Goal: Communication & Community: Ask a question

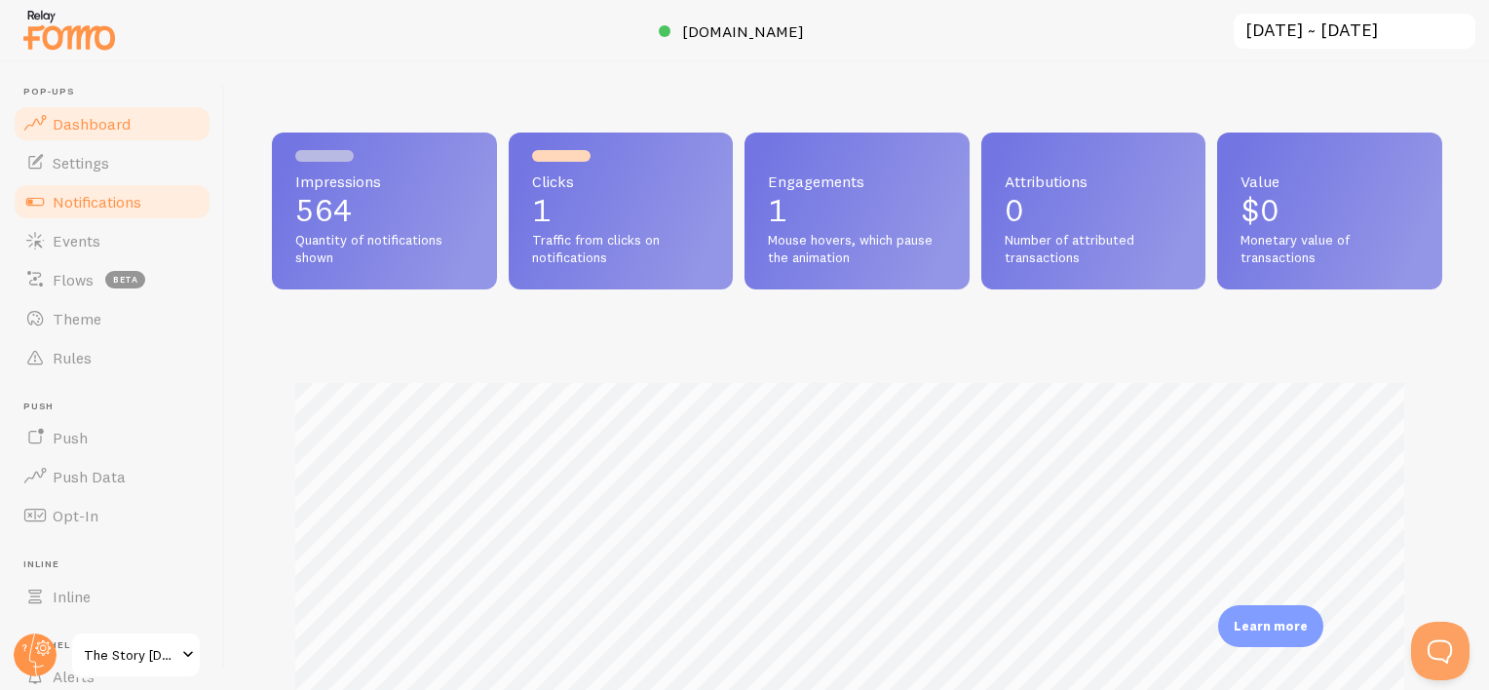
click at [70, 192] on span "Notifications" at bounding box center [97, 201] width 89 height 19
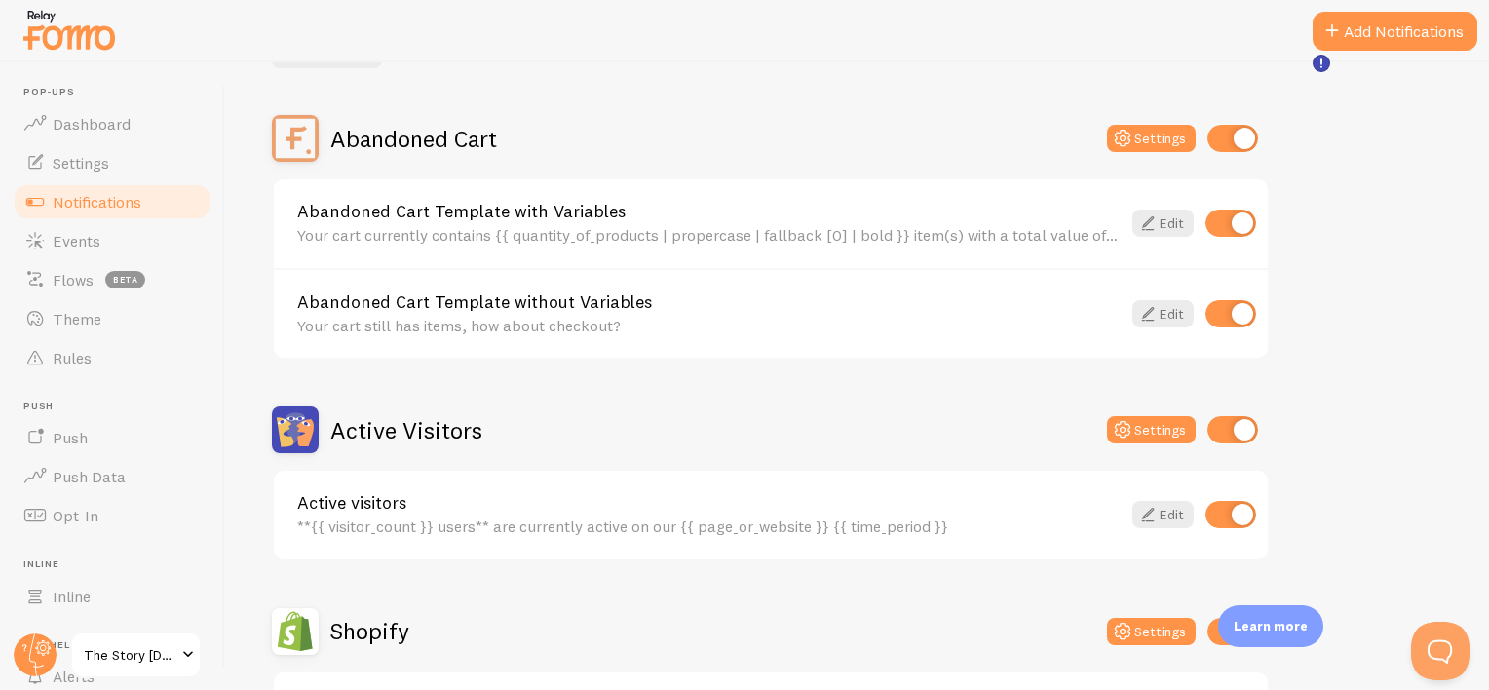
scroll to position [292, 0]
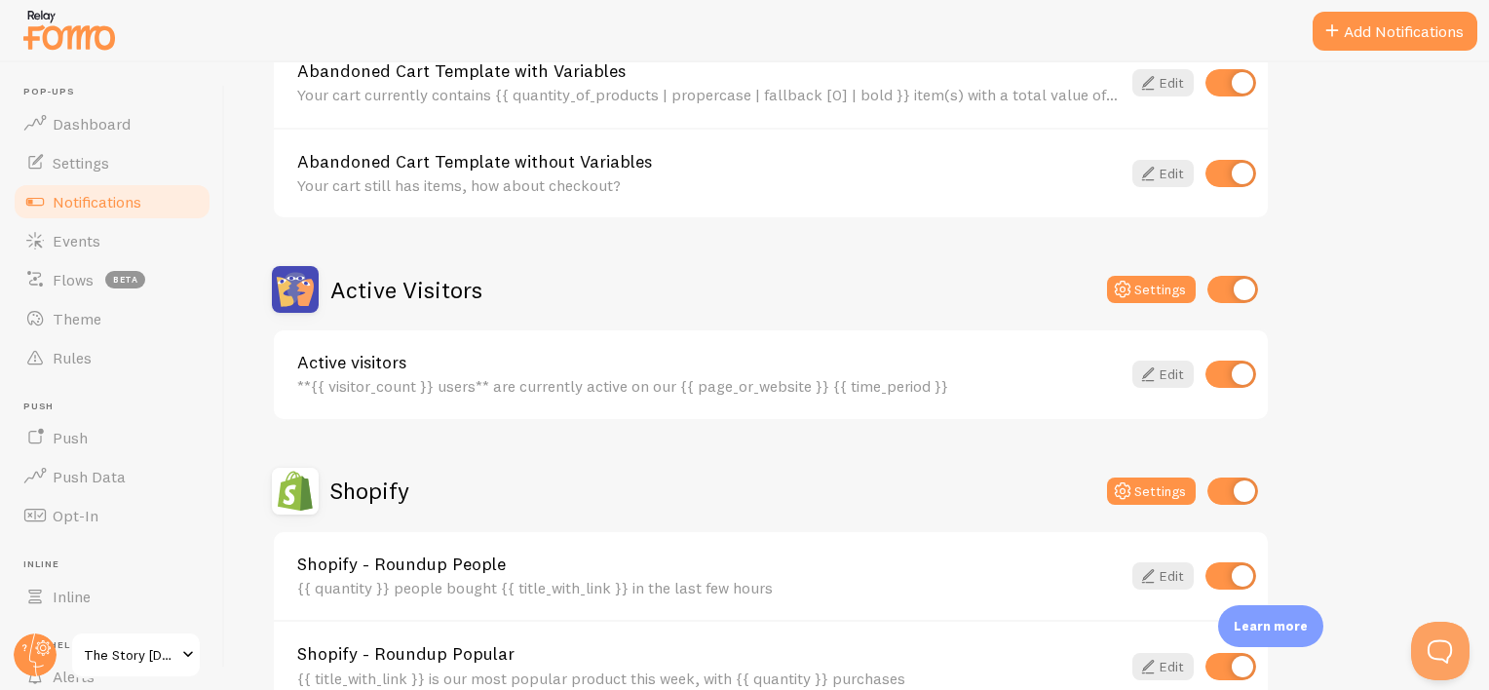
click at [1239, 287] on input "checkbox" at bounding box center [1233, 289] width 51 height 27
checkbox input "false"
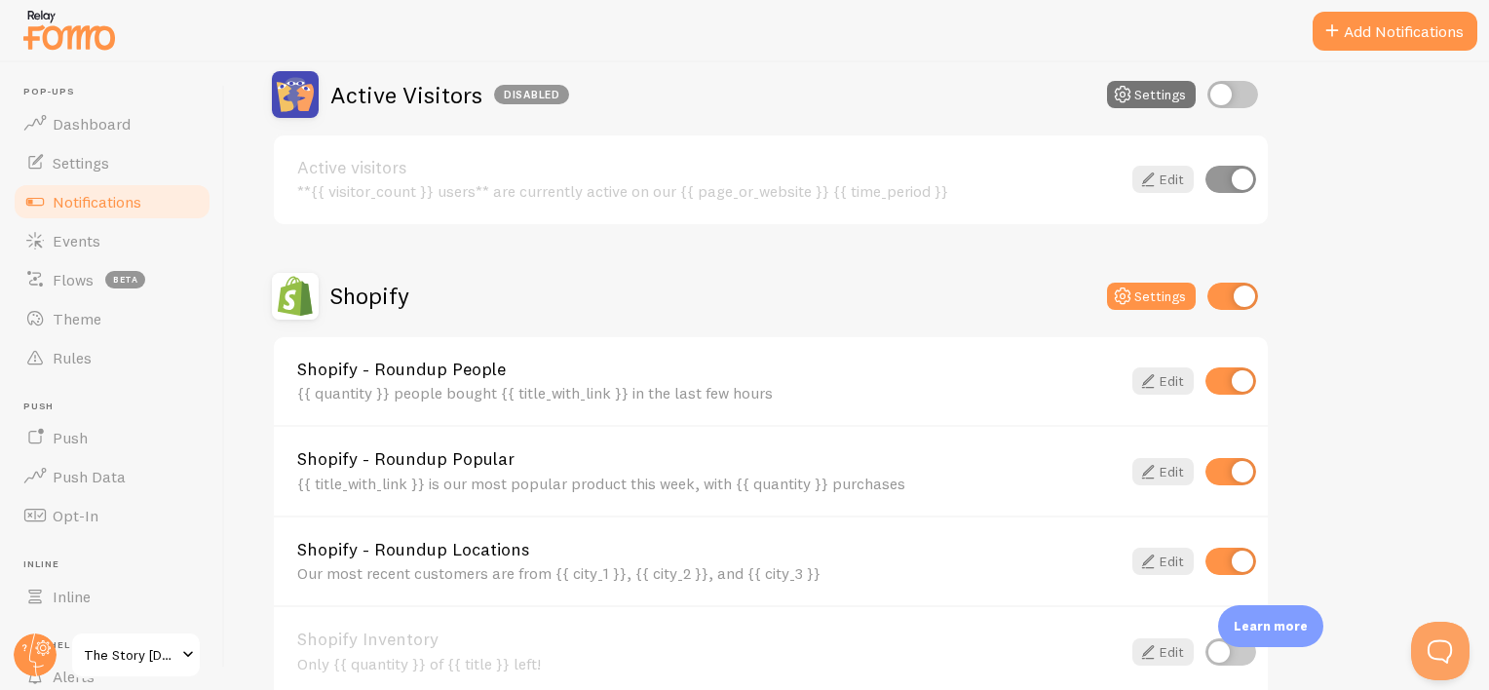
scroll to position [585, 0]
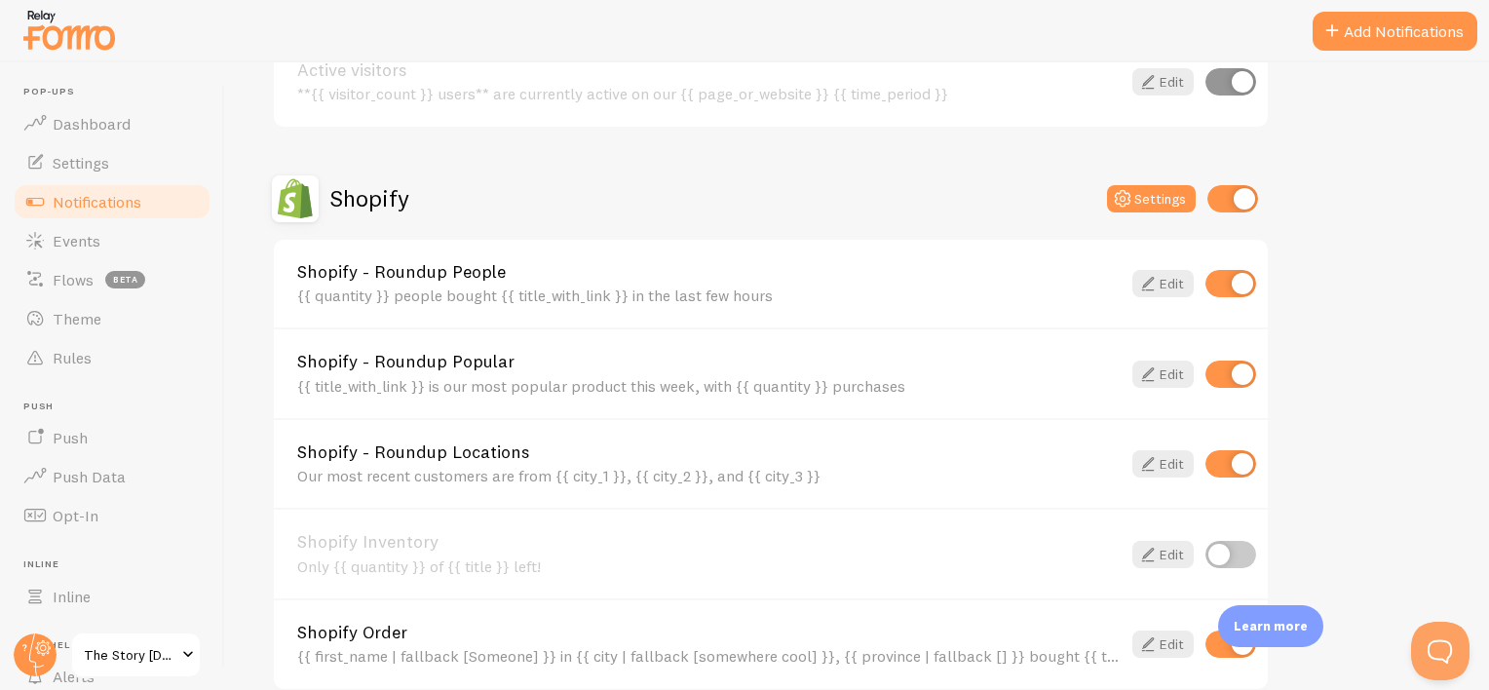
click at [1235, 370] on input "checkbox" at bounding box center [1231, 374] width 51 height 27
checkbox input "false"
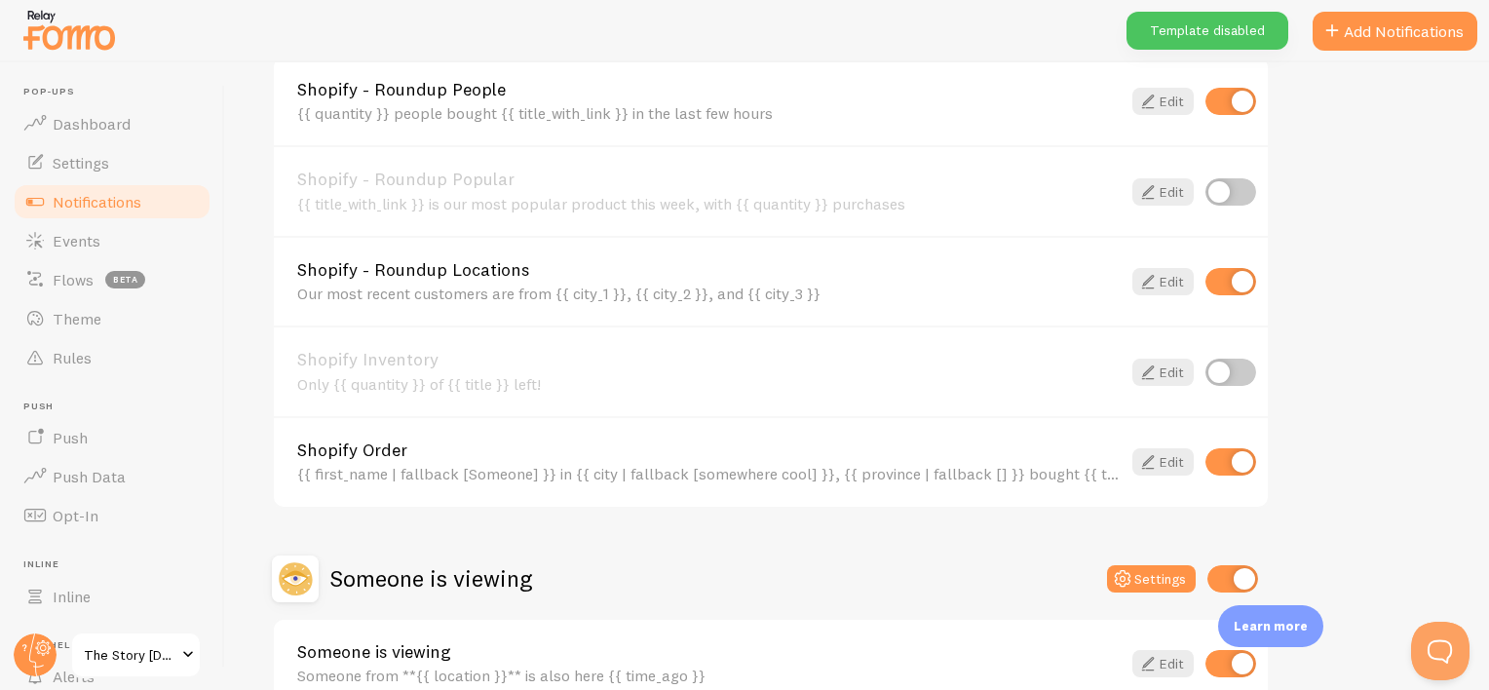
scroll to position [780, 0]
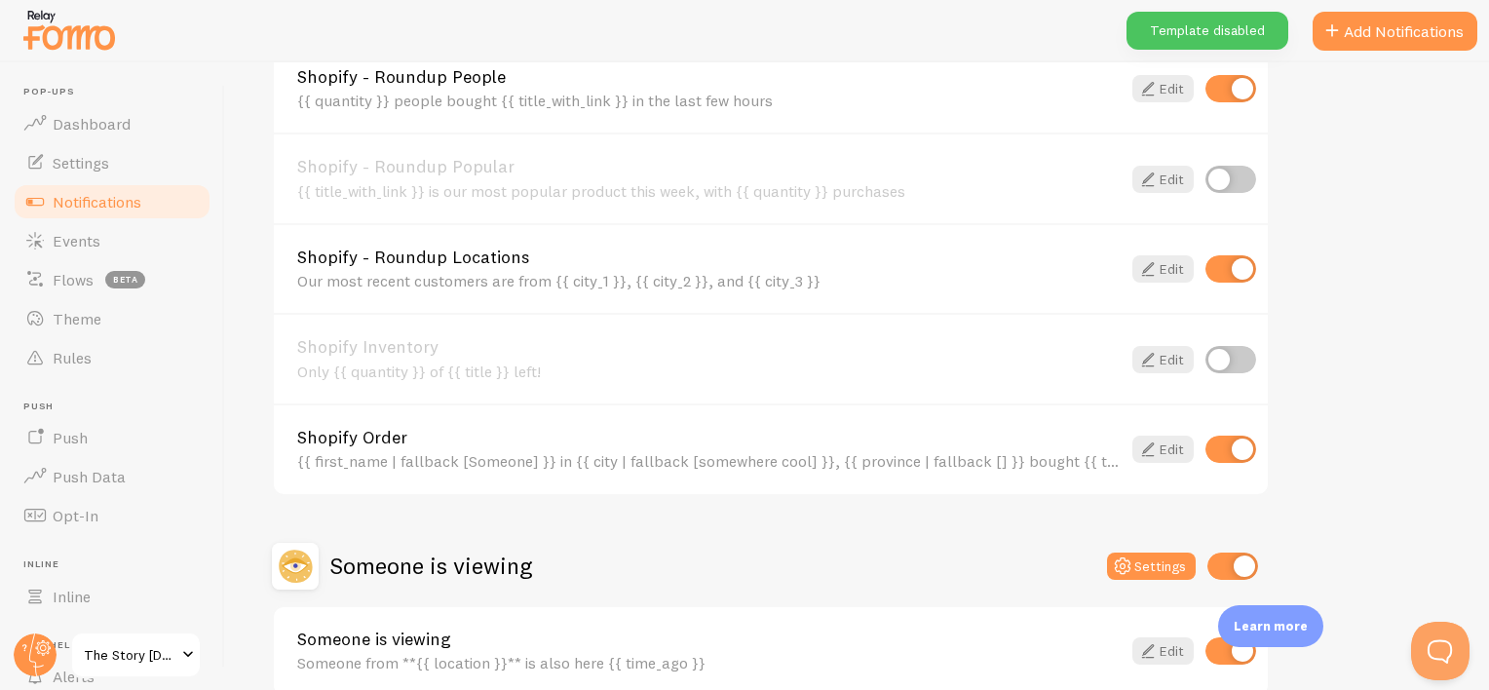
drag, startPoint x: 1221, startPoint y: 265, endPoint x: 1297, endPoint y: 304, distance: 85.4
click at [1221, 265] on input "checkbox" at bounding box center [1231, 268] width 51 height 27
checkbox input "false"
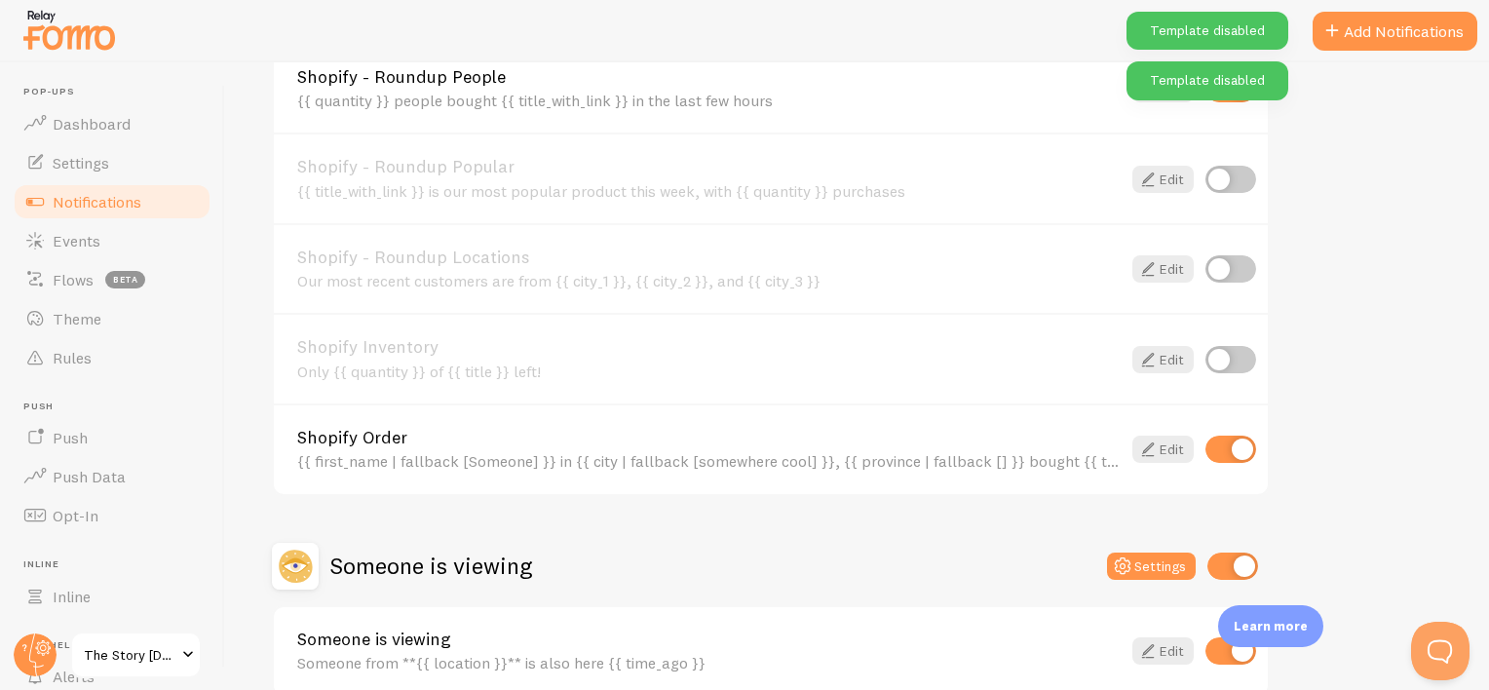
scroll to position [874, 0]
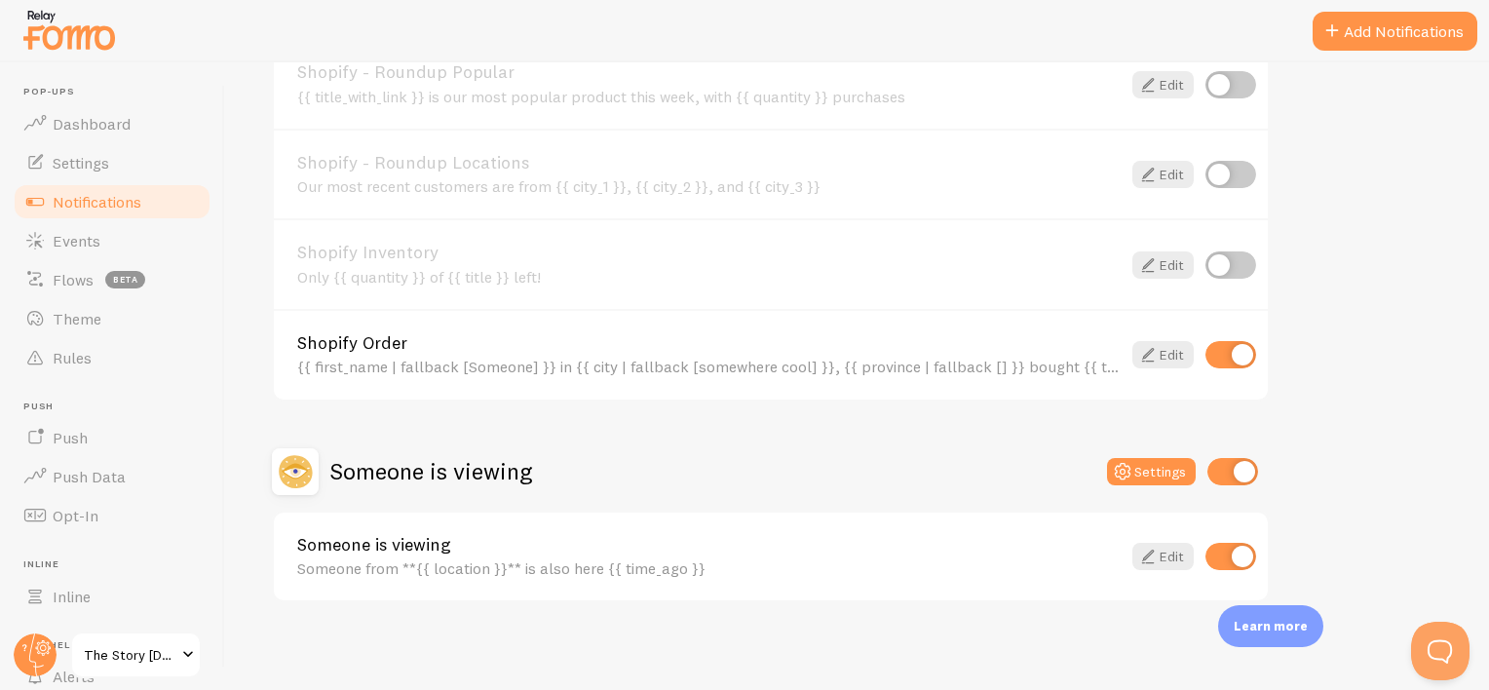
click at [1228, 468] on input "checkbox" at bounding box center [1233, 471] width 51 height 27
checkbox input "false"
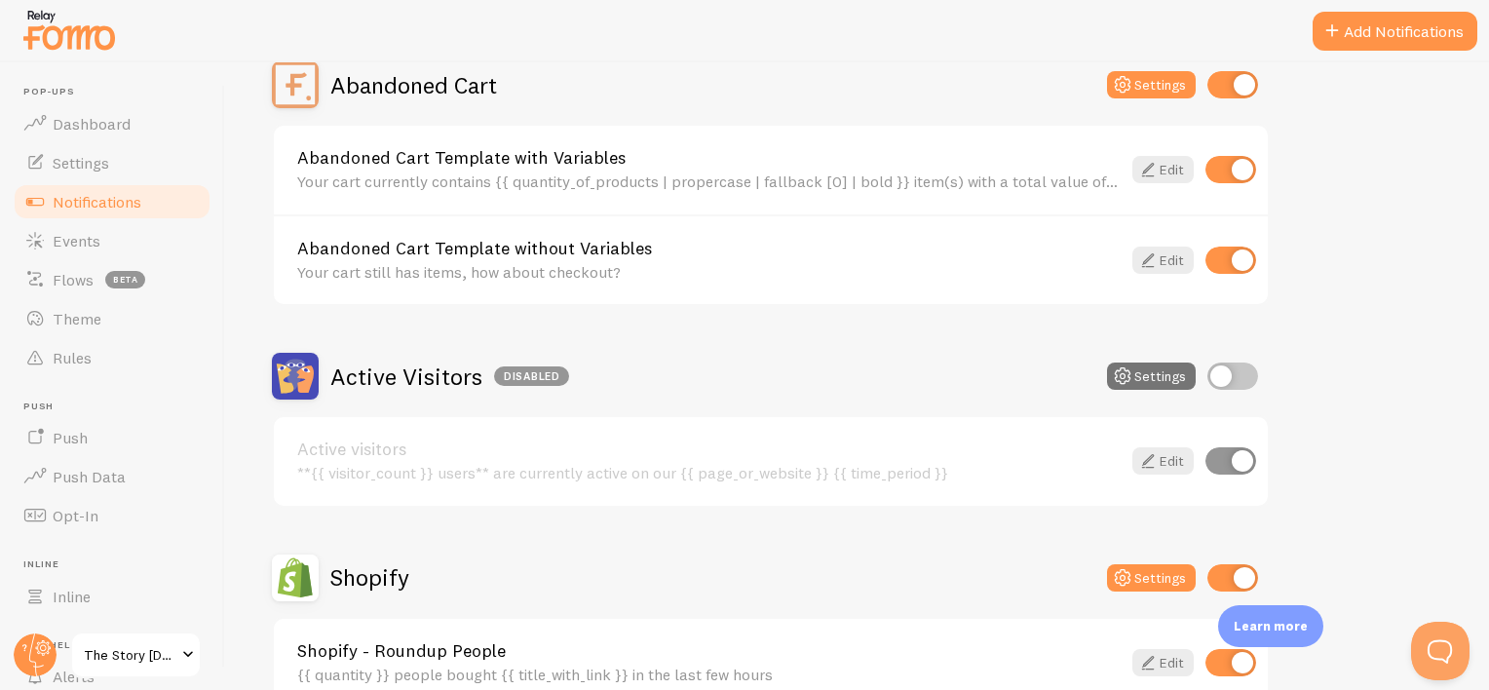
scroll to position [289, 0]
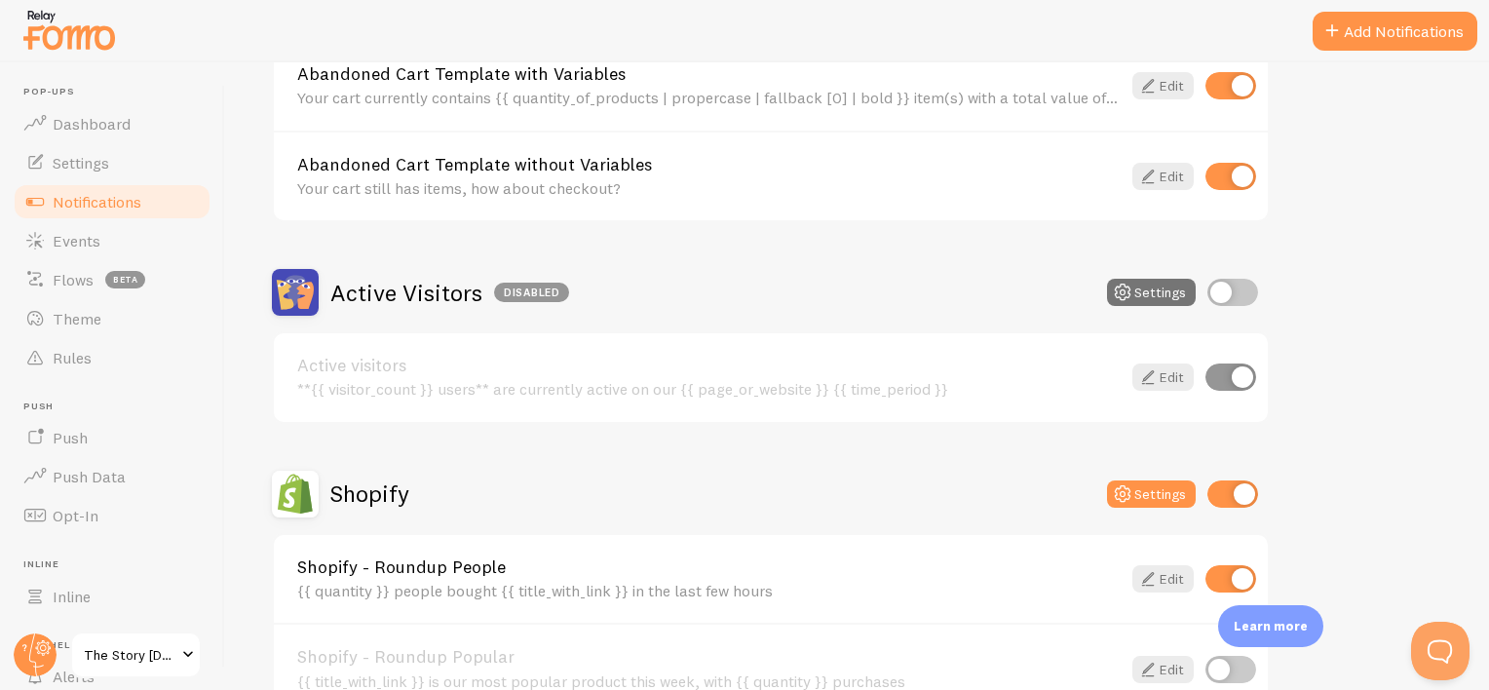
click at [1242, 569] on input "checkbox" at bounding box center [1231, 578] width 51 height 27
checkbox input "false"
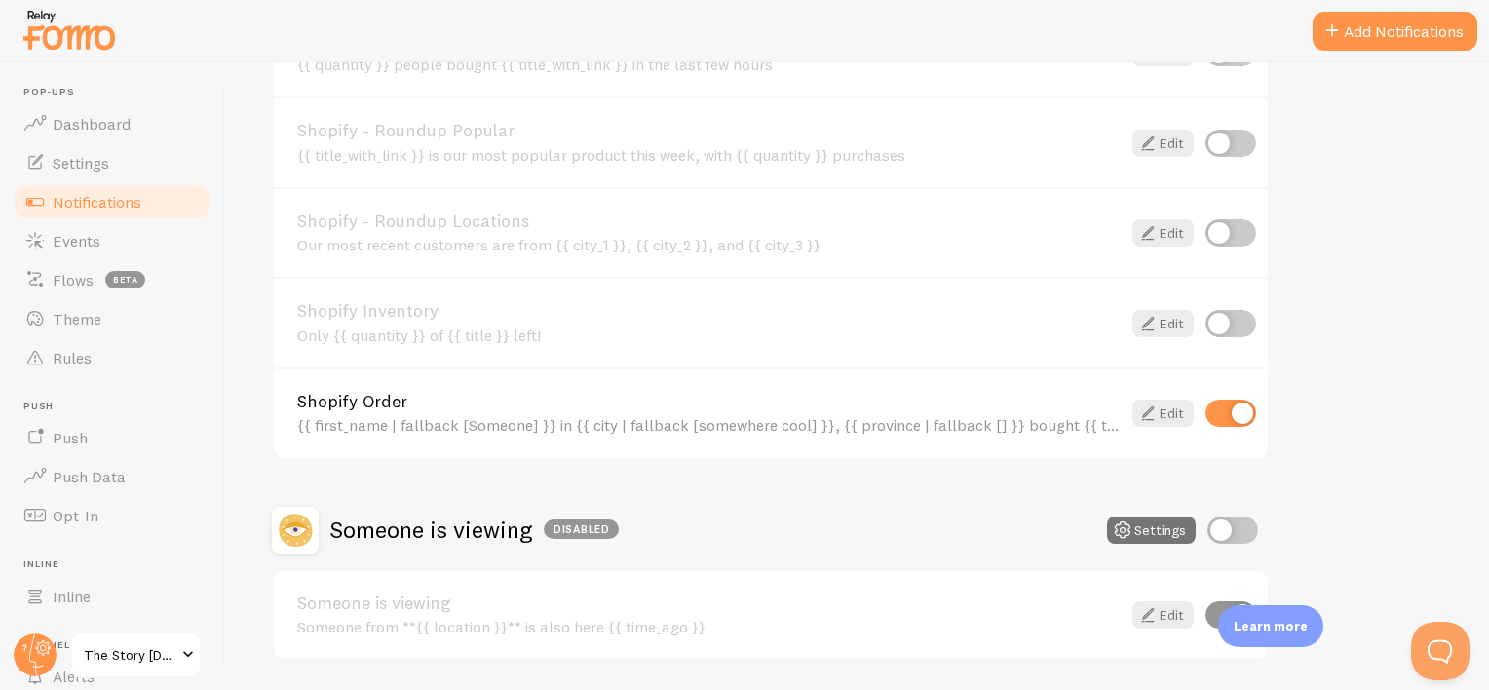
scroll to position [874, 0]
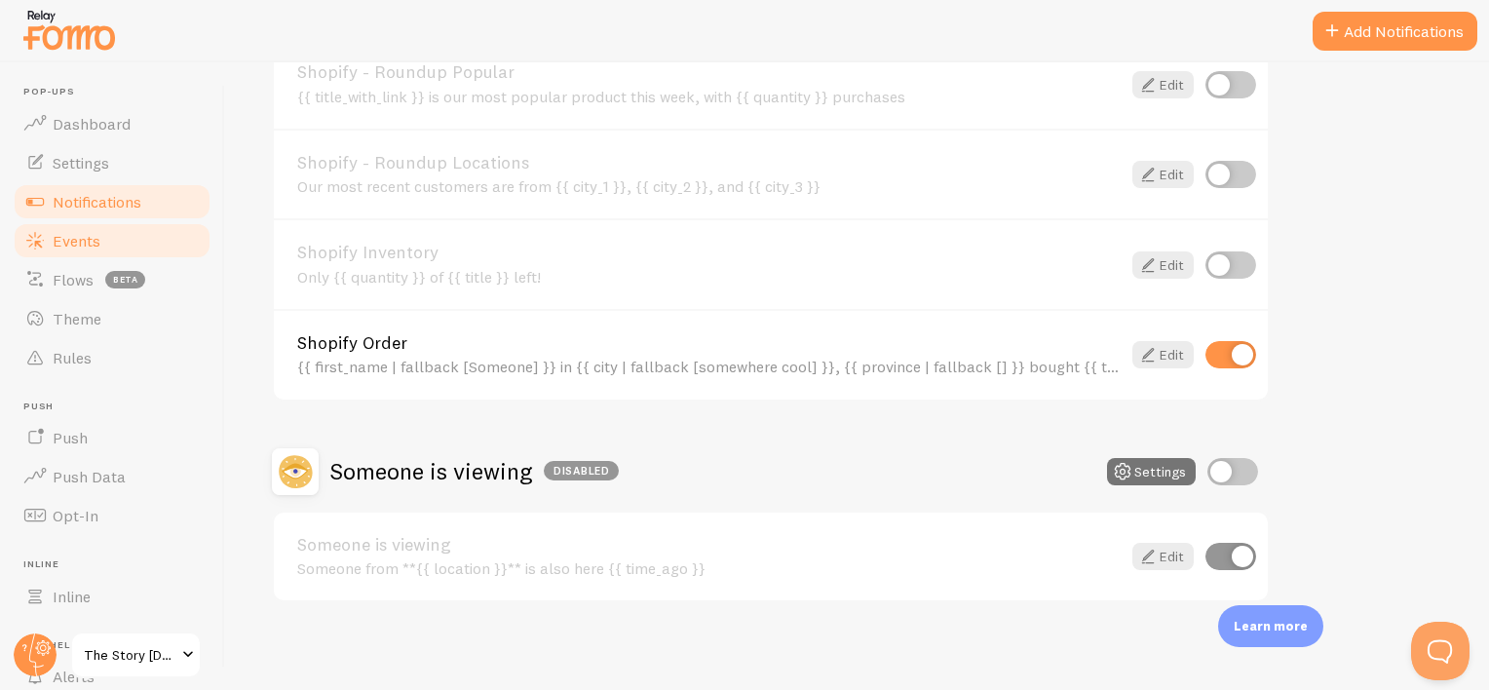
click at [77, 242] on span "Events" at bounding box center [77, 240] width 48 height 19
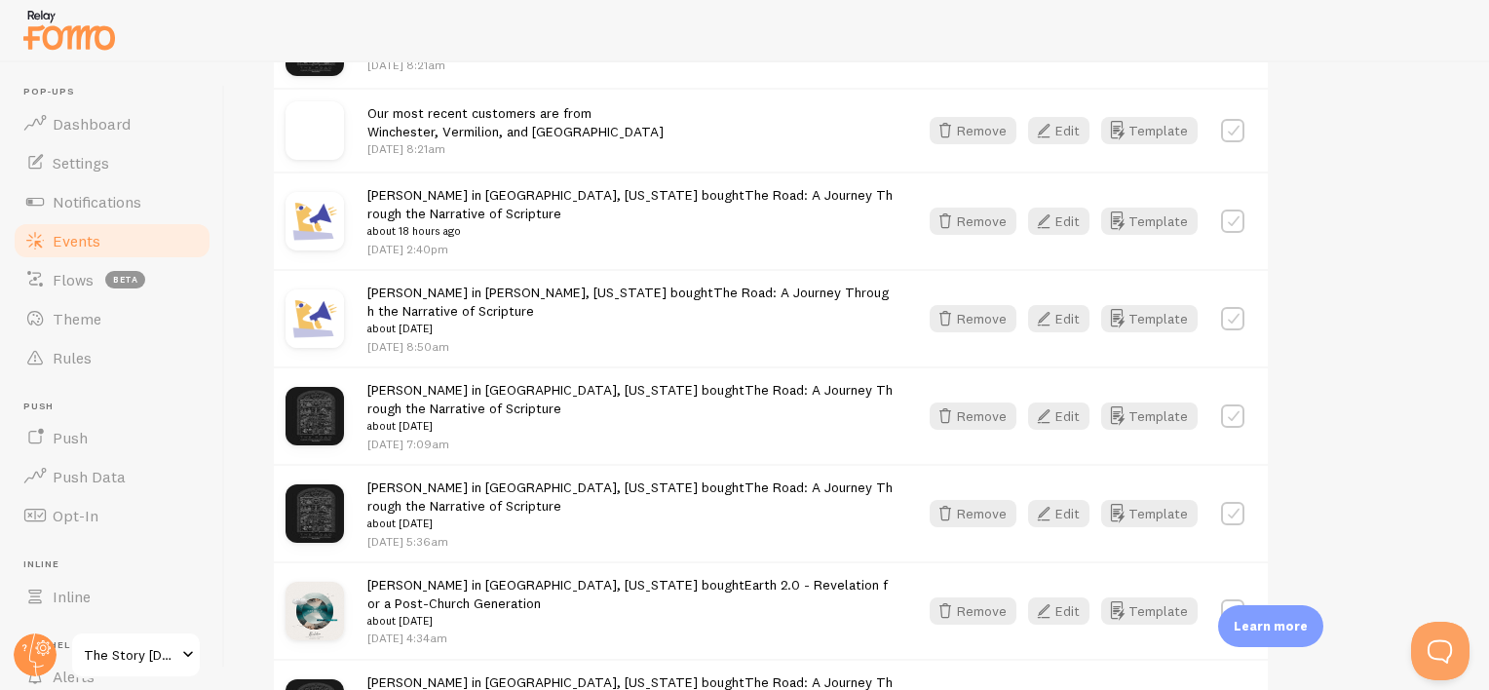
scroll to position [682, 0]
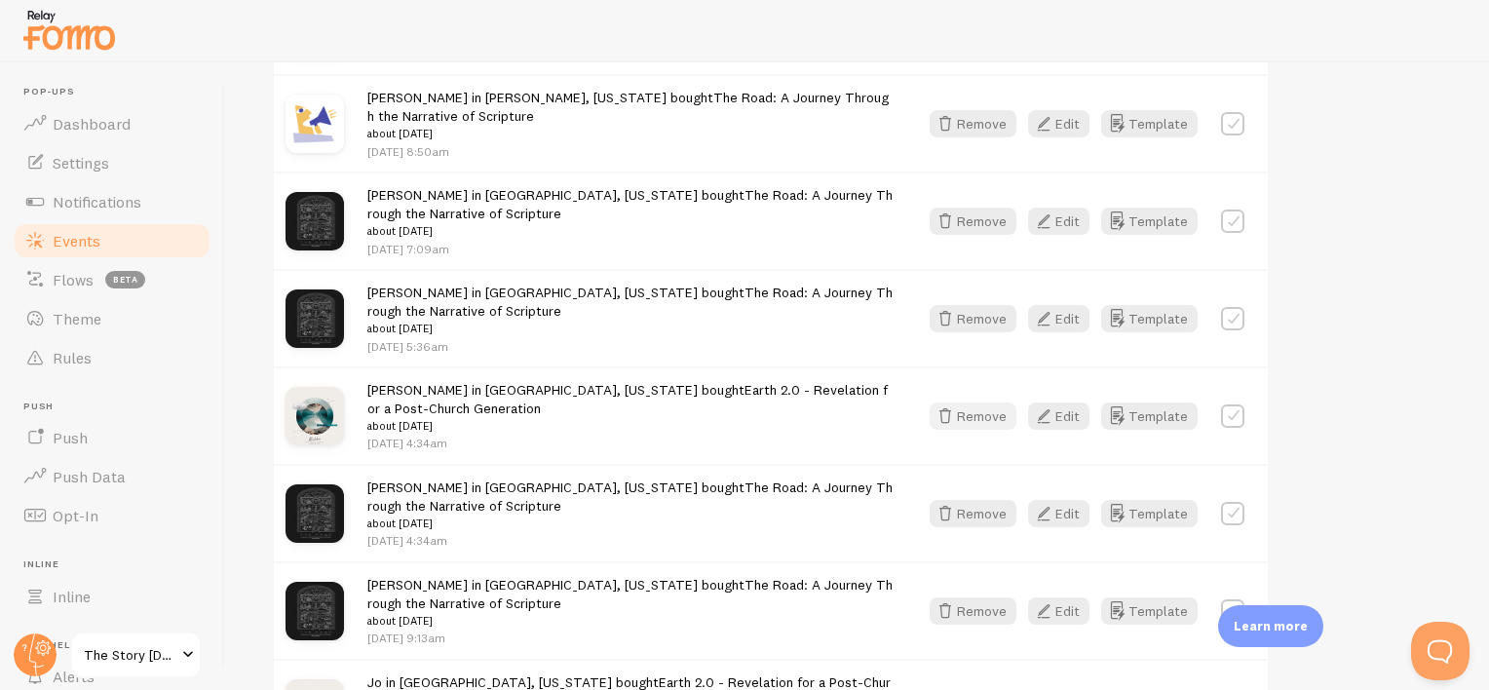
click at [971, 411] on button "Remove" at bounding box center [973, 416] width 87 height 27
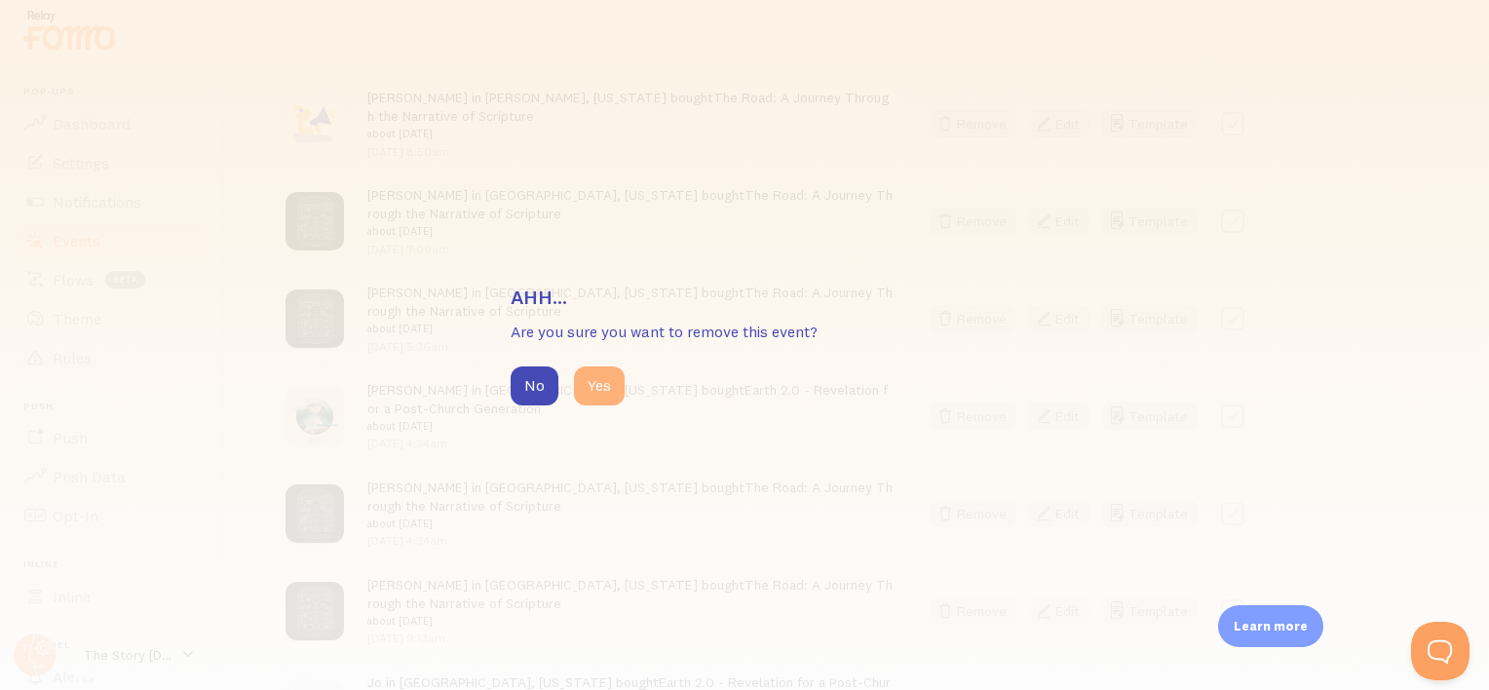
click at [602, 392] on button "Yes" at bounding box center [599, 385] width 51 height 39
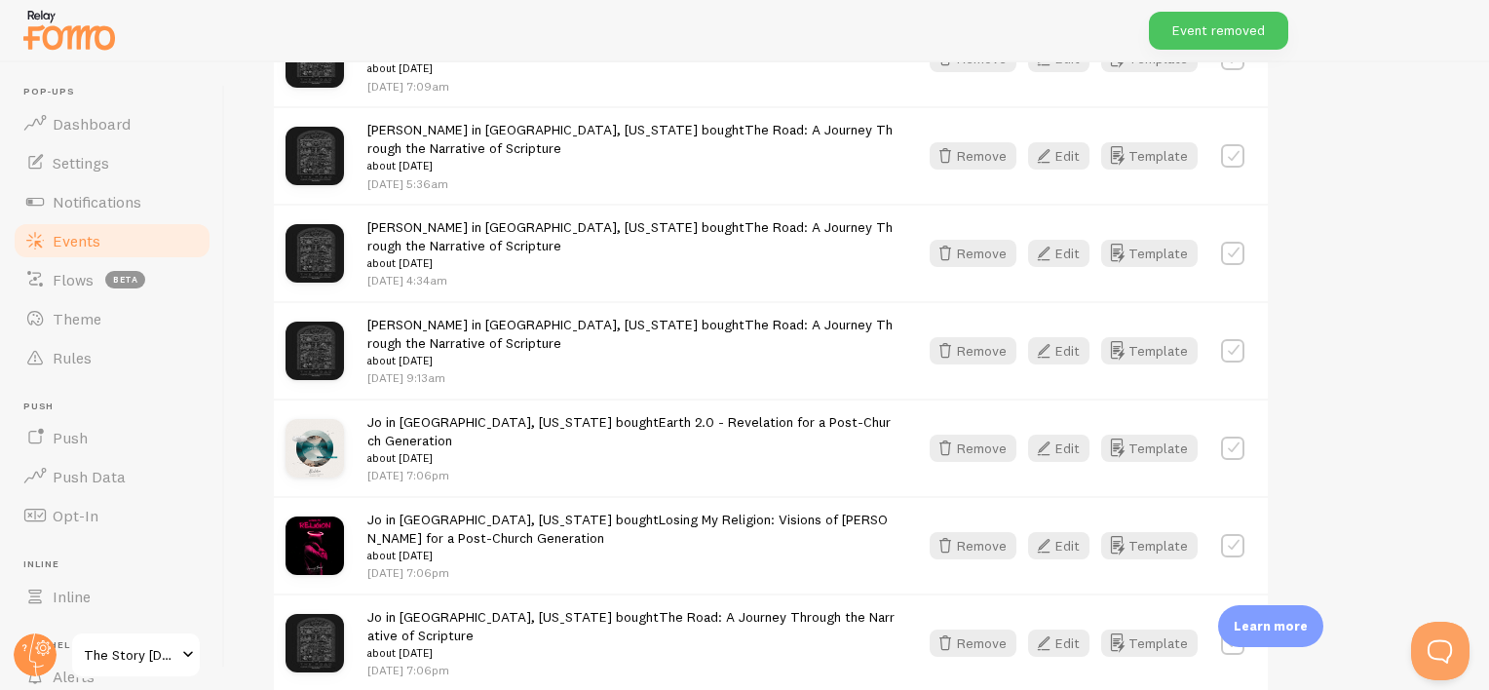
scroll to position [877, 0]
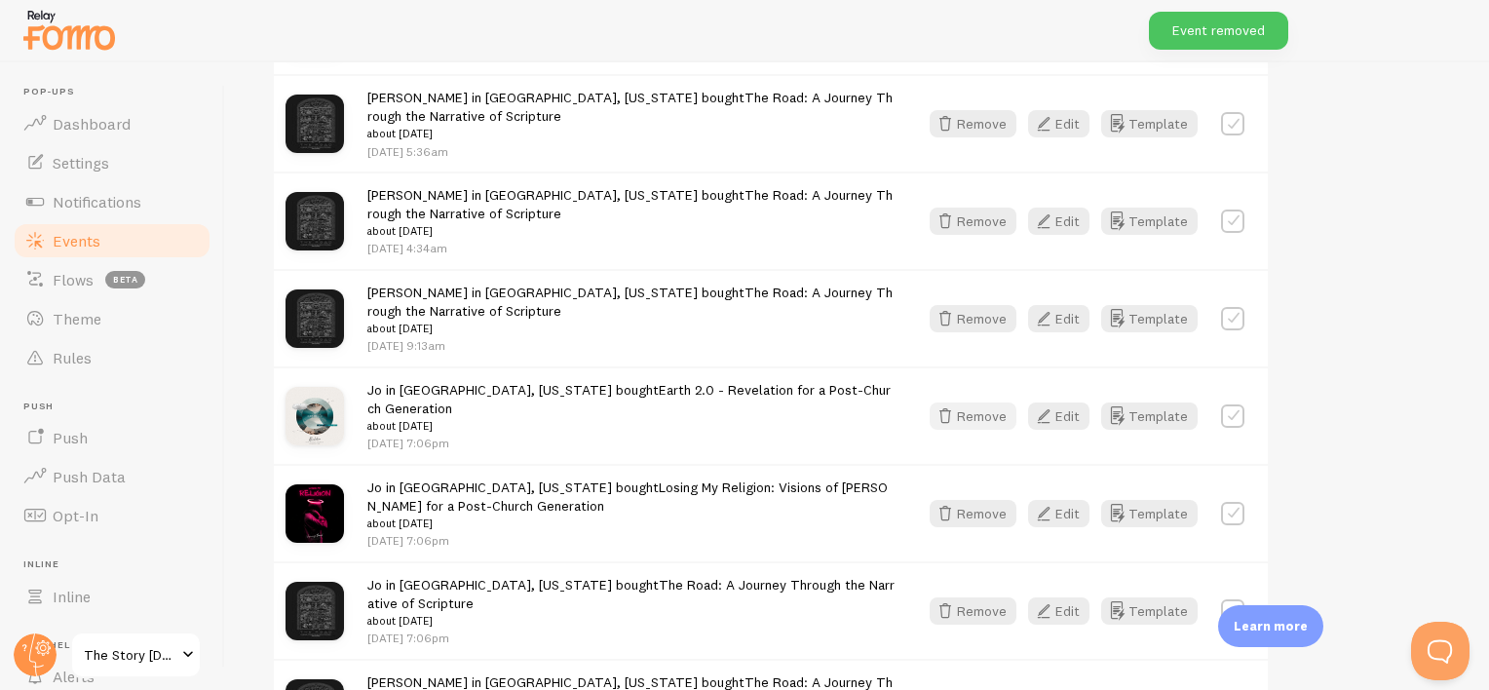
click at [974, 406] on button "Remove" at bounding box center [973, 416] width 87 height 27
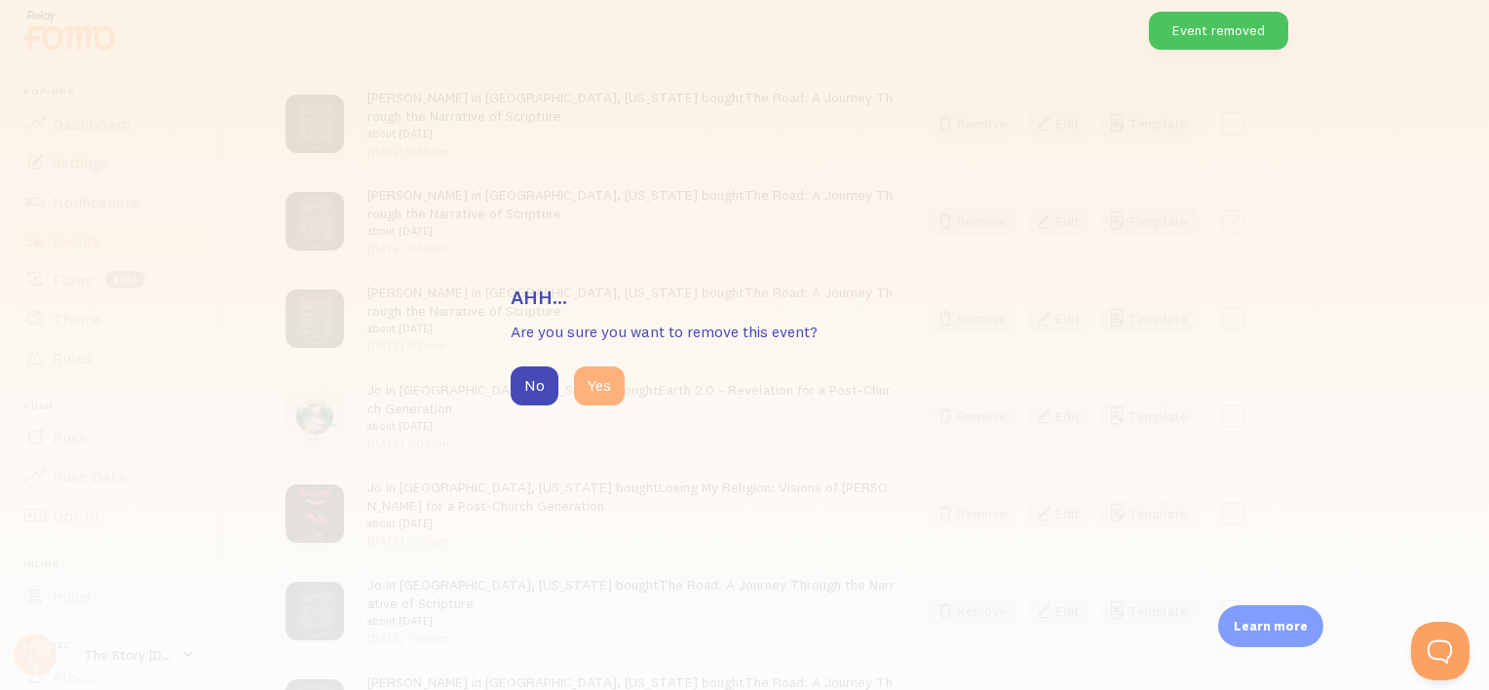
click at [592, 388] on button "Yes" at bounding box center [599, 385] width 51 height 39
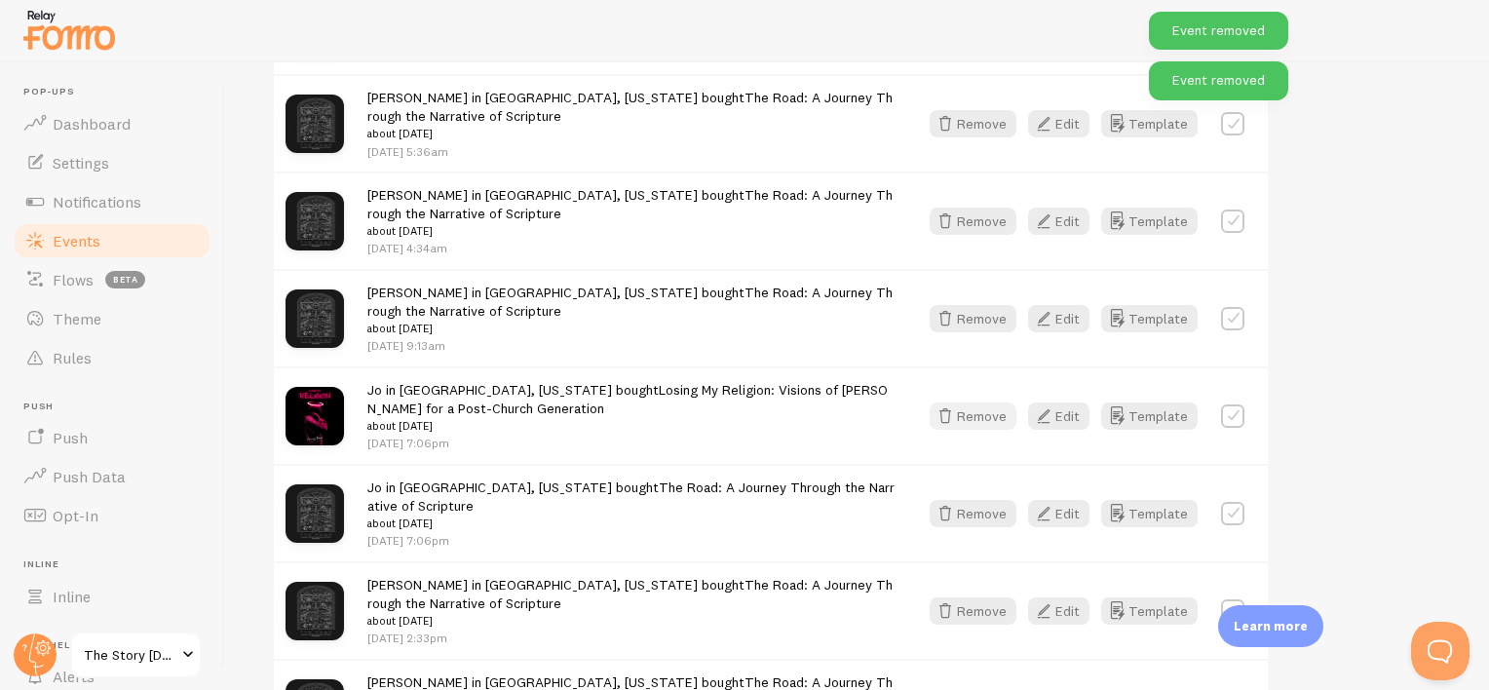
click at [982, 426] on button "Remove" at bounding box center [973, 416] width 87 height 27
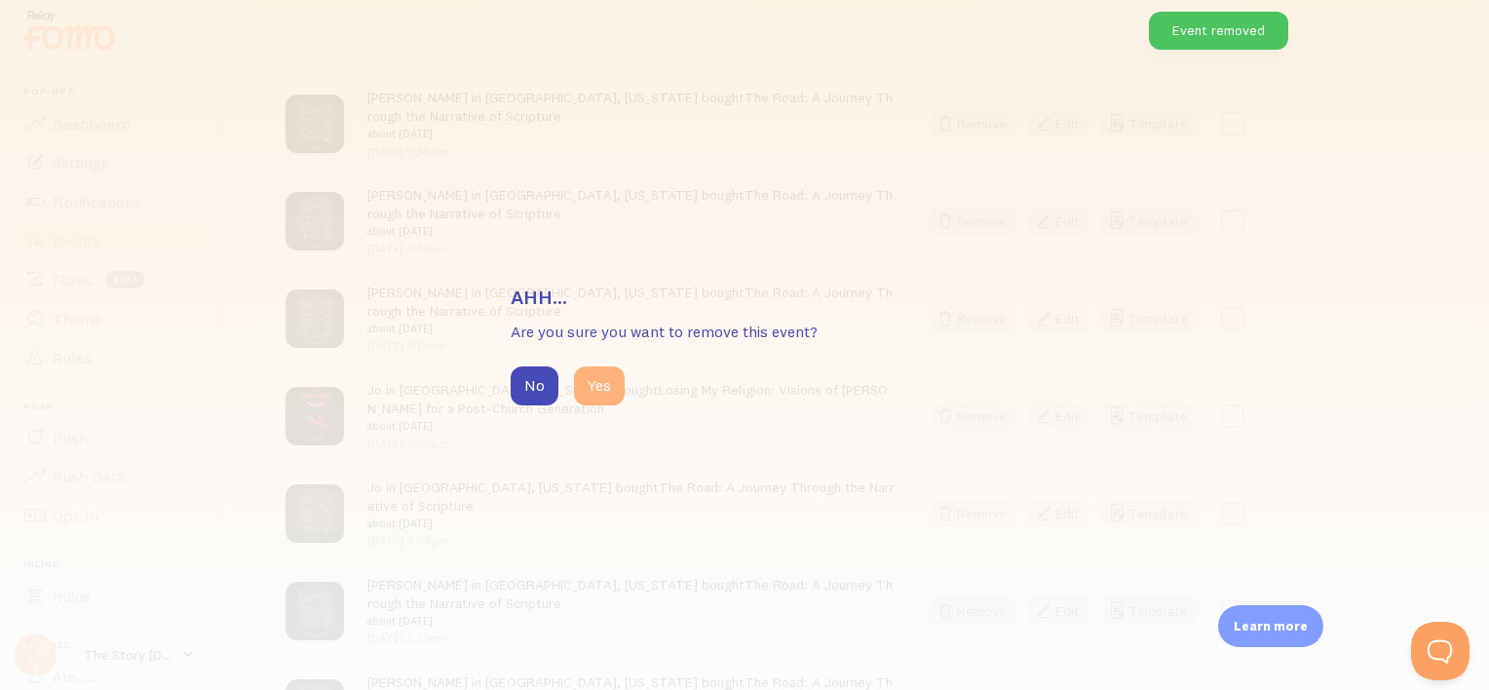
click at [605, 386] on button "Yes" at bounding box center [599, 385] width 51 height 39
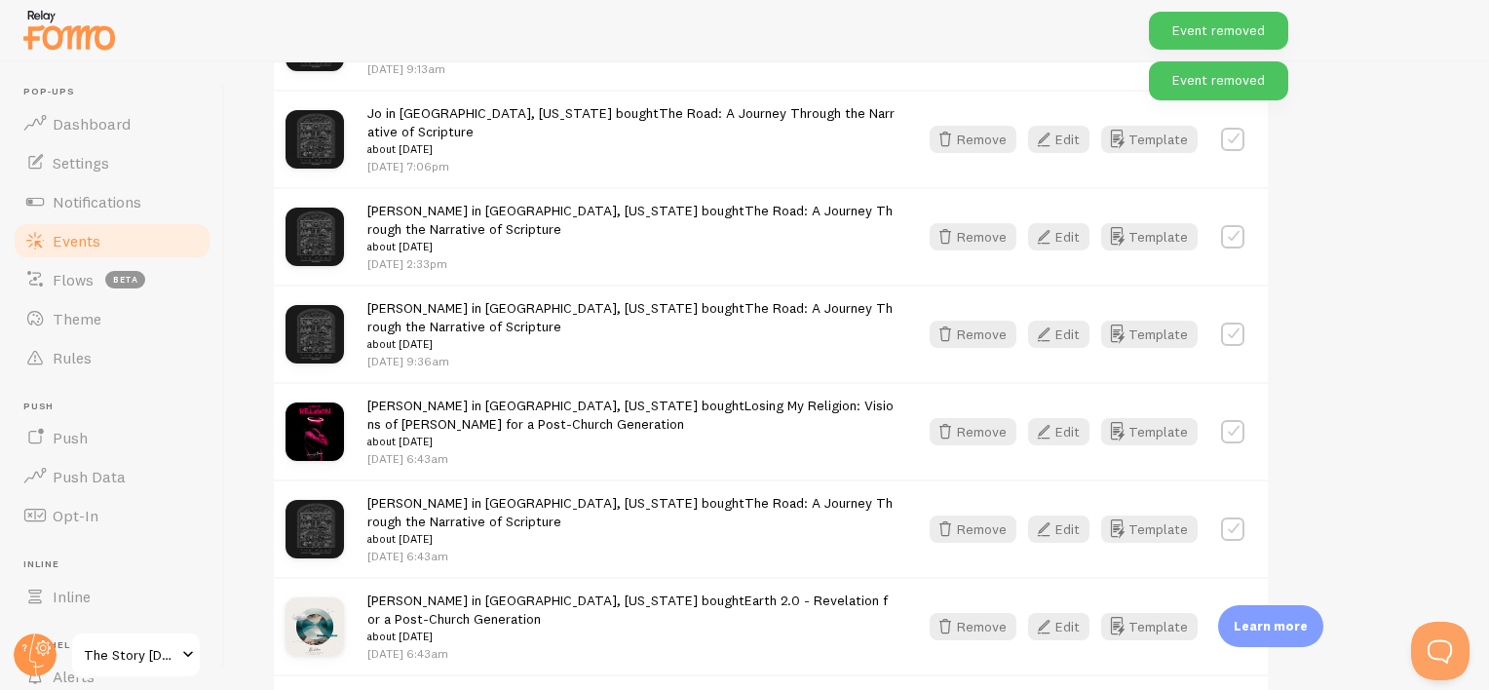
scroll to position [1170, 0]
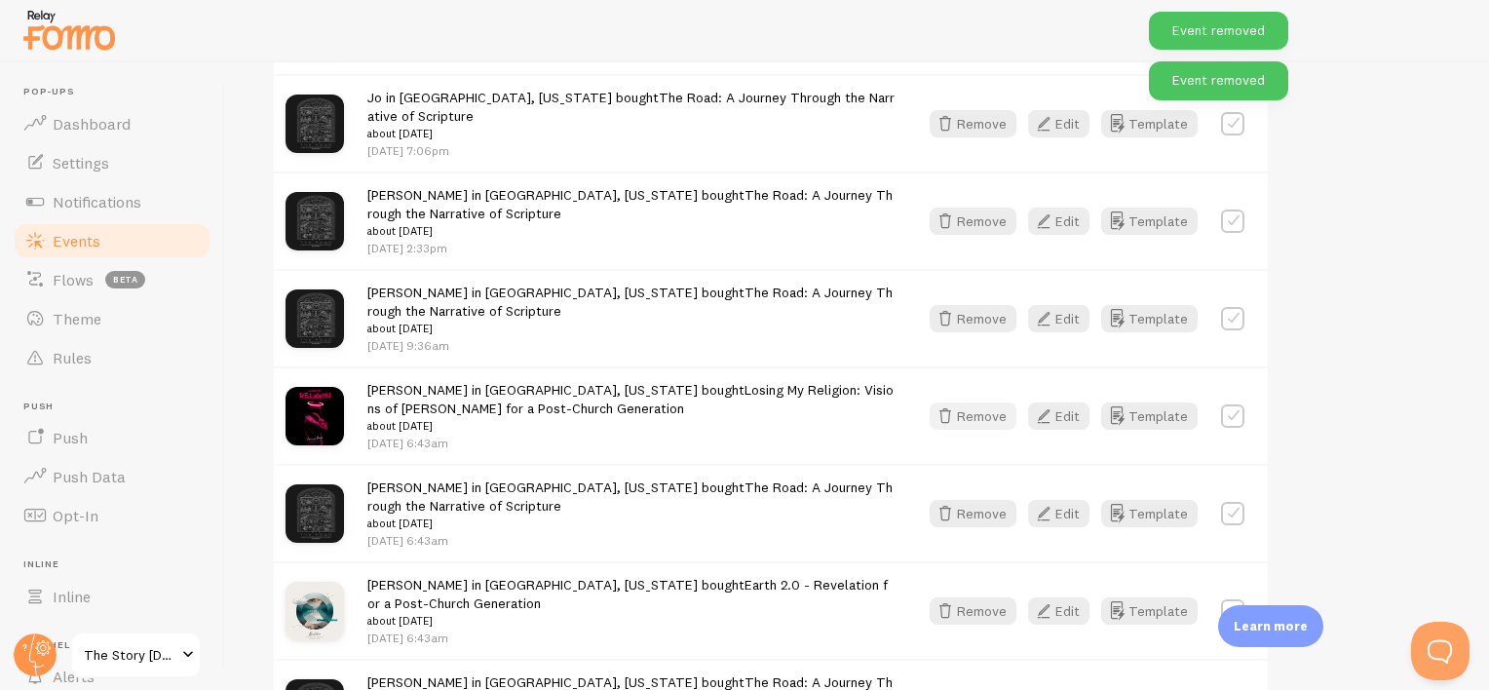
click at [966, 411] on button "Remove" at bounding box center [973, 416] width 87 height 27
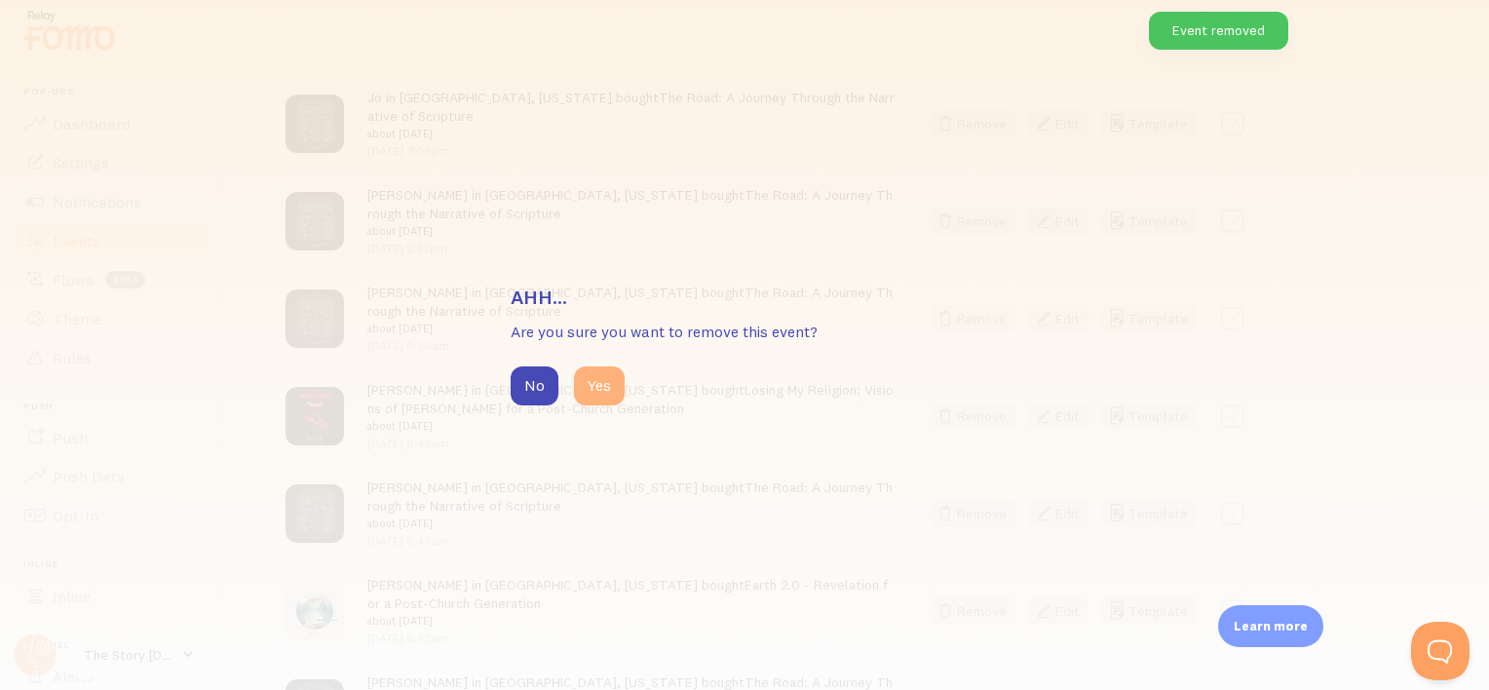
click at [598, 392] on button "Yes" at bounding box center [599, 385] width 51 height 39
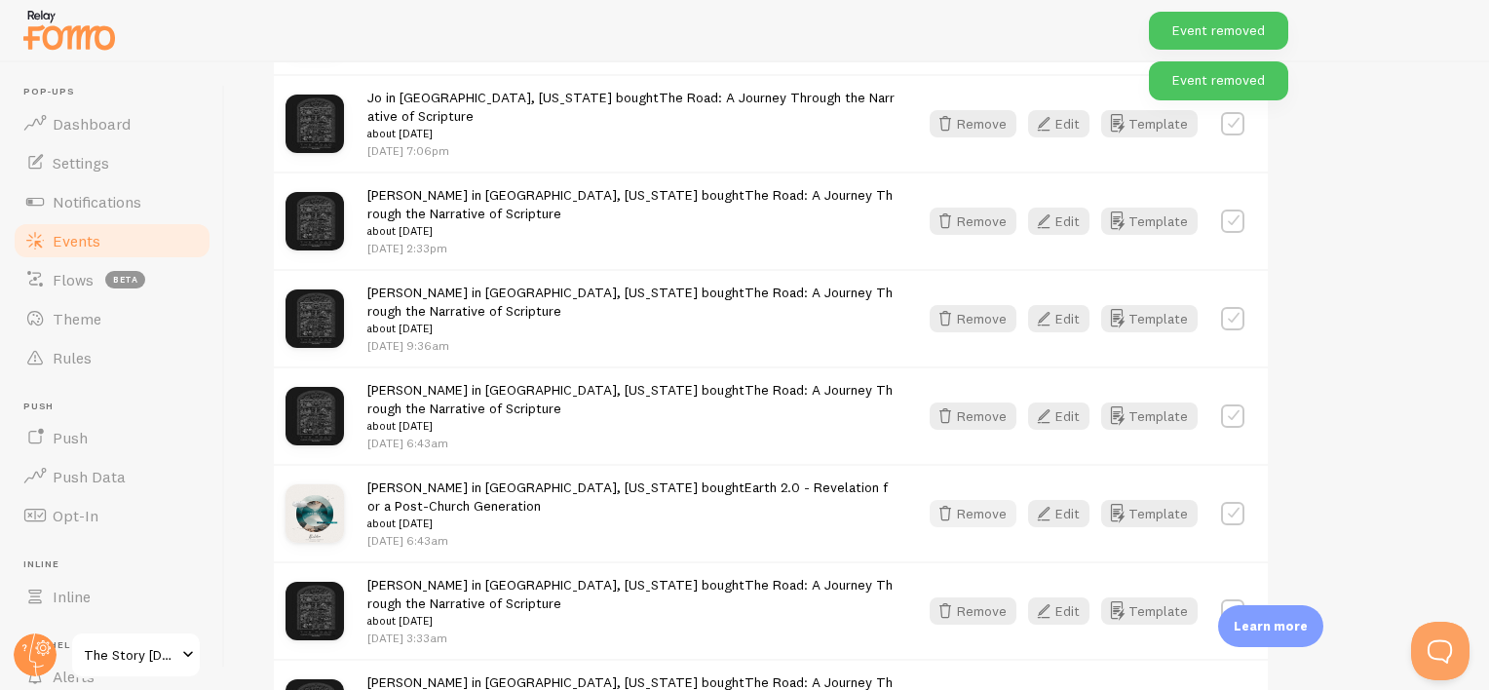
click at [956, 507] on icon "button" at bounding box center [945, 513] width 23 height 23
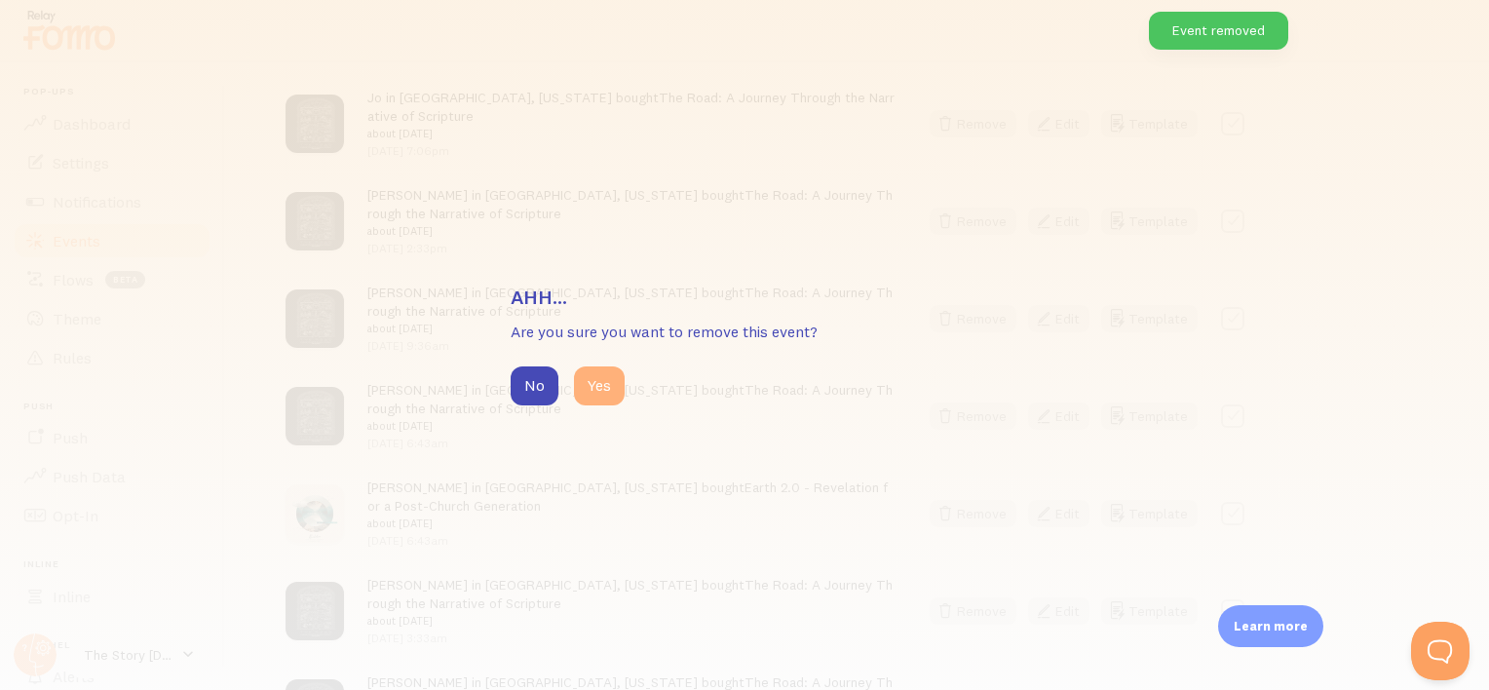
click at [600, 394] on button "Yes" at bounding box center [599, 385] width 51 height 39
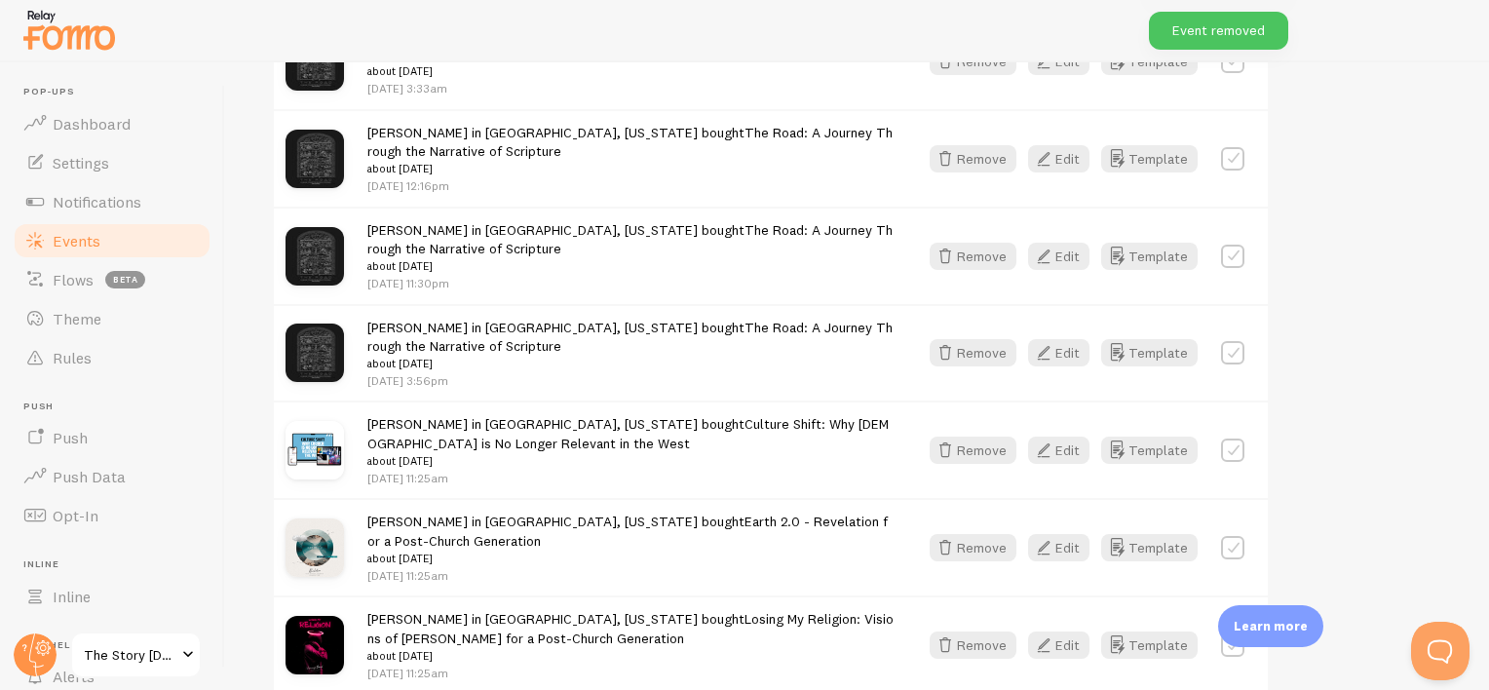
scroll to position [1657, 0]
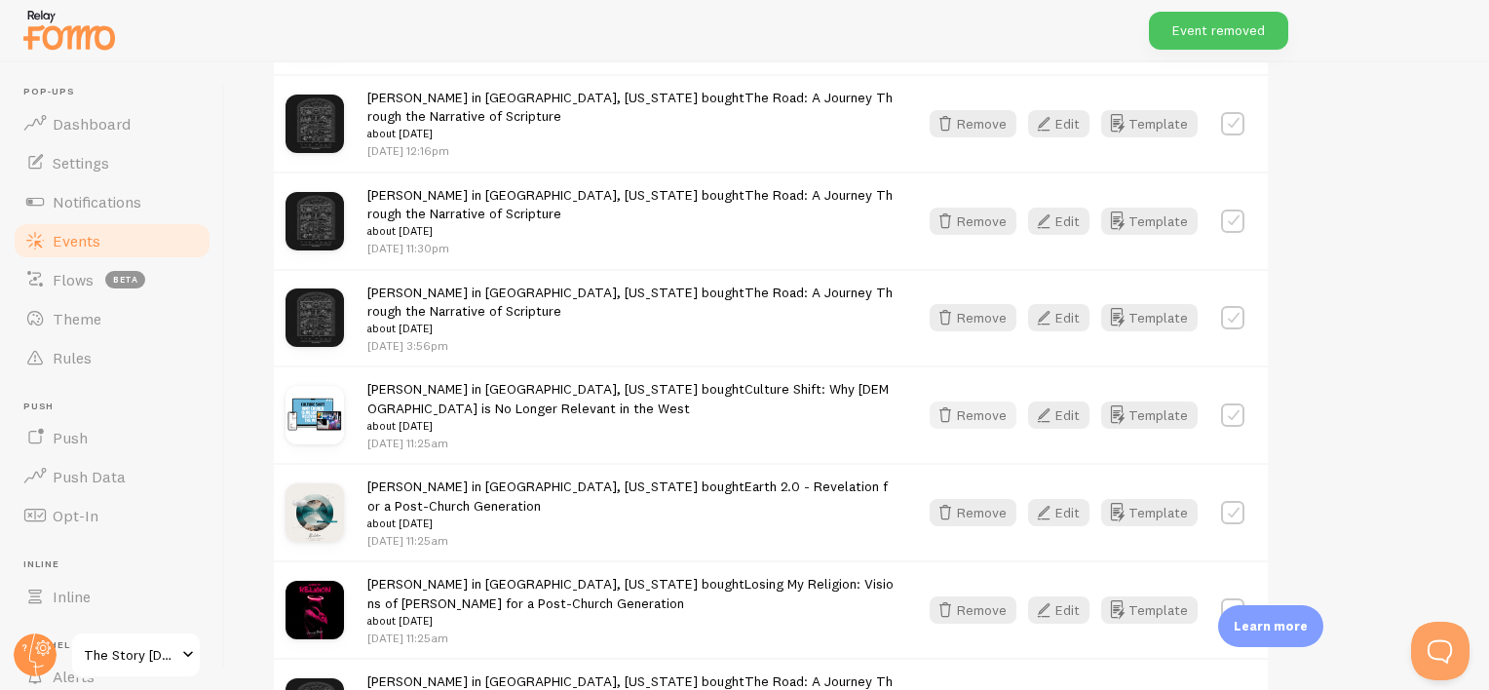
click at [951, 421] on icon "button" at bounding box center [945, 415] width 23 height 23
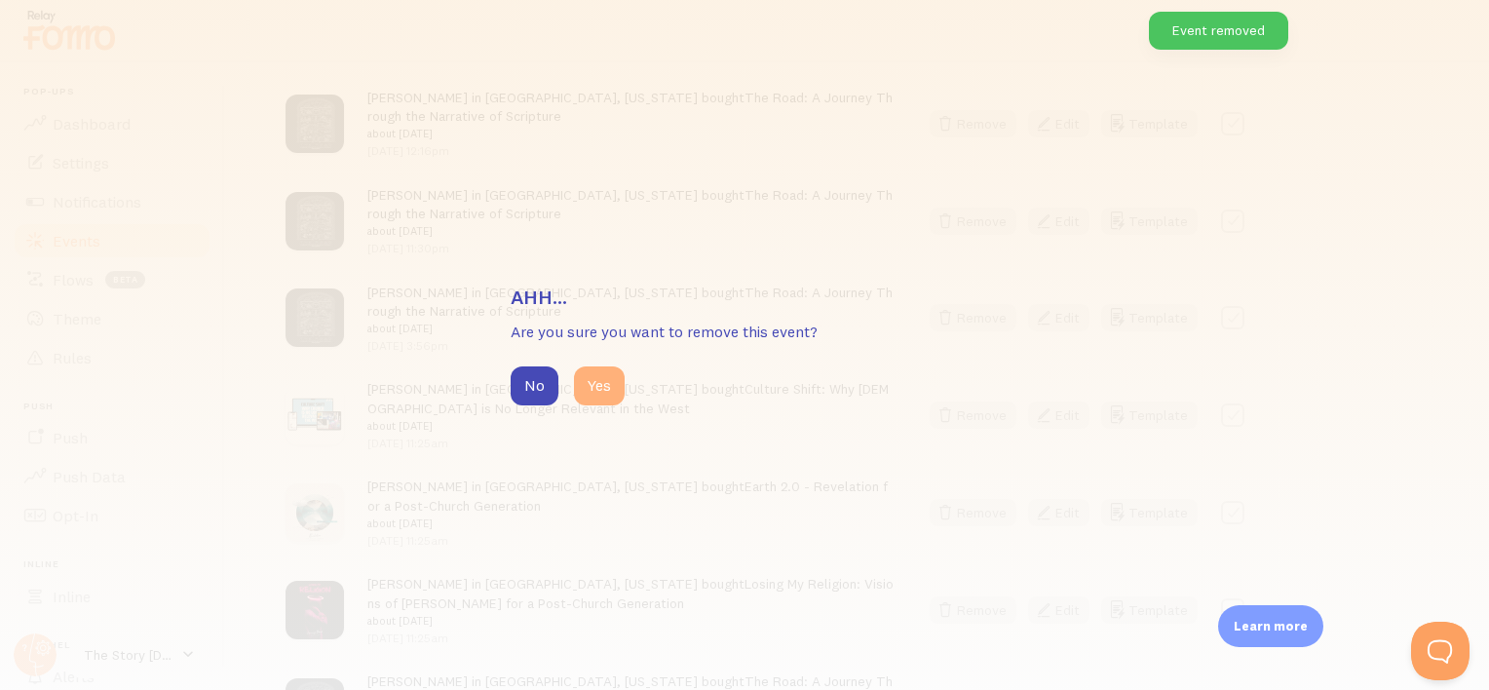
click at [589, 386] on button "Yes" at bounding box center [599, 385] width 51 height 39
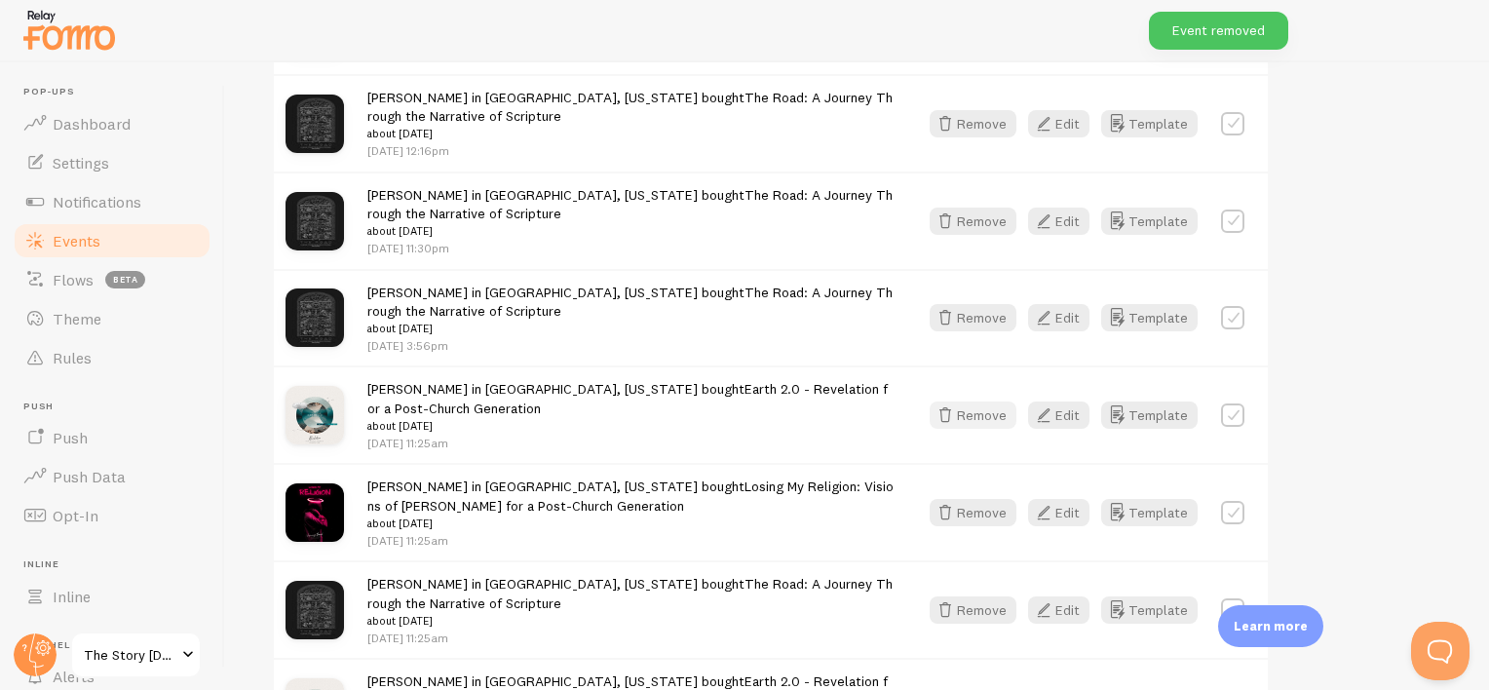
click at [997, 409] on button "Remove" at bounding box center [973, 415] width 87 height 27
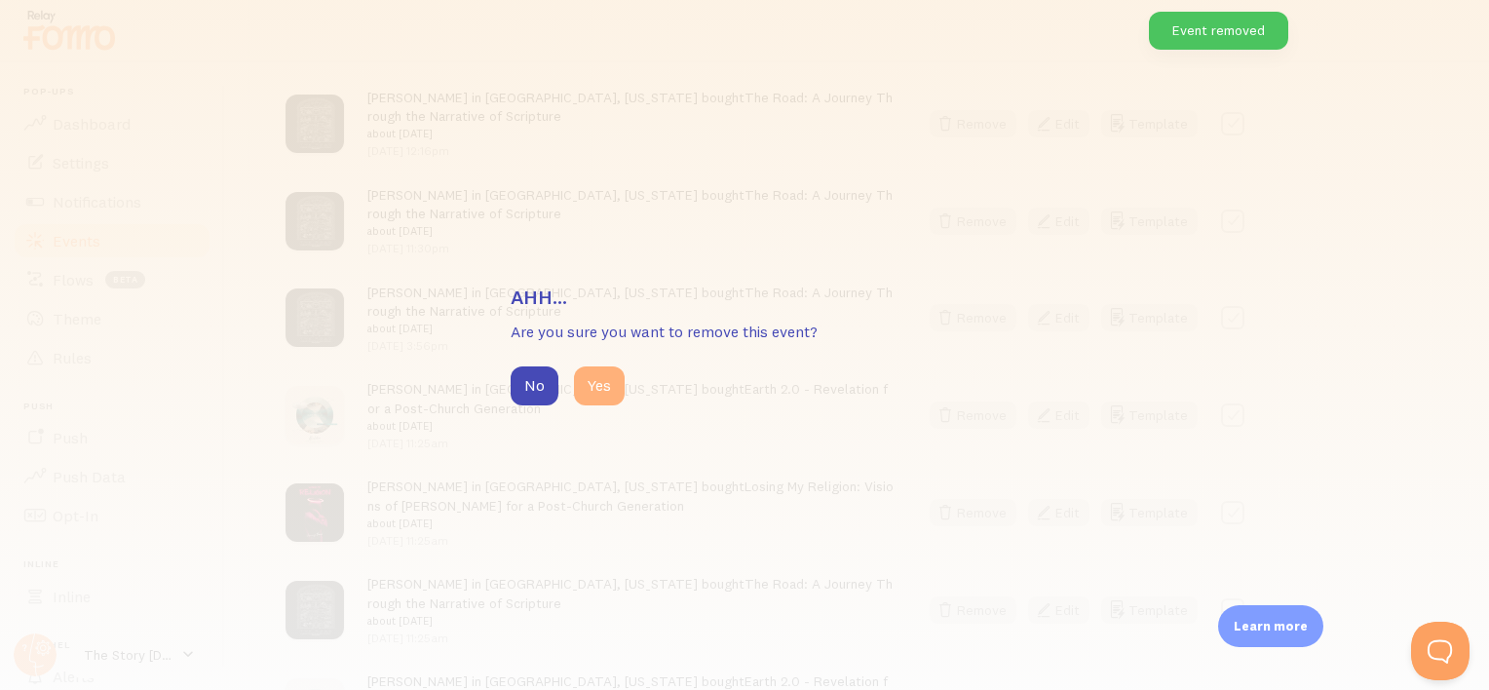
click at [597, 388] on button "Yes" at bounding box center [599, 385] width 51 height 39
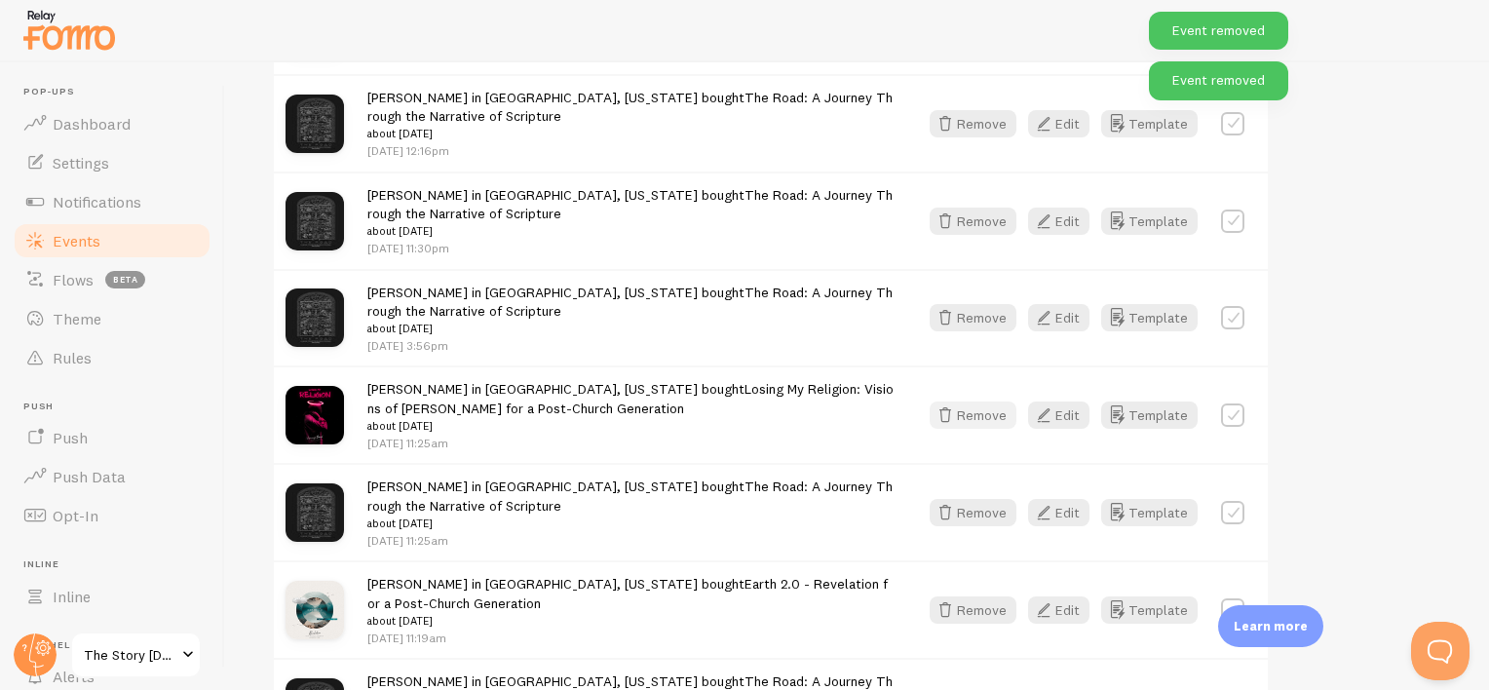
click at [985, 417] on button "Remove" at bounding box center [973, 415] width 87 height 27
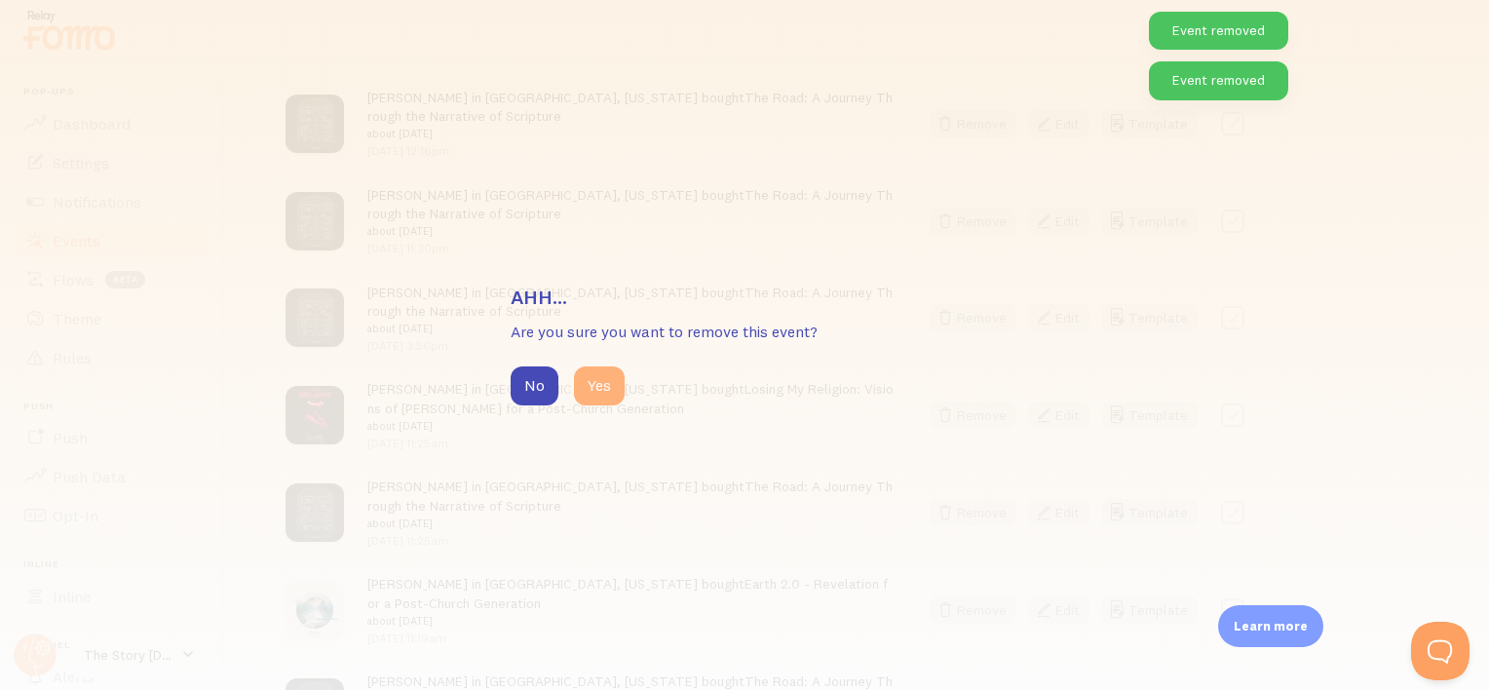
click at [615, 391] on button "Yes" at bounding box center [599, 385] width 51 height 39
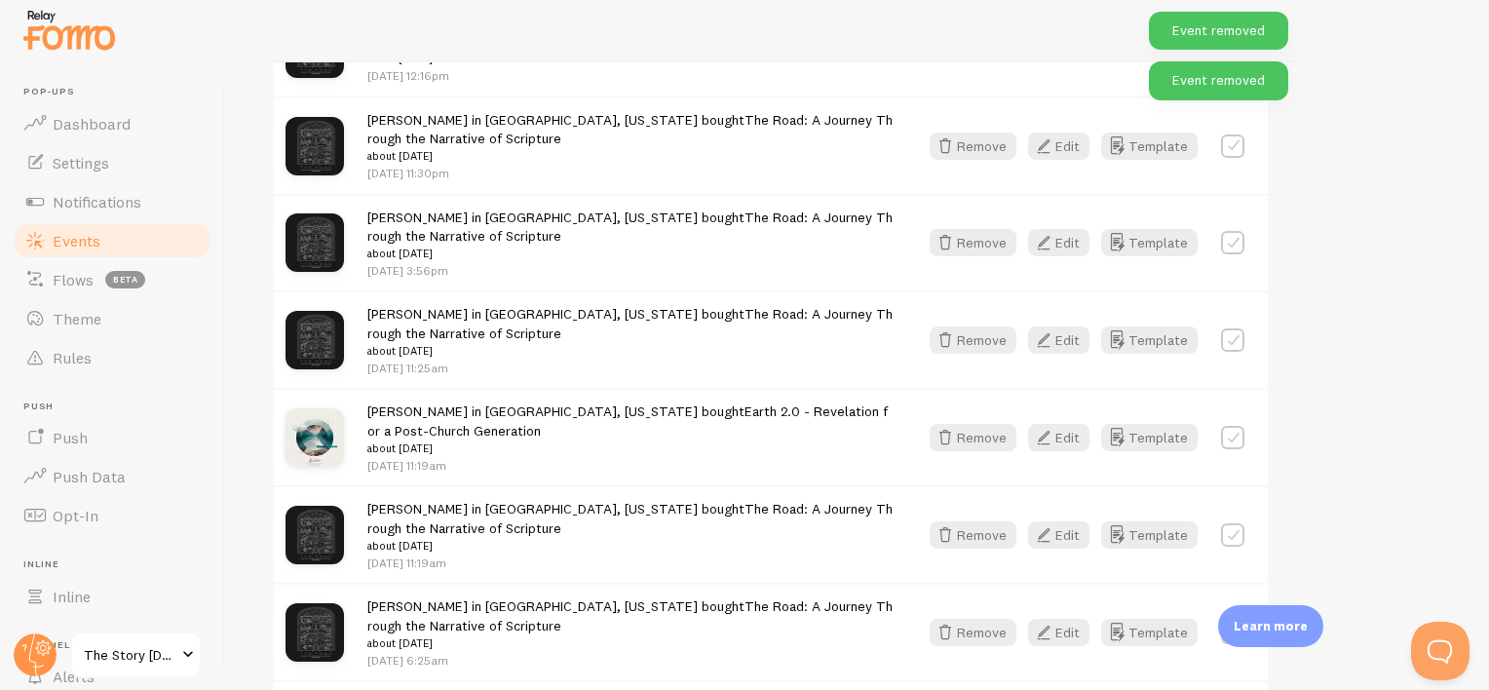
scroll to position [1754, 0]
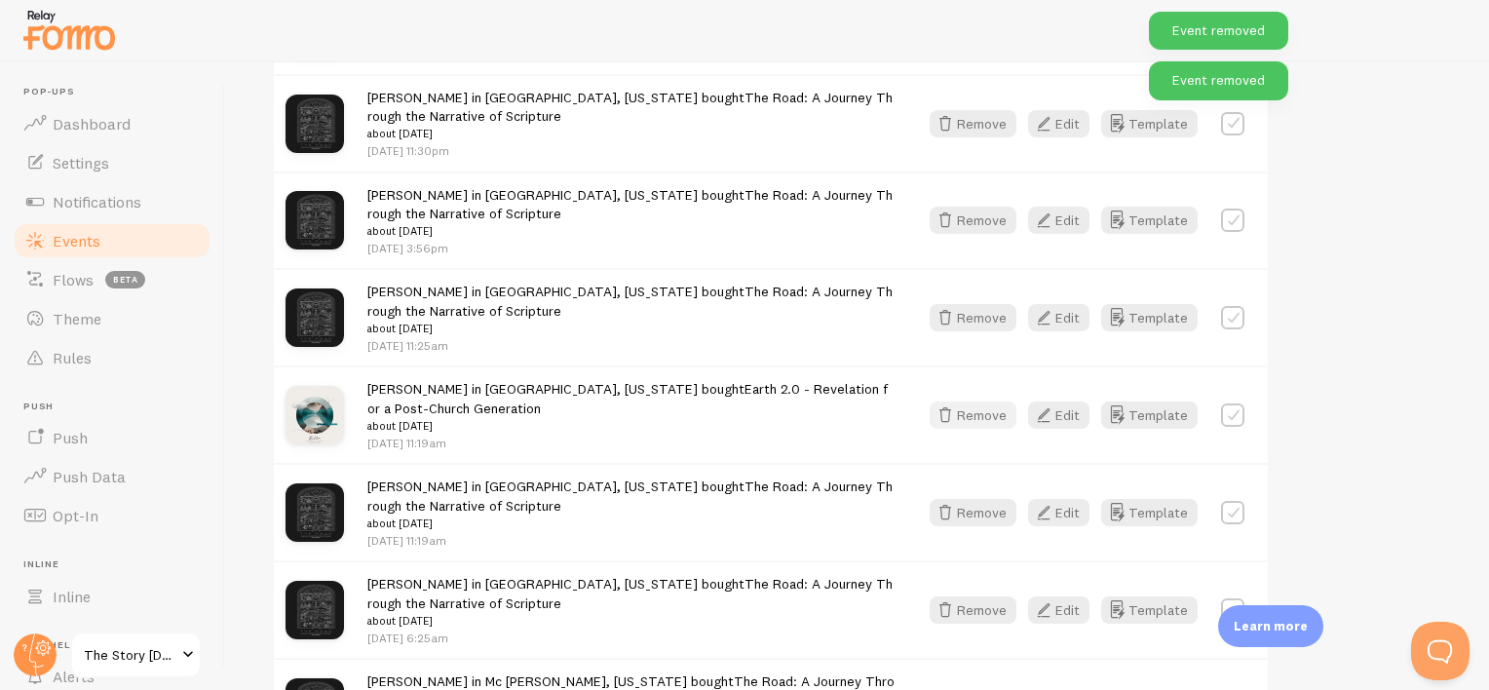
click at [996, 405] on button "Remove" at bounding box center [973, 415] width 87 height 27
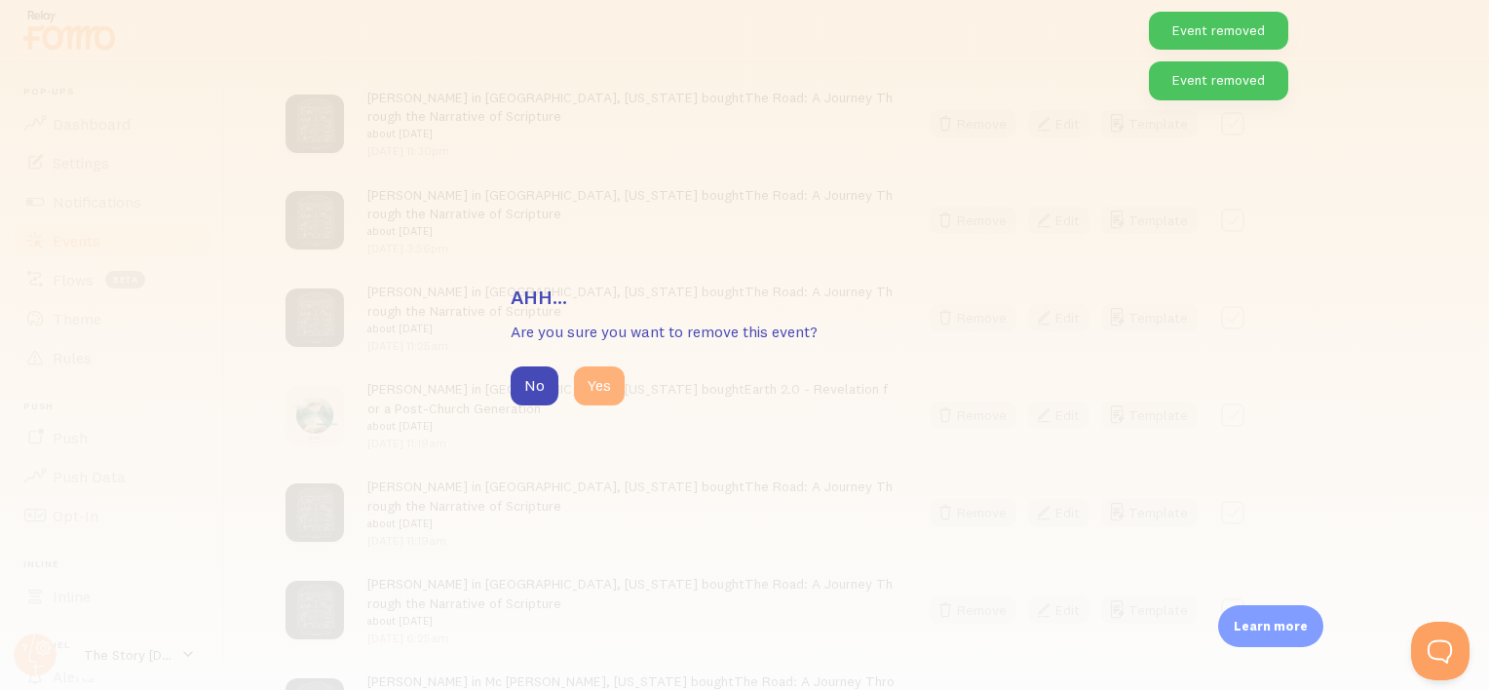
click at [598, 383] on button "Yes" at bounding box center [599, 385] width 51 height 39
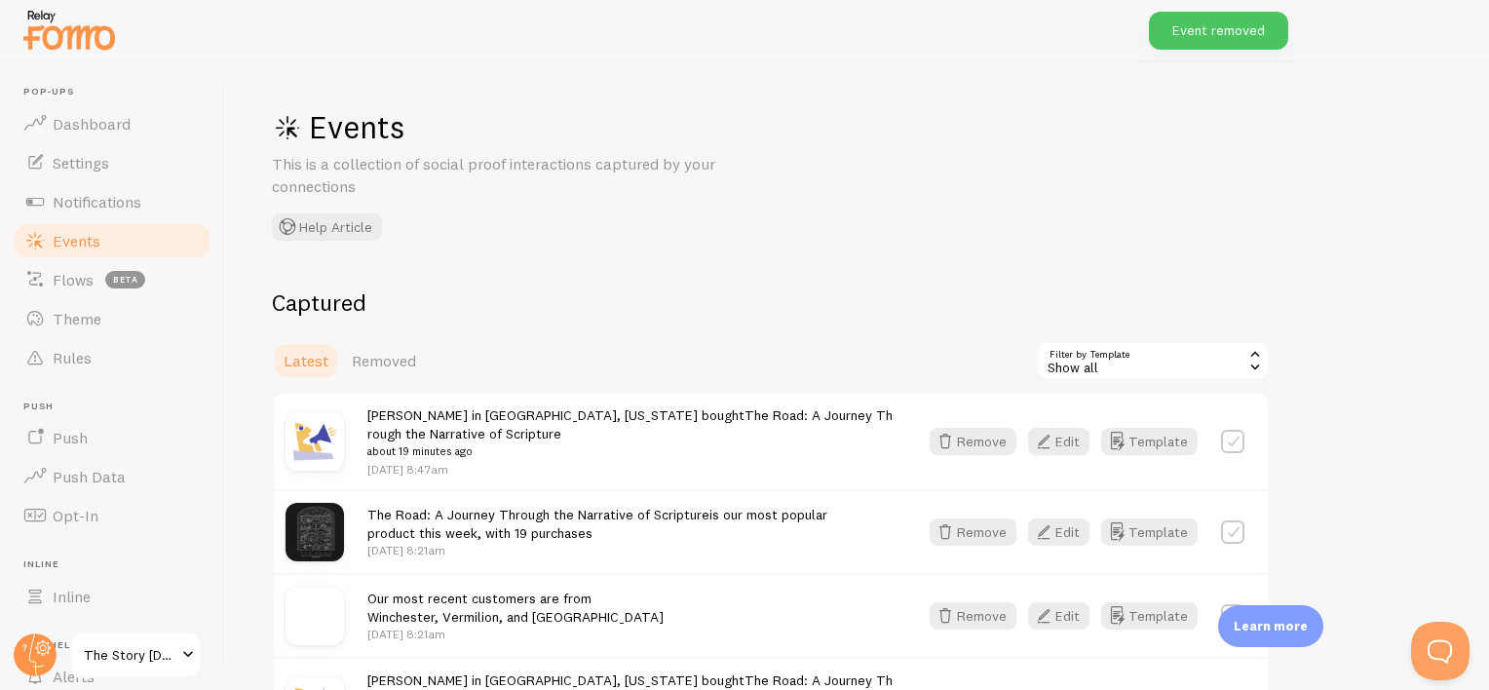
scroll to position [0, 0]
click at [1114, 370] on div "Show all" at bounding box center [1153, 362] width 234 height 39
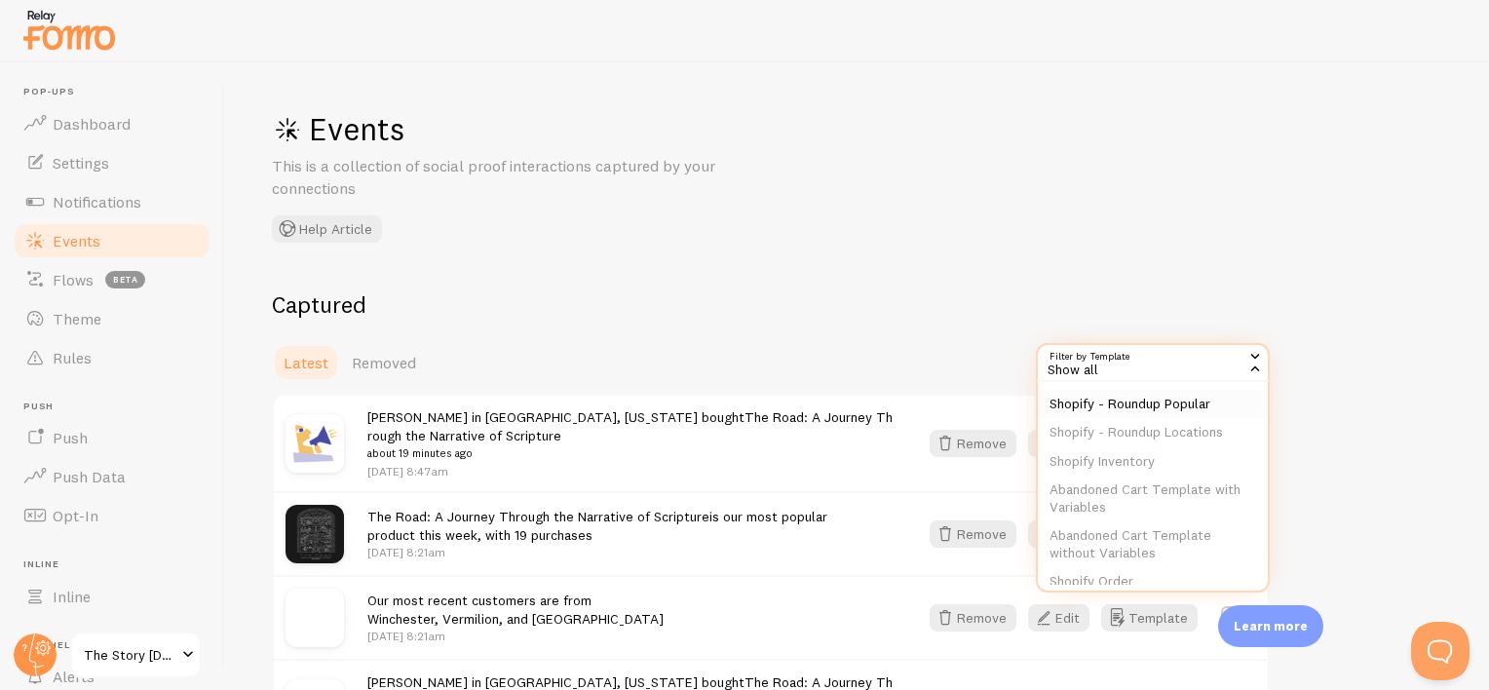
scroll to position [150, 0]
click at [1134, 567] on li "Shopify Order" at bounding box center [1153, 558] width 230 height 29
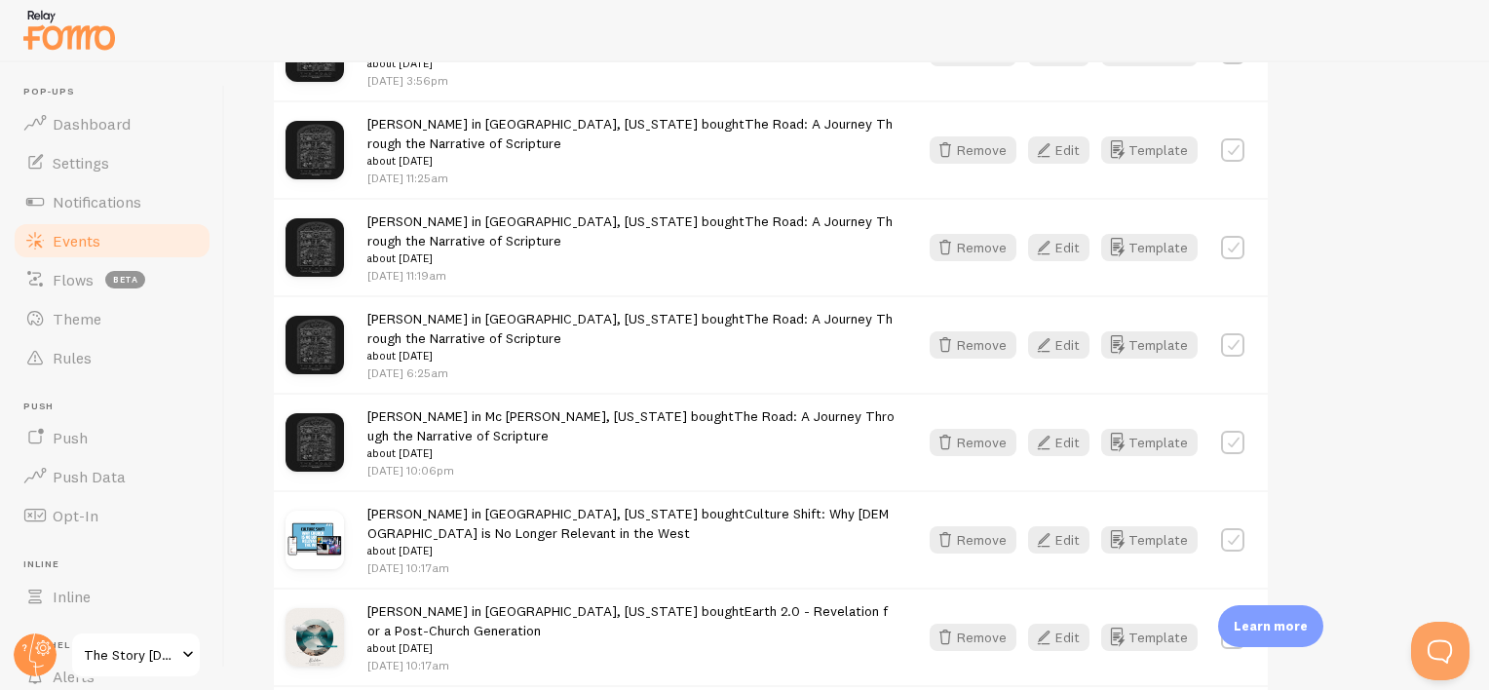
scroll to position [2047, 0]
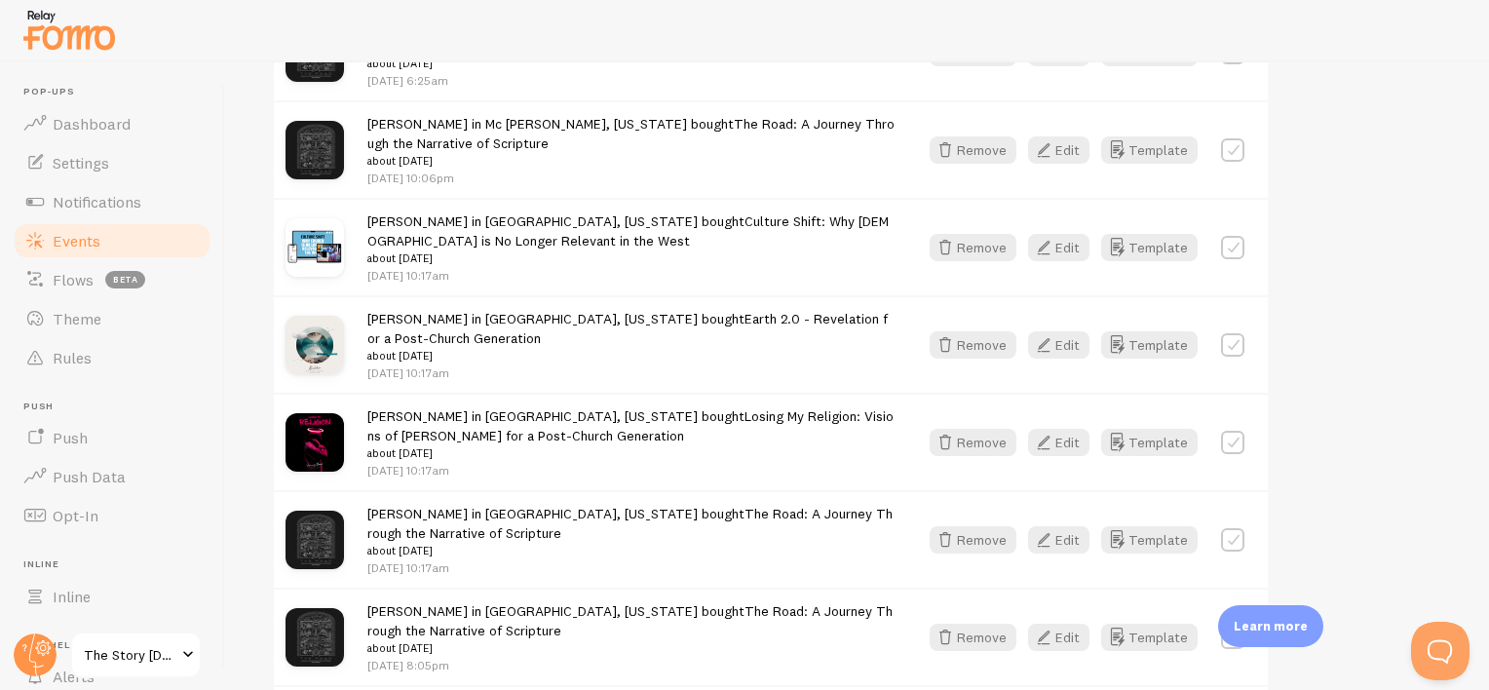
click at [1228, 442] on label at bounding box center [1232, 442] width 23 height 23
checkbox input "true"
click at [1225, 351] on label at bounding box center [1232, 344] width 23 height 23
checkbox input "true"
click at [1225, 250] on label at bounding box center [1232, 247] width 23 height 23
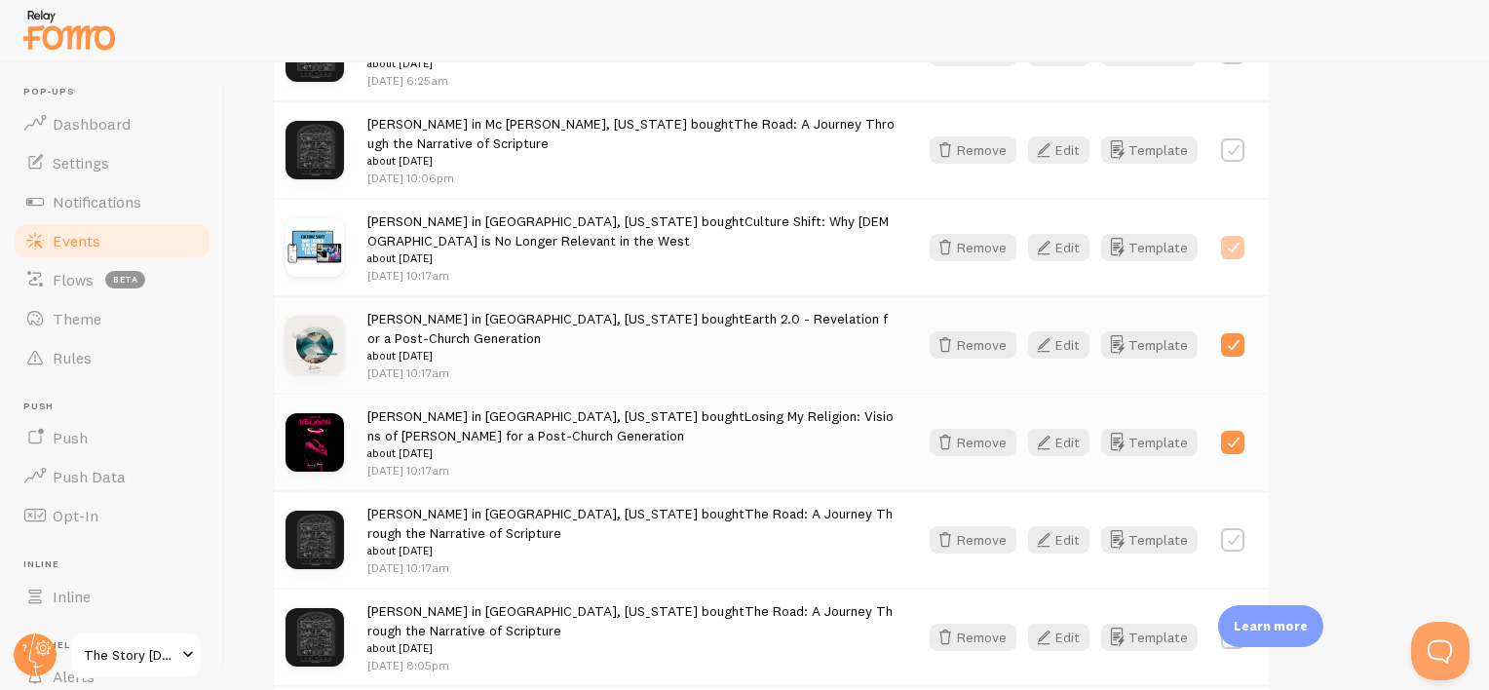
checkbox input "true"
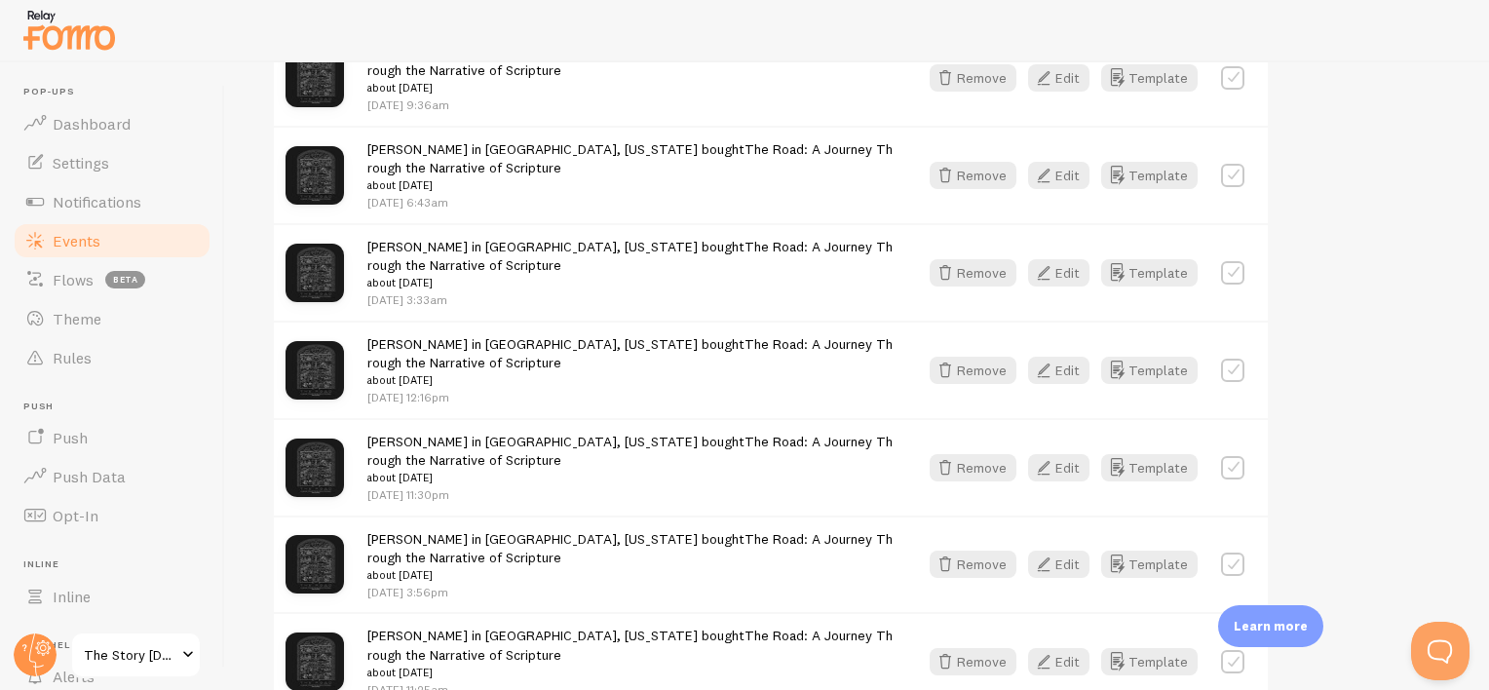
scroll to position [0, 0]
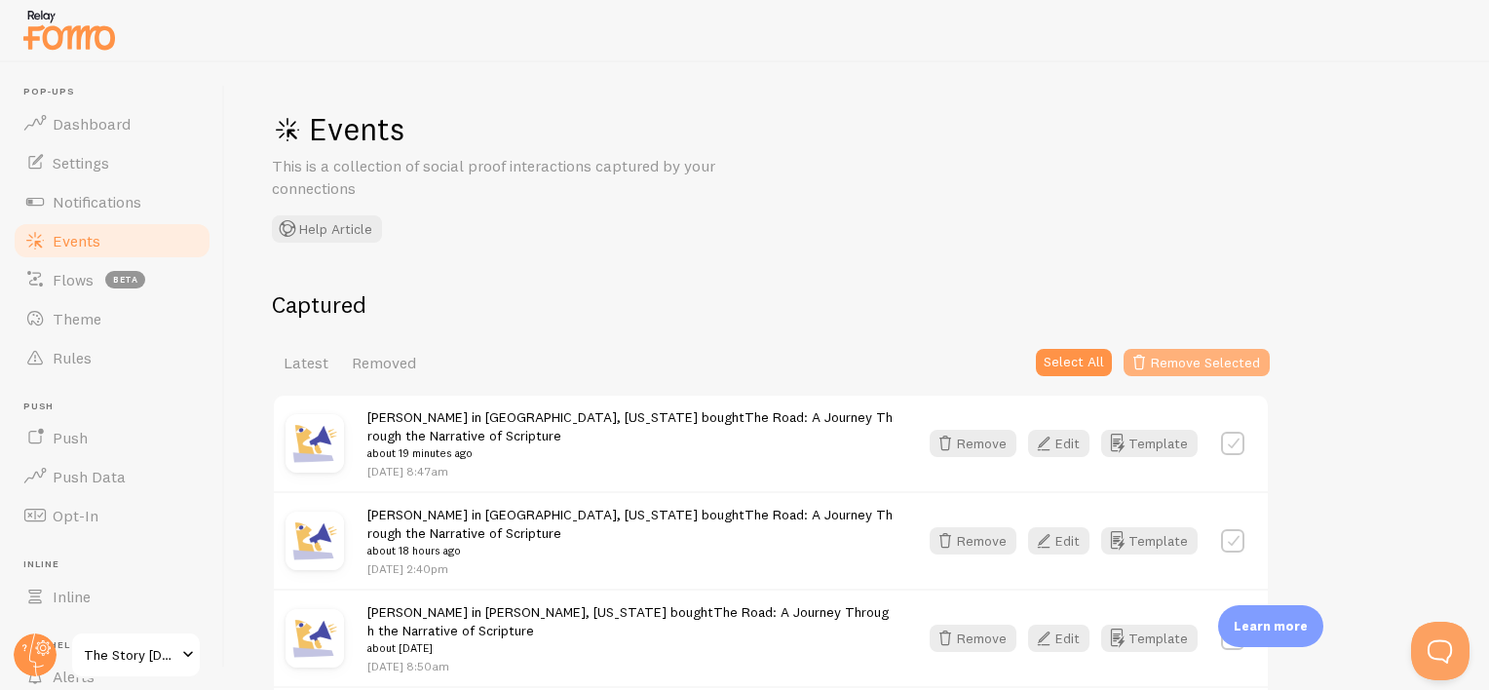
click at [1180, 363] on button "Remove Selected" at bounding box center [1197, 362] width 146 height 27
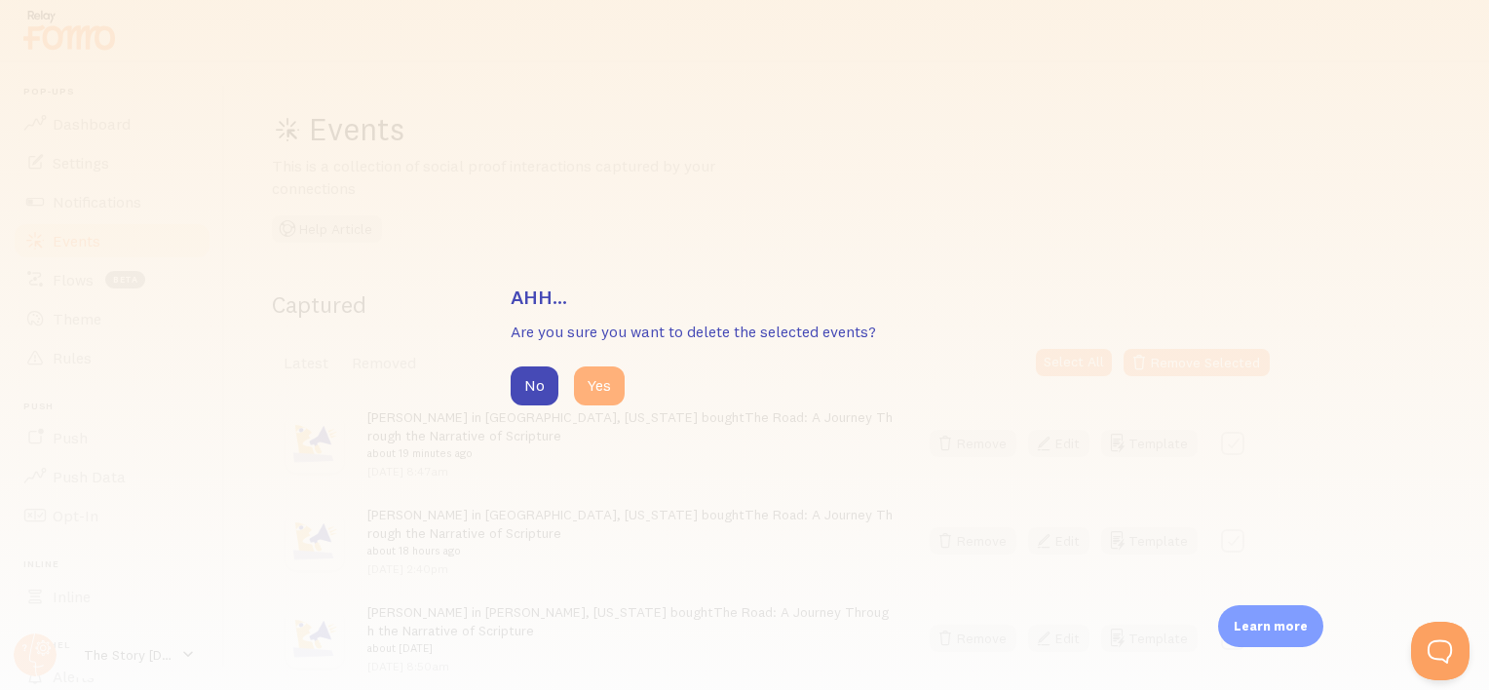
click at [609, 386] on button "Yes" at bounding box center [599, 385] width 51 height 39
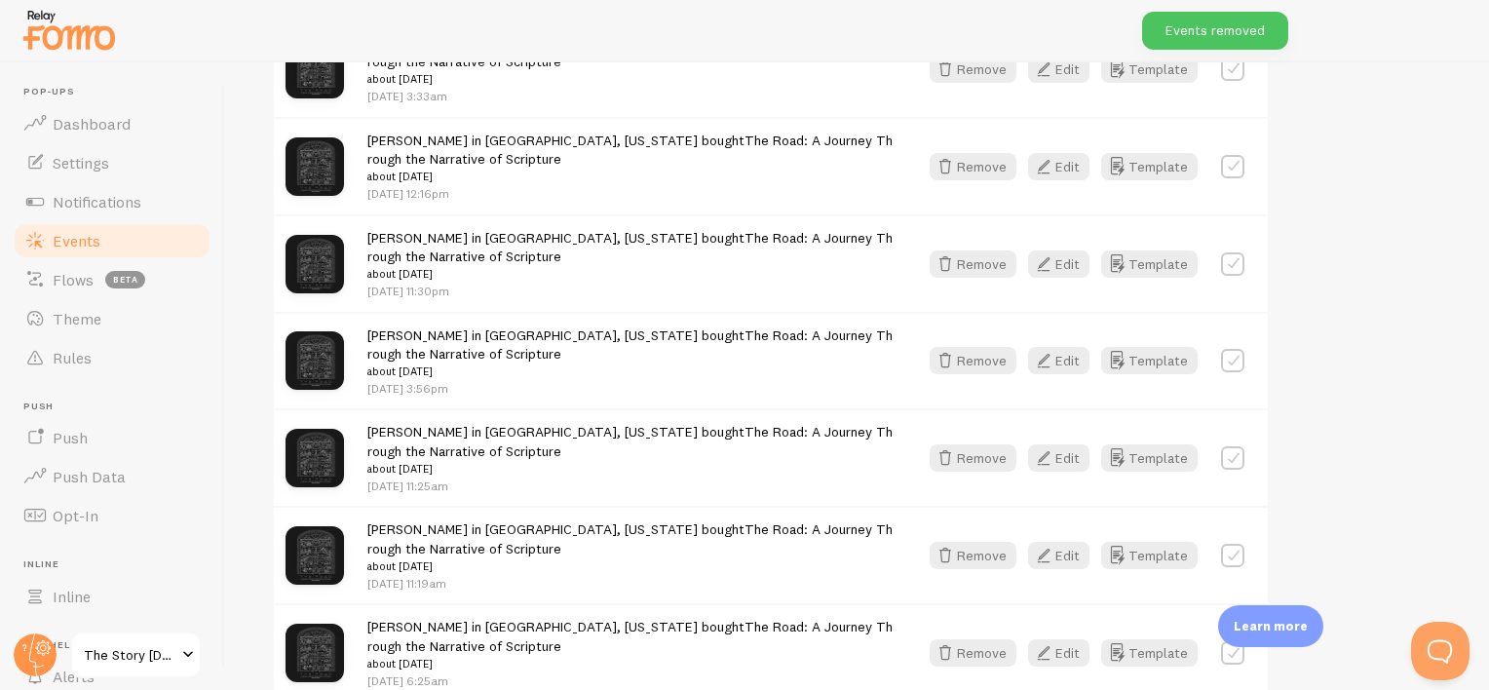
scroll to position [2639, 0]
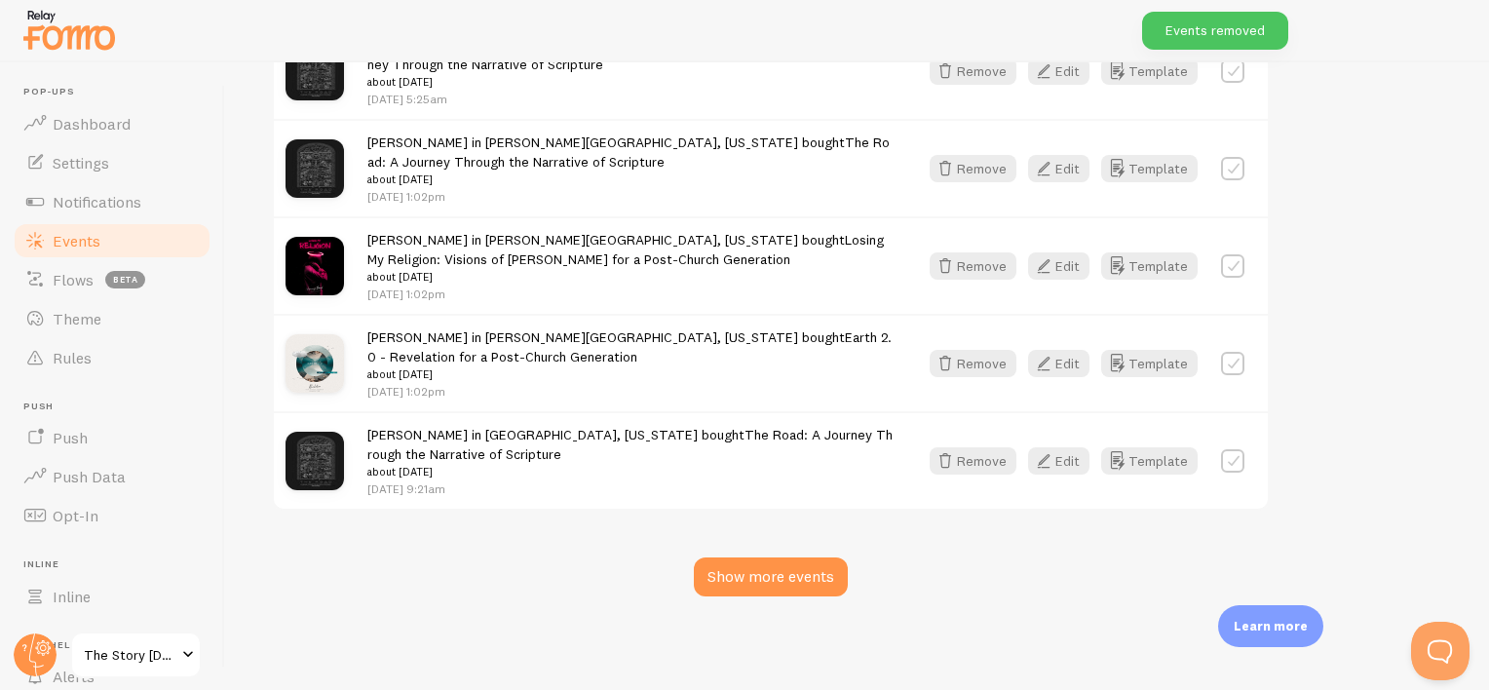
click at [1223, 265] on label at bounding box center [1232, 265] width 23 height 23
checkbox input "true"
click at [1233, 355] on label at bounding box center [1232, 363] width 23 height 23
checkbox input "true"
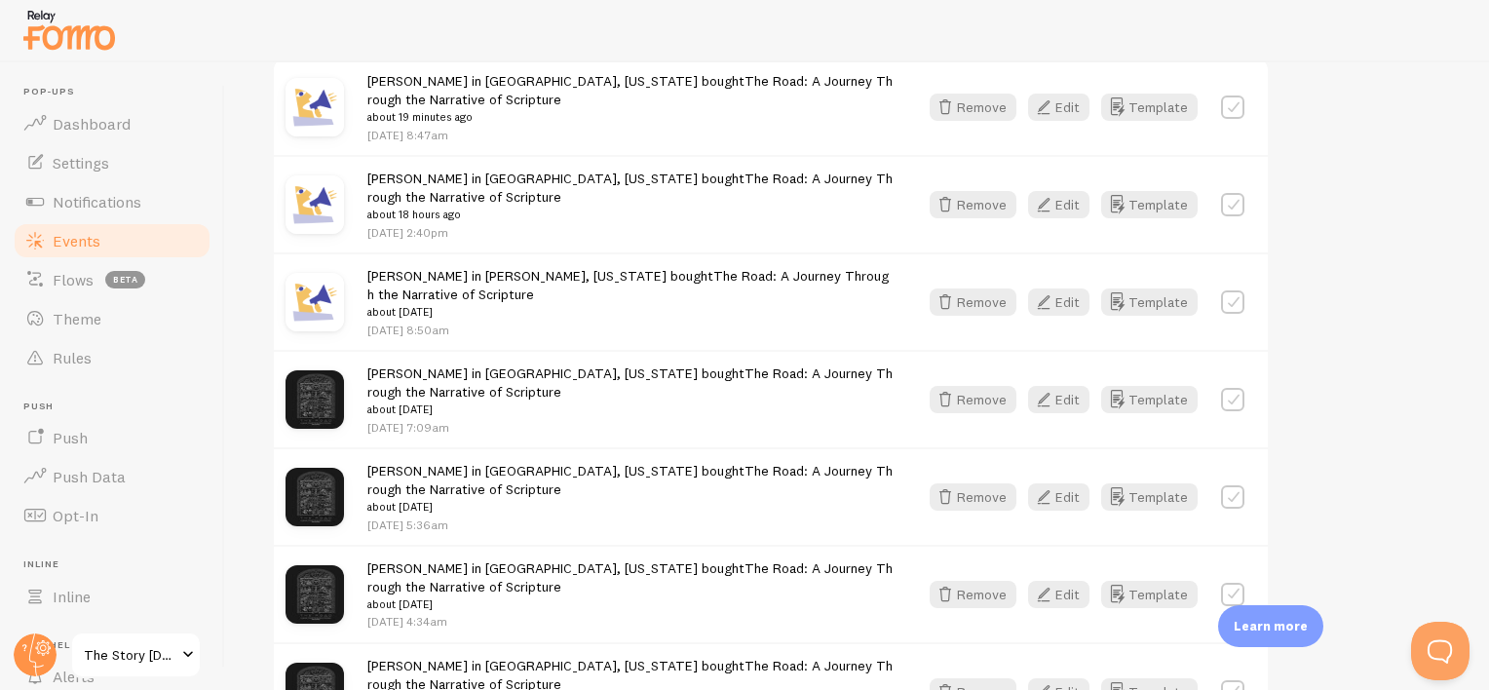
scroll to position [0, 0]
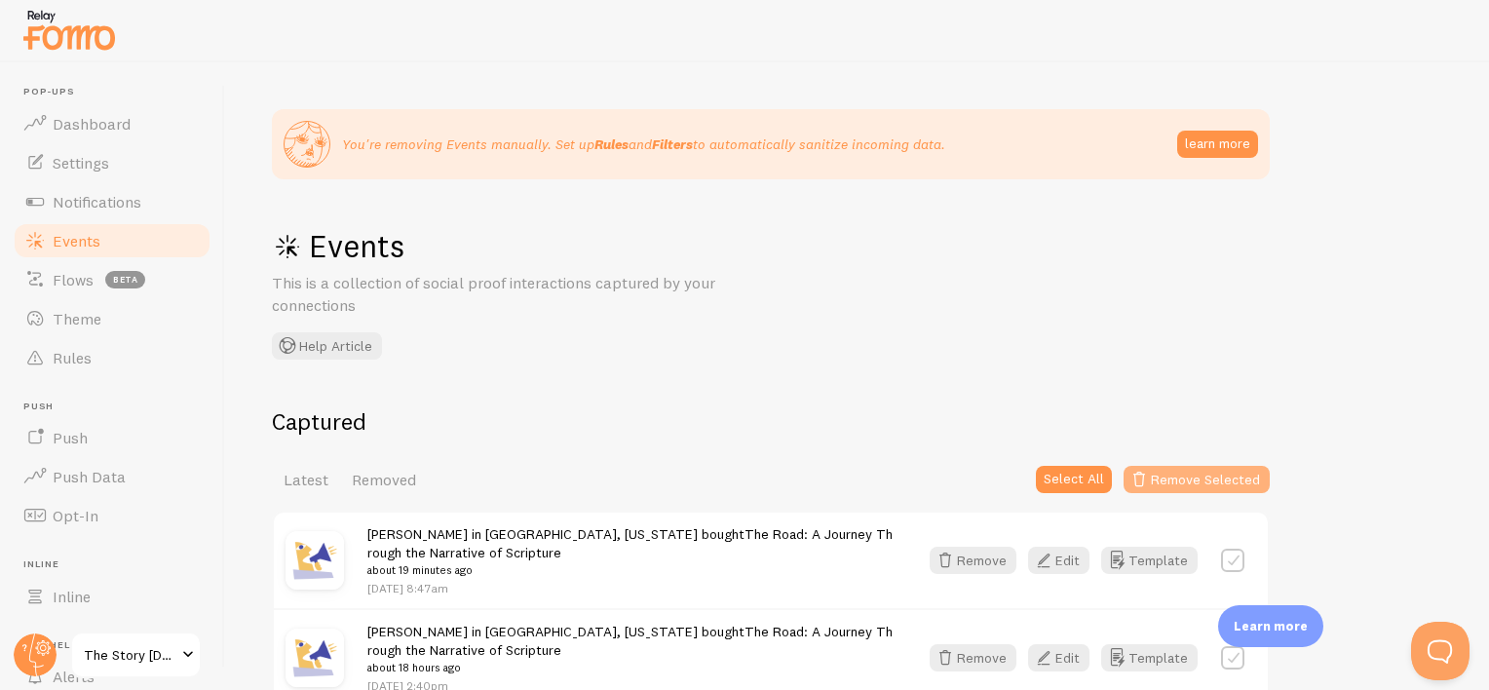
click at [1239, 483] on button "Remove Selected" at bounding box center [1197, 479] width 146 height 27
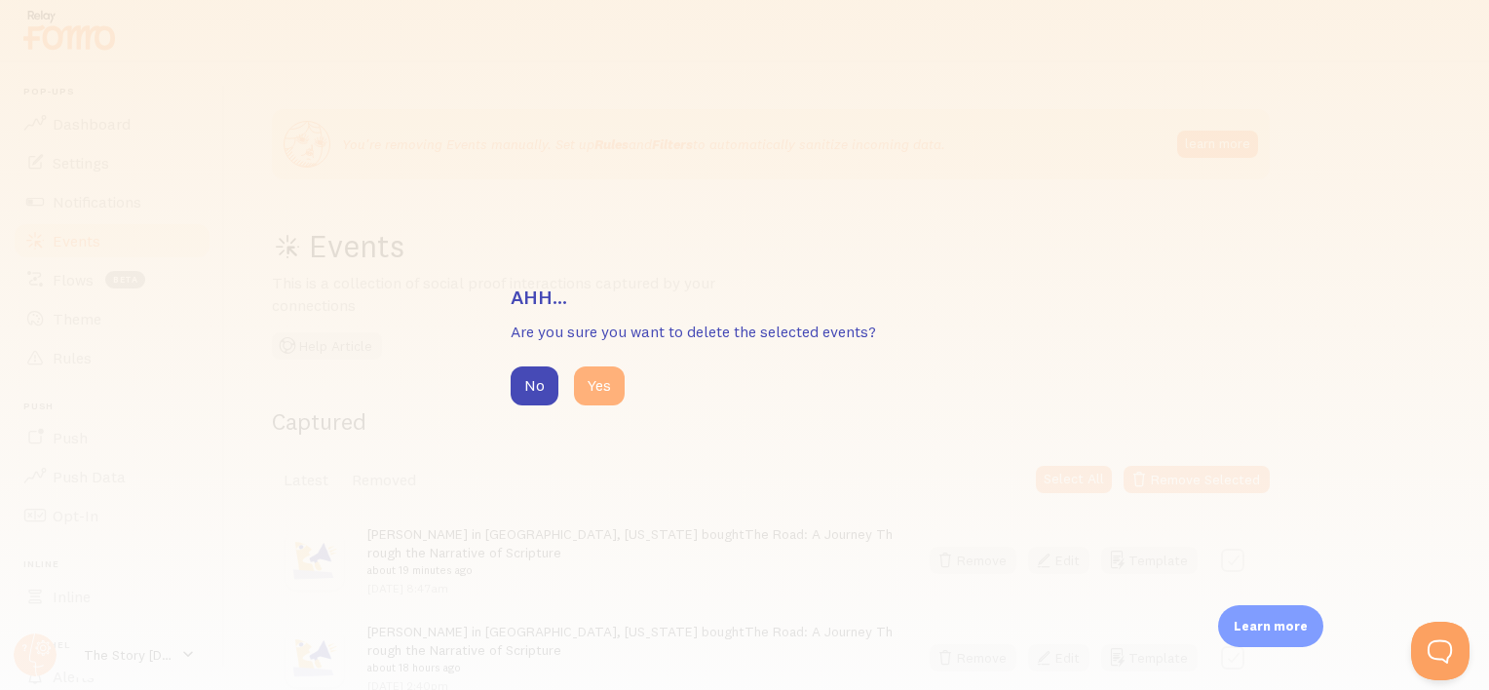
click at [619, 392] on button "Yes" at bounding box center [599, 385] width 51 height 39
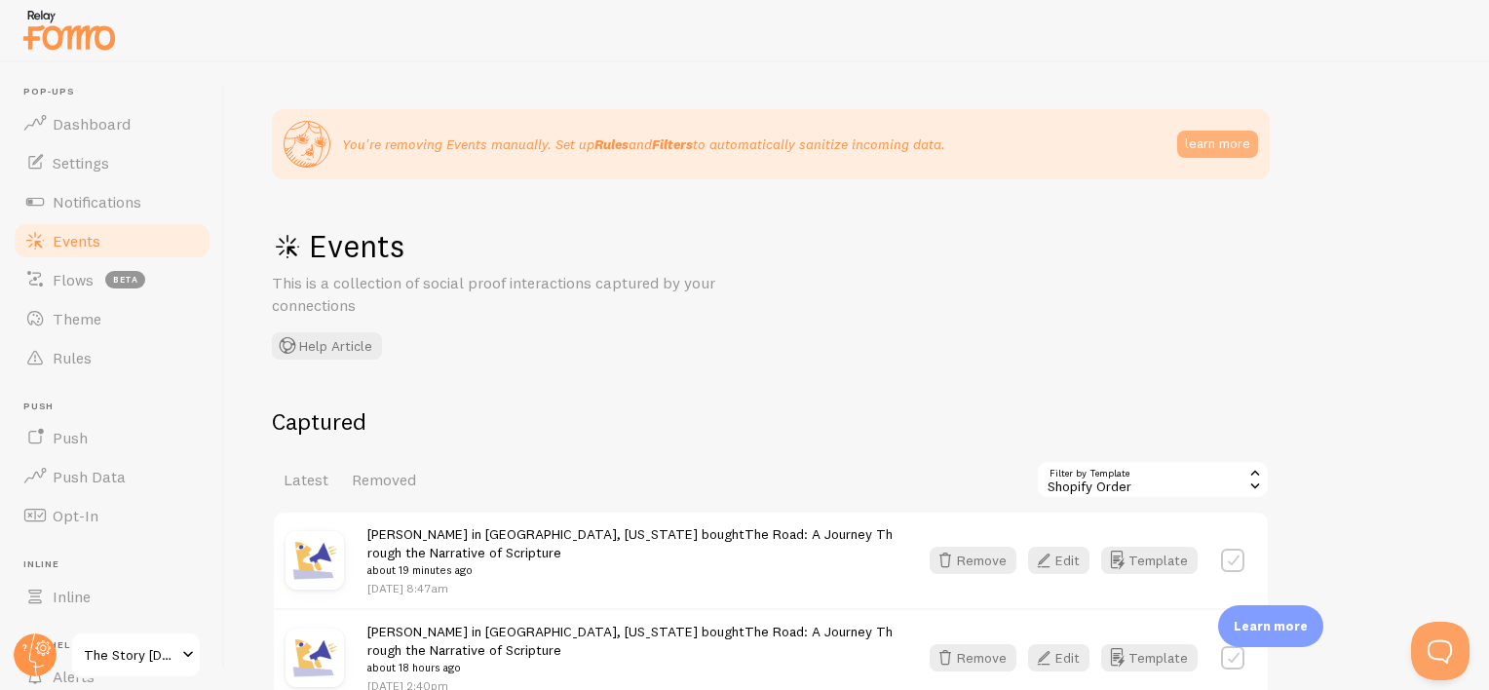
click at [1199, 149] on button "learn more" at bounding box center [1217, 144] width 81 height 27
click at [86, 351] on span "Rules" at bounding box center [72, 357] width 39 height 19
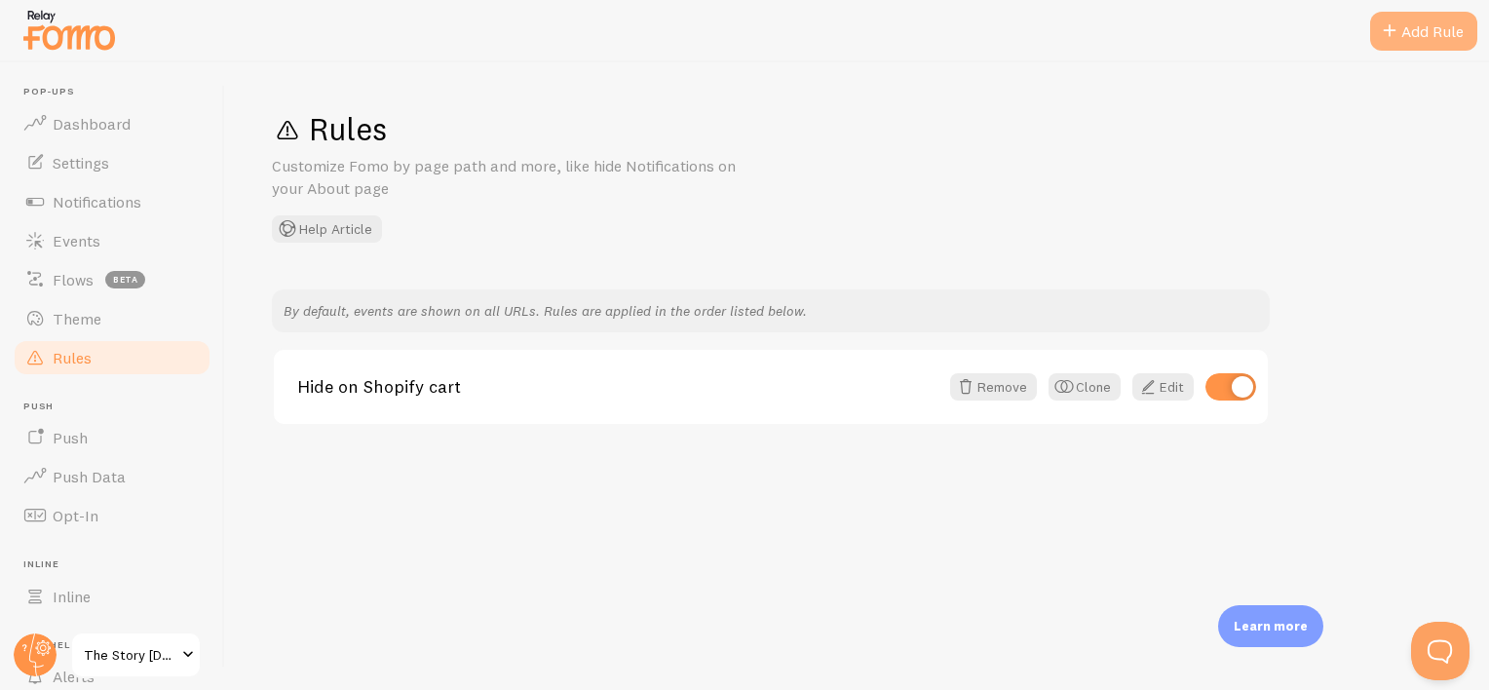
click at [1391, 37] on span at bounding box center [1389, 30] width 23 height 23
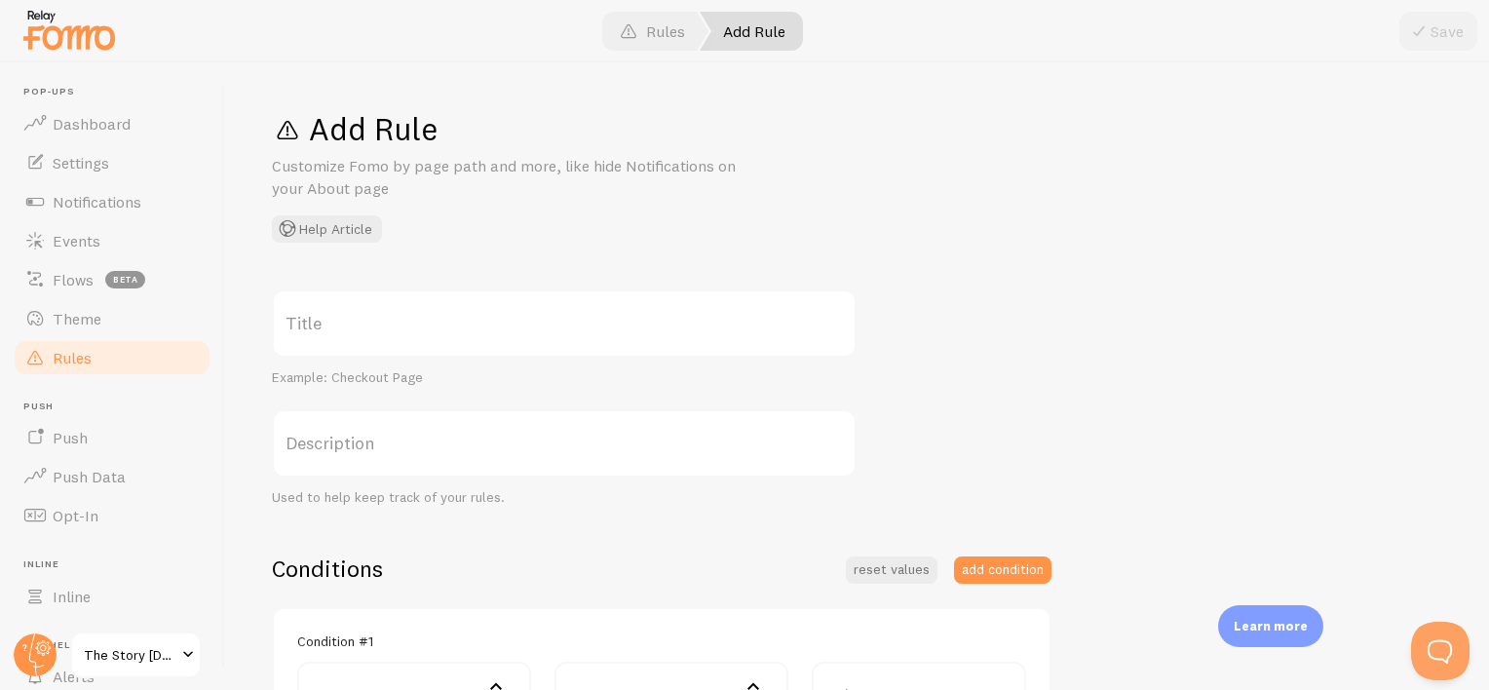
click at [348, 323] on label "Title" at bounding box center [564, 323] width 585 height 68
click at [348, 323] on input "Title" at bounding box center [564, 323] width 585 height 68
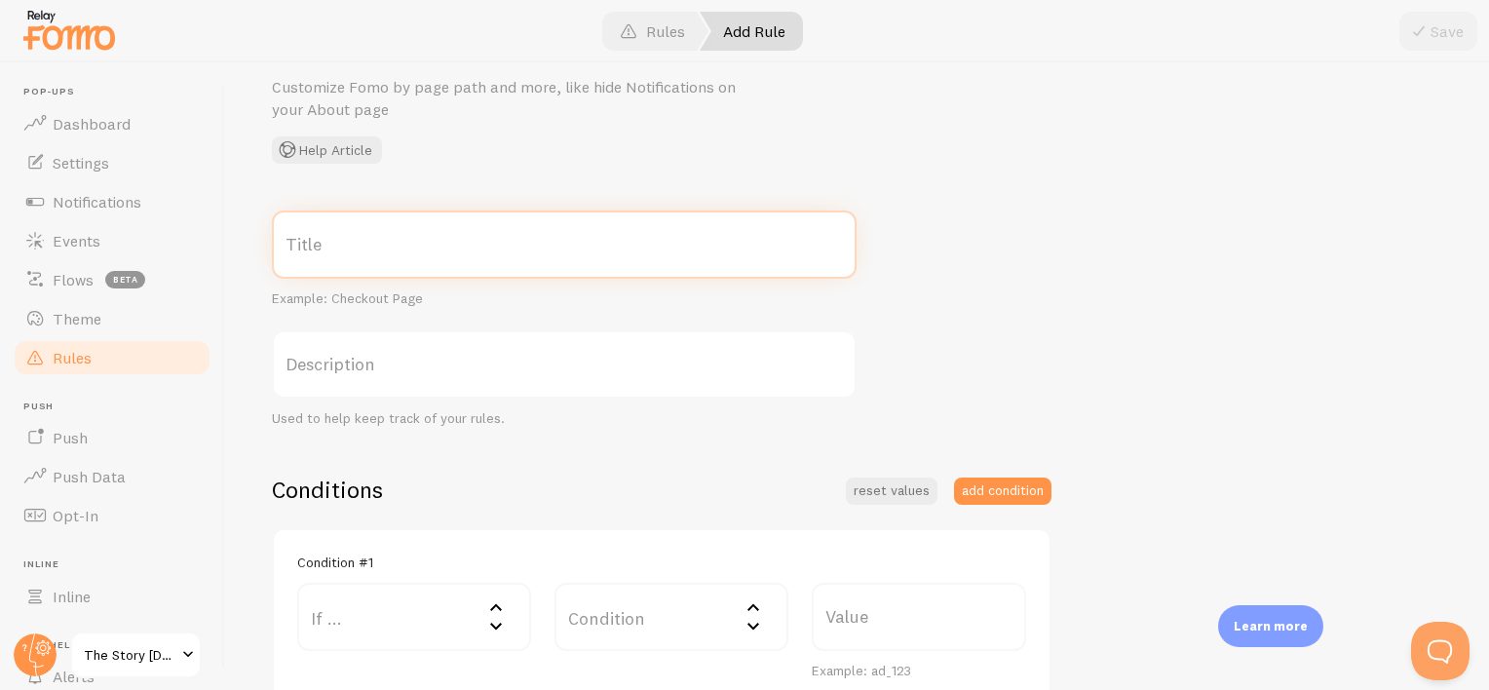
scroll to position [195, 0]
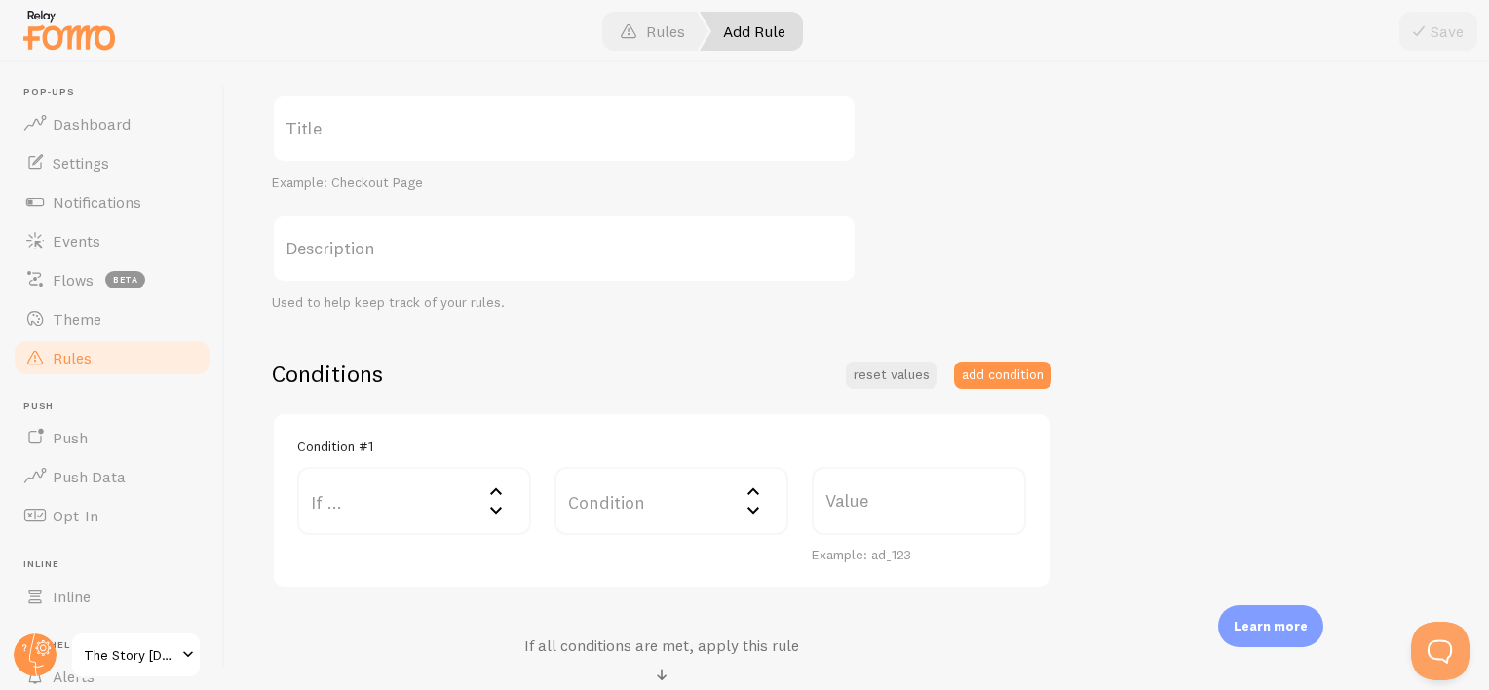
click at [420, 431] on div "Condition #1 If ... If user is on... URL Path URL Parameter Home page Mobile Br…" at bounding box center [662, 500] width 780 height 177
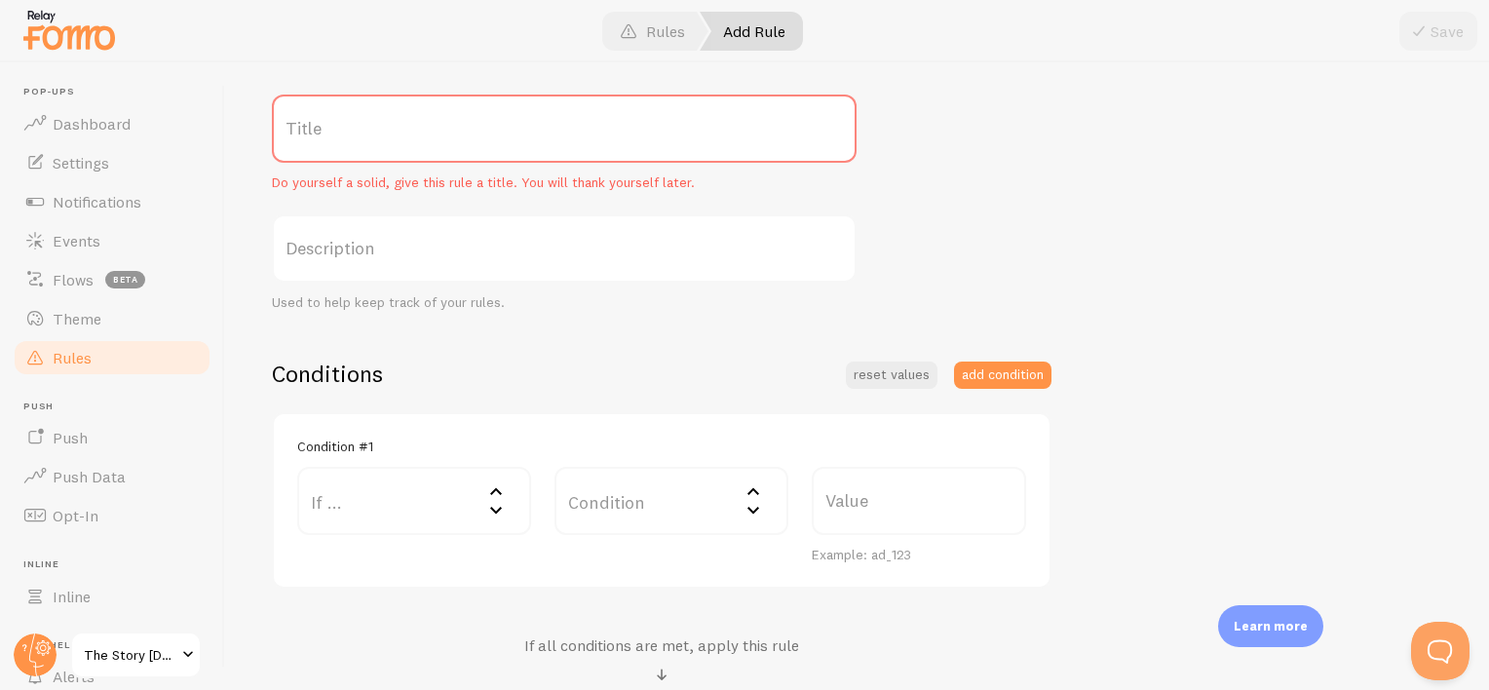
click at [635, 497] on label "Condition" at bounding box center [672, 501] width 234 height 68
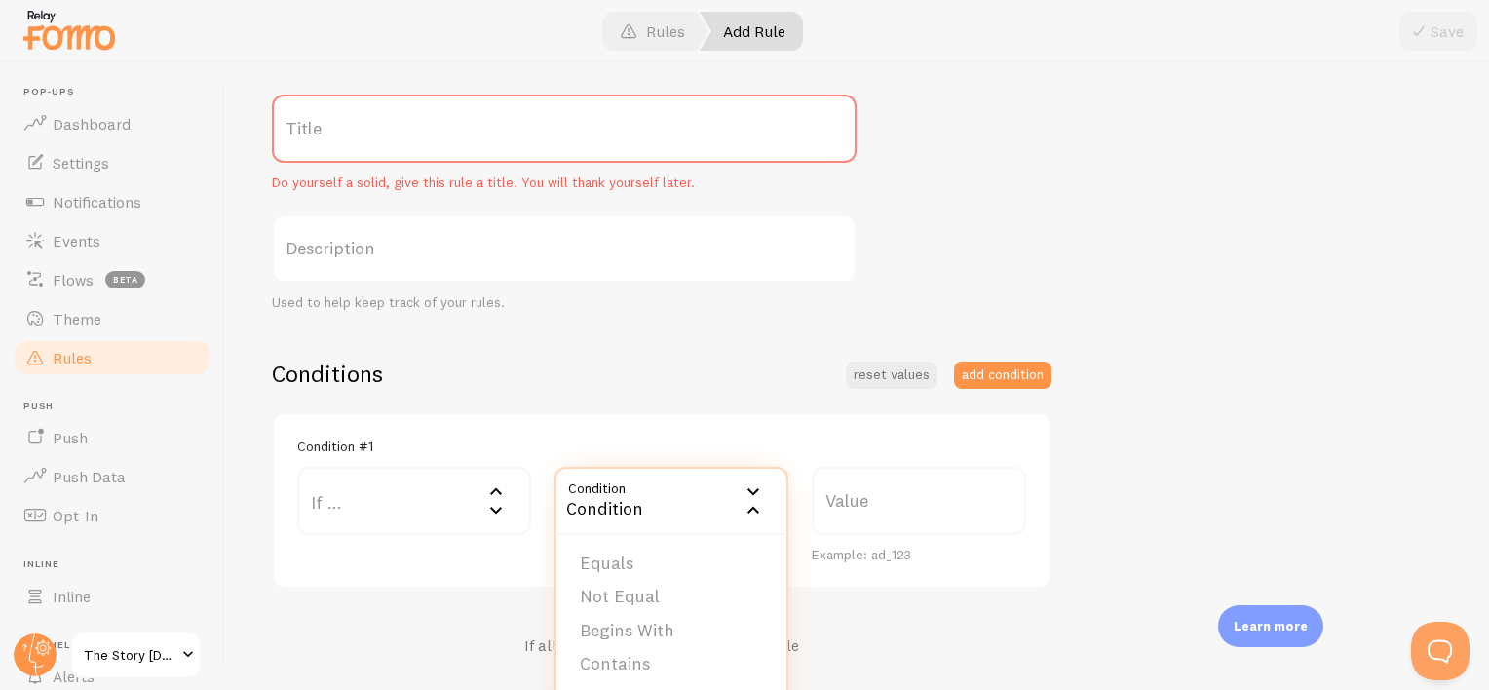
click at [818, 490] on label "Value" at bounding box center [919, 501] width 214 height 68
click at [818, 490] on input "Value" at bounding box center [919, 501] width 214 height 68
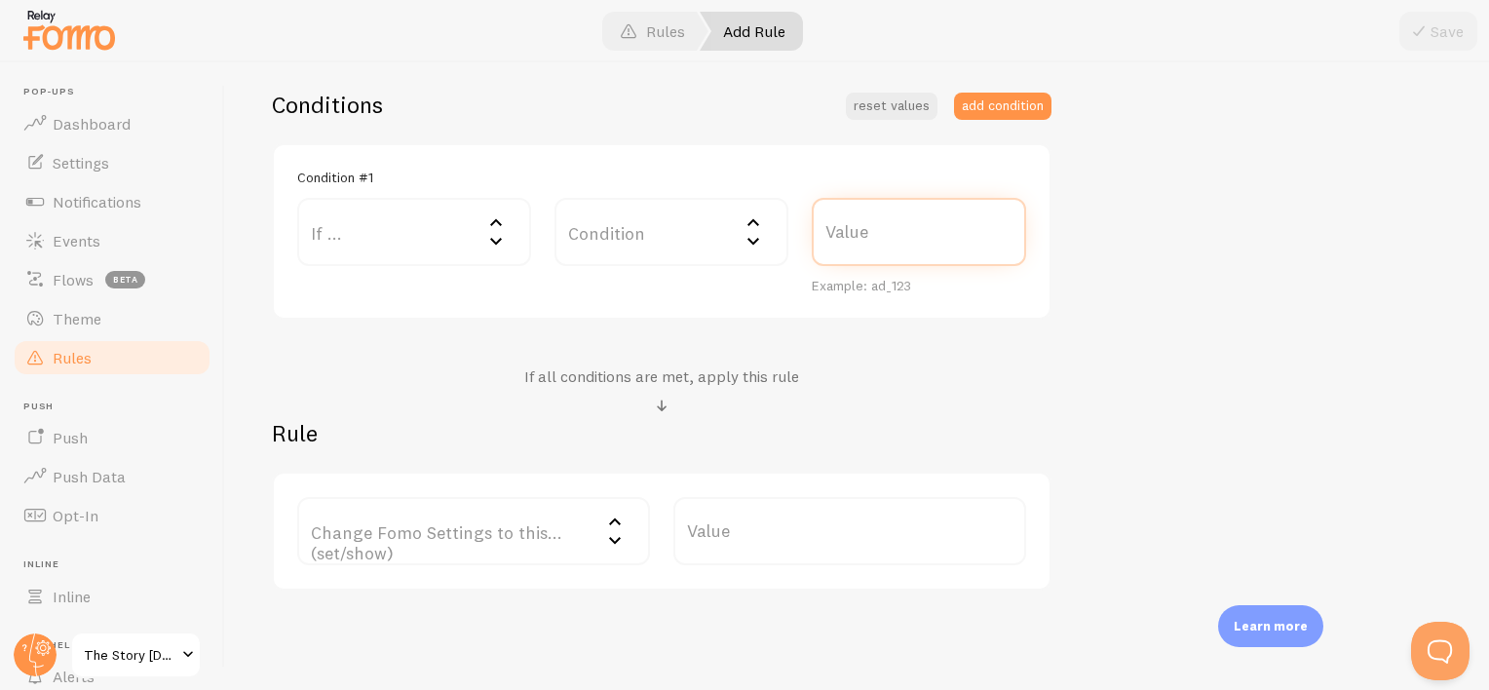
scroll to position [487, 0]
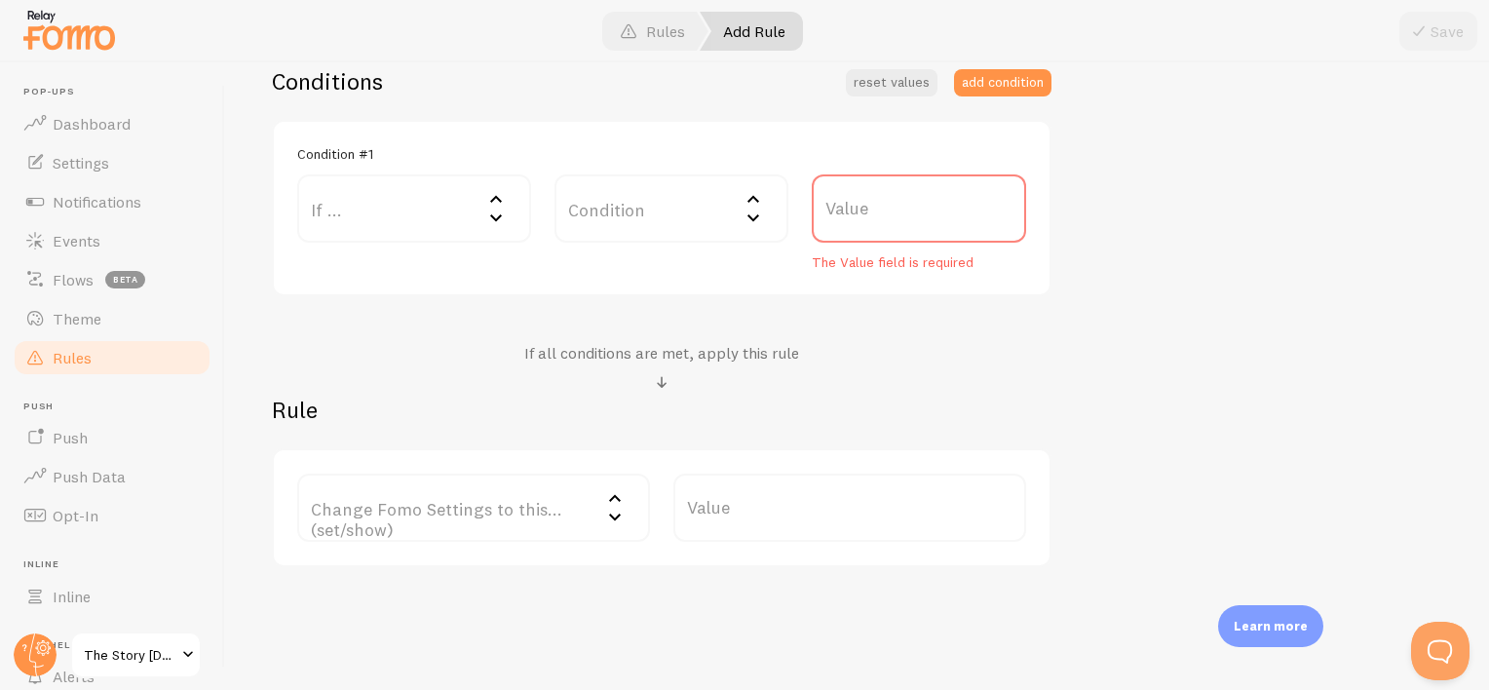
click at [409, 218] on label "If ..." at bounding box center [414, 208] width 234 height 68
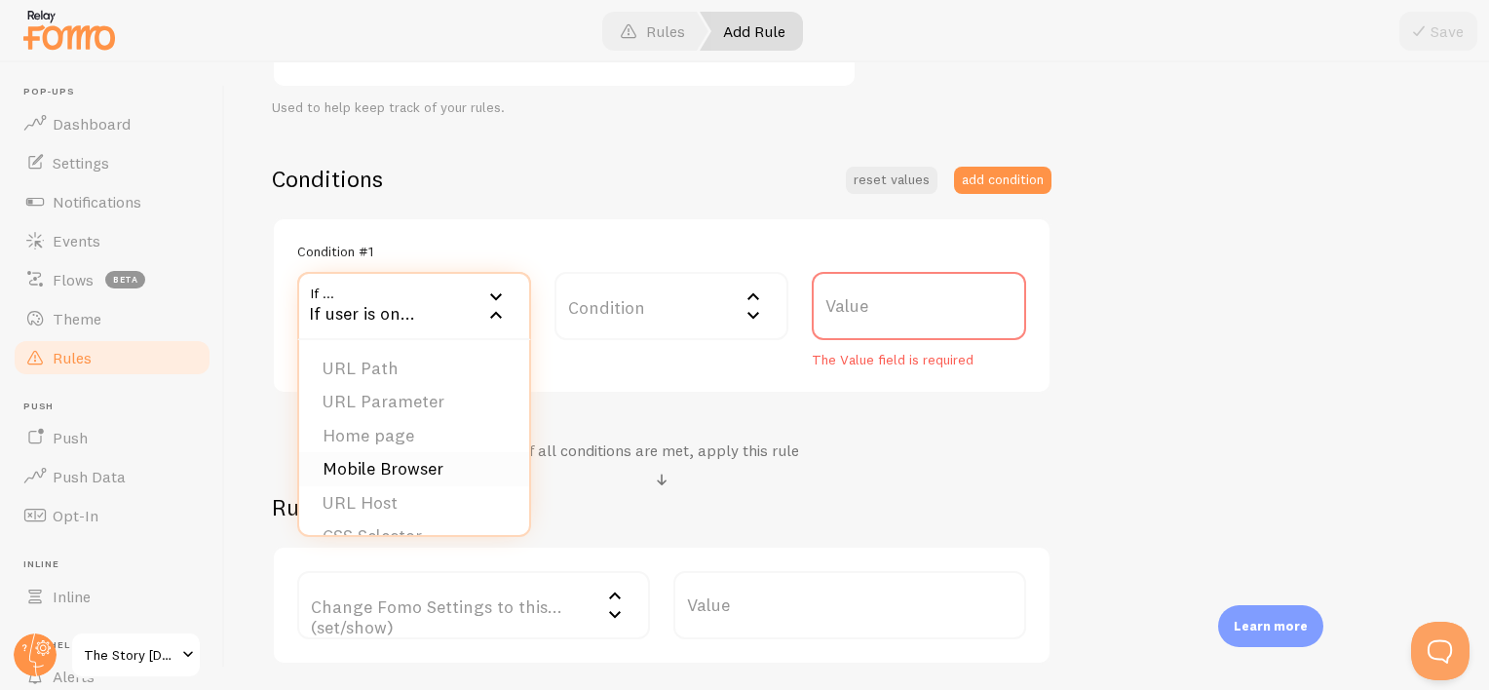
scroll to position [30, 0]
click at [593, 306] on label "Condition" at bounding box center [672, 306] width 234 height 68
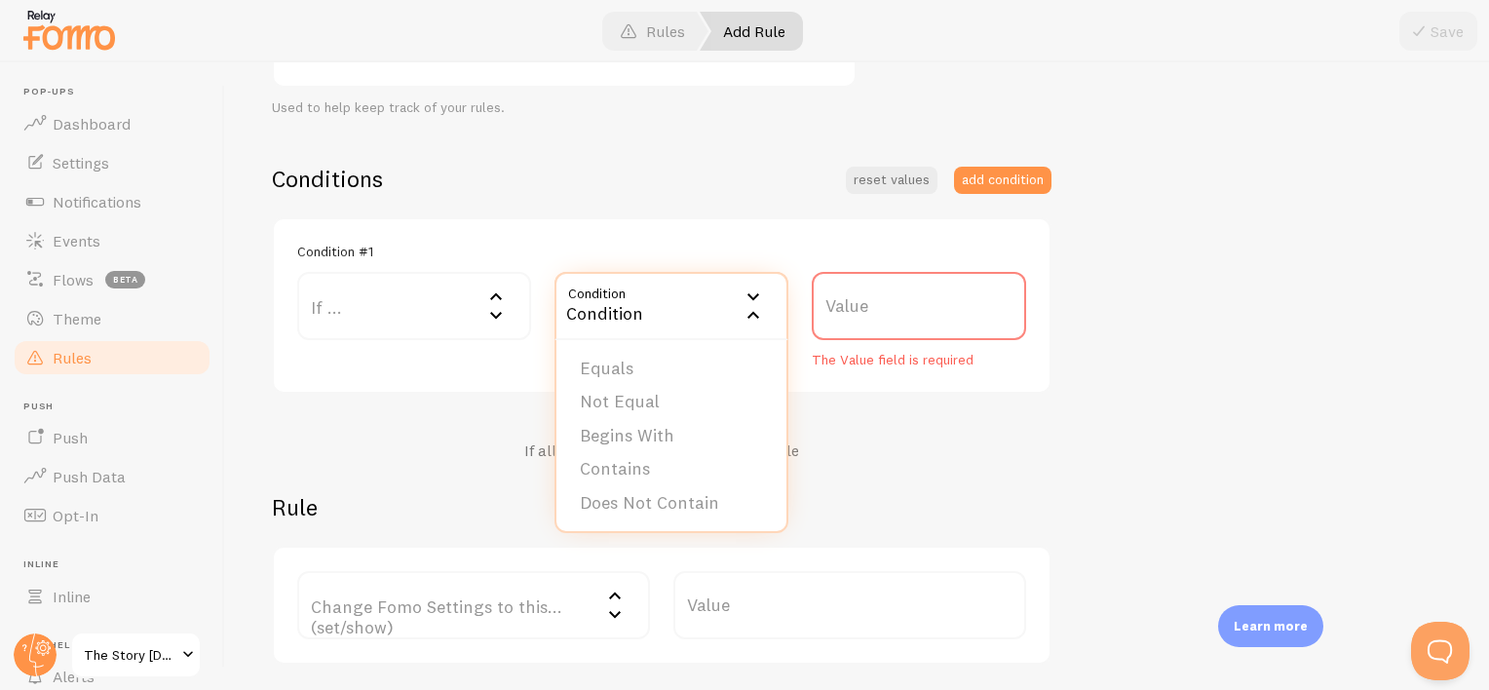
click at [428, 368] on div "Condition #1 If ... If user is on... URL Path URL Parameter Home page Mobile Br…" at bounding box center [662, 305] width 780 height 177
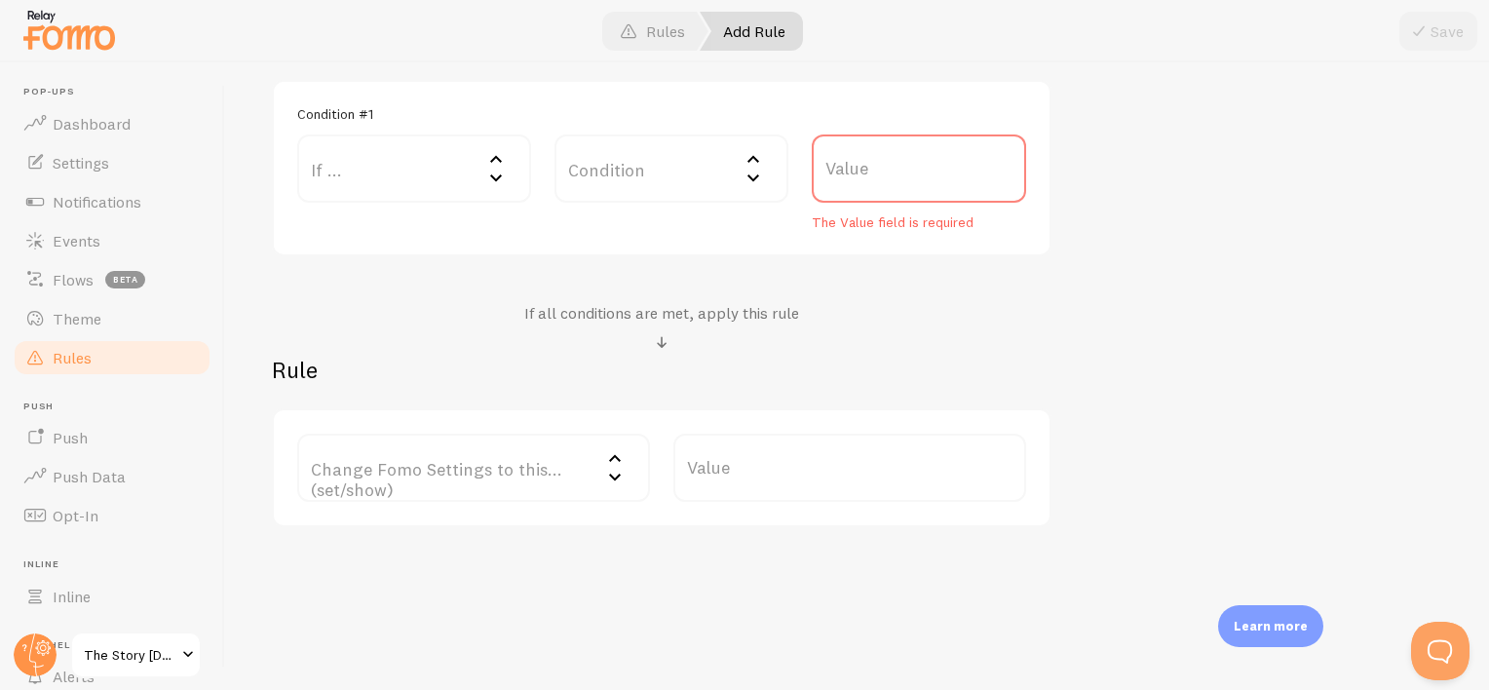
scroll to position [534, 0]
click at [573, 466] on label "Change Fomo Settings to this... (set/show)" at bounding box center [473, 461] width 353 height 68
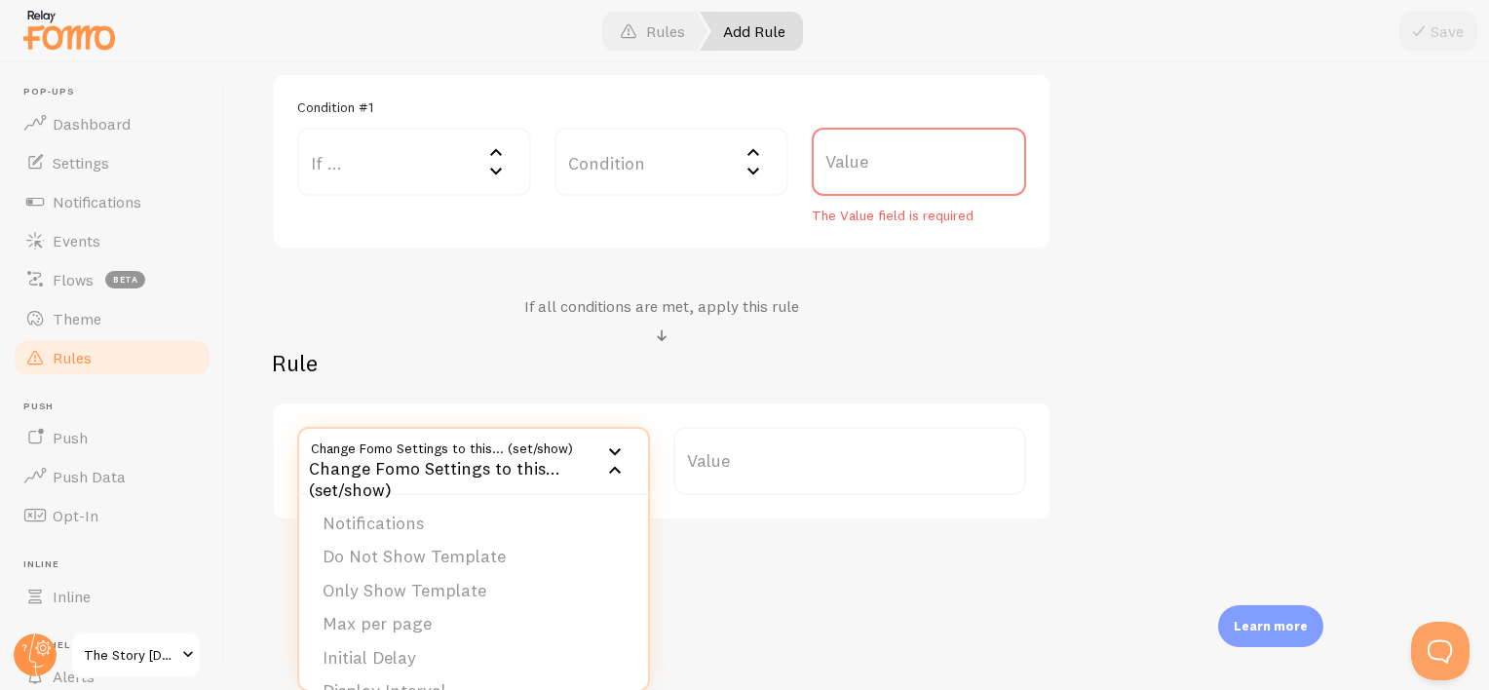
click at [429, 526] on li "Notifications" at bounding box center [473, 524] width 349 height 34
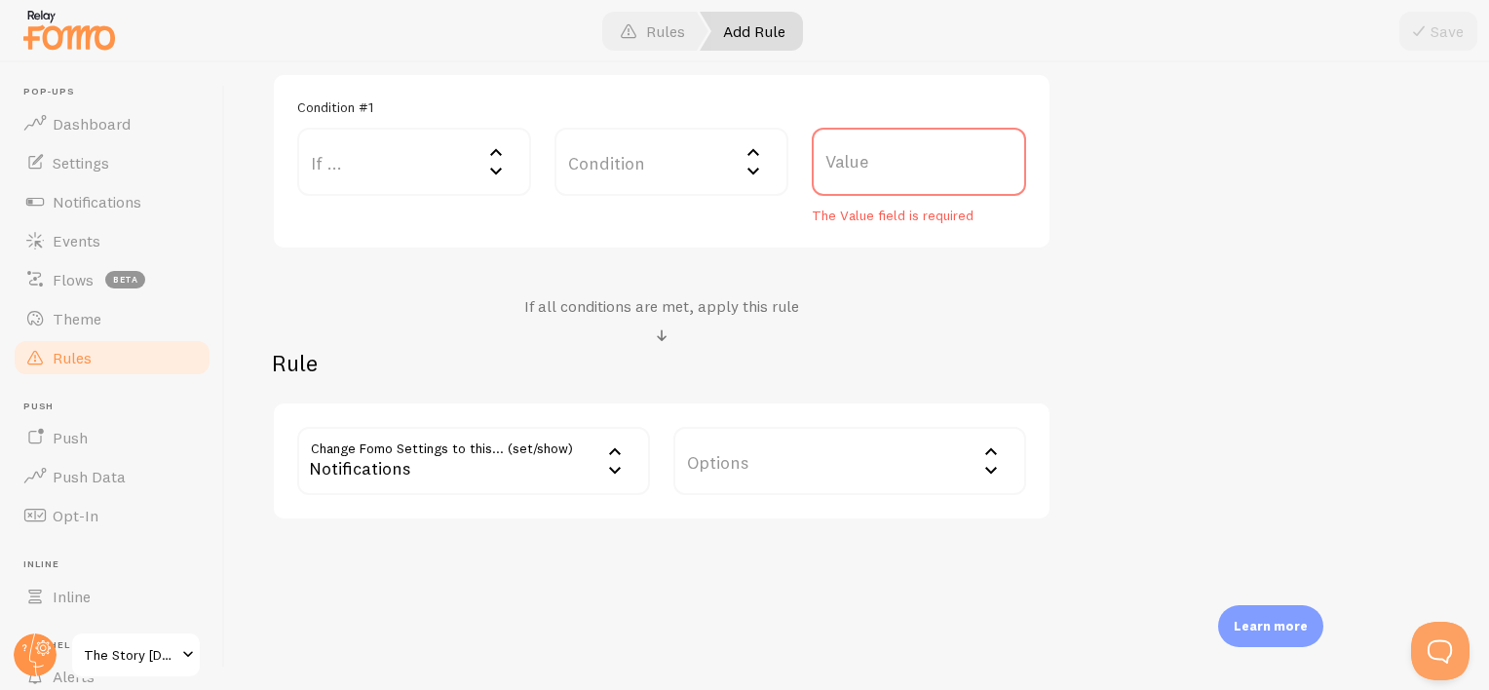
click at [729, 456] on label "Options" at bounding box center [850, 461] width 353 height 68
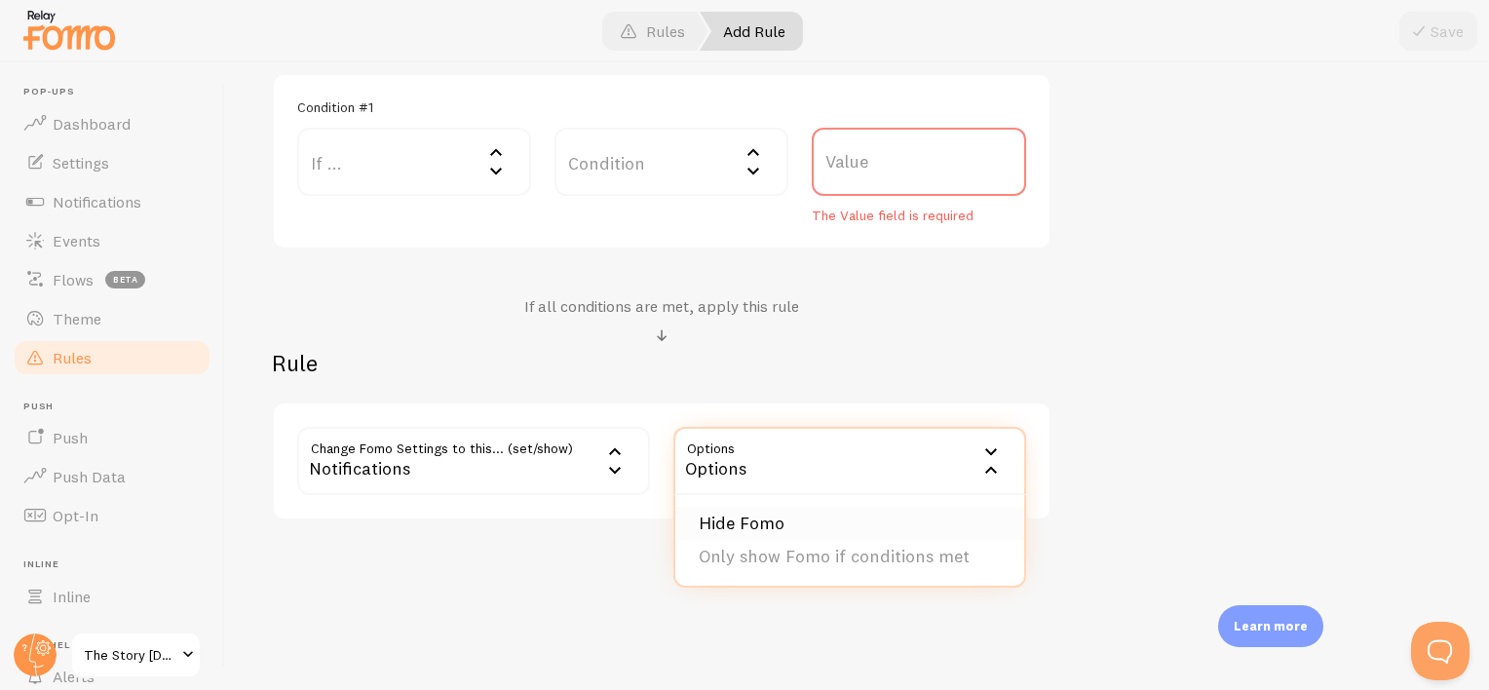
click at [729, 524] on li "Hide Fomo" at bounding box center [849, 524] width 349 height 34
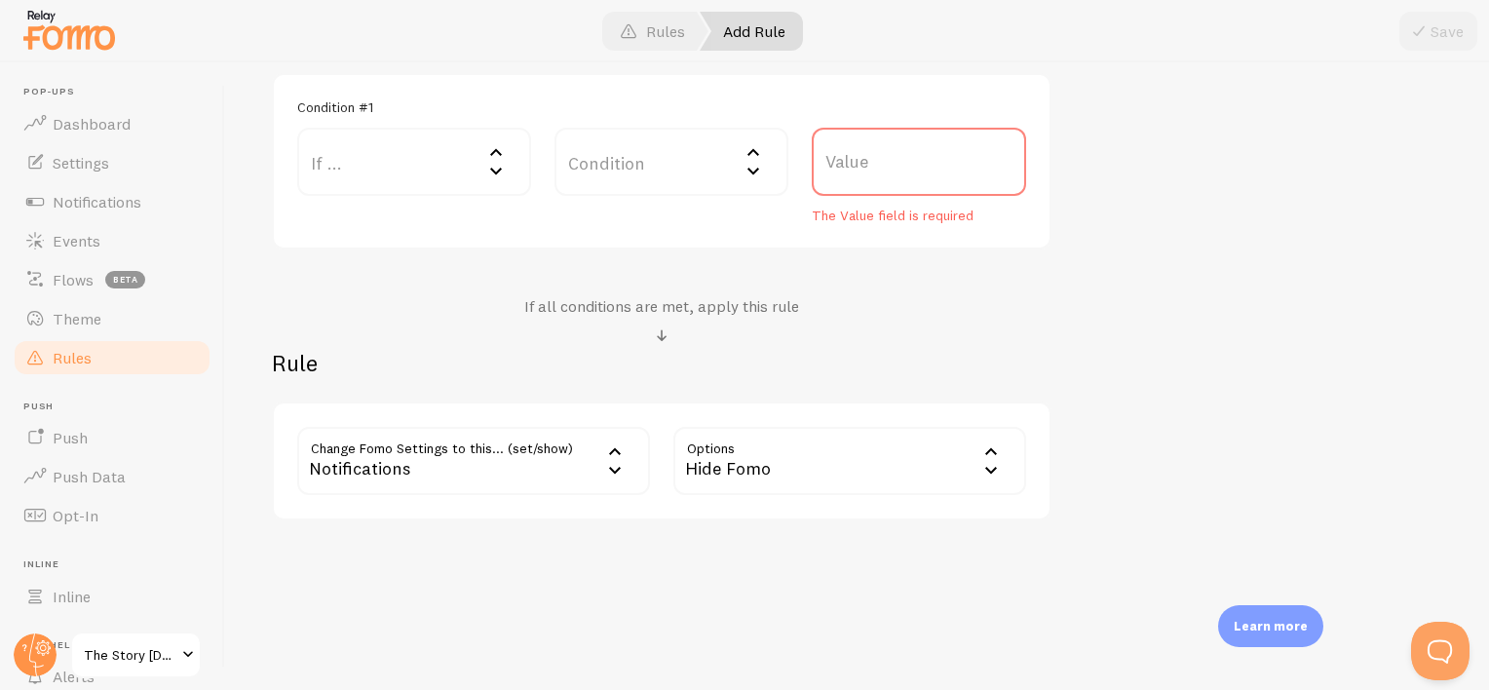
click at [374, 176] on label "If ..." at bounding box center [414, 162] width 234 height 68
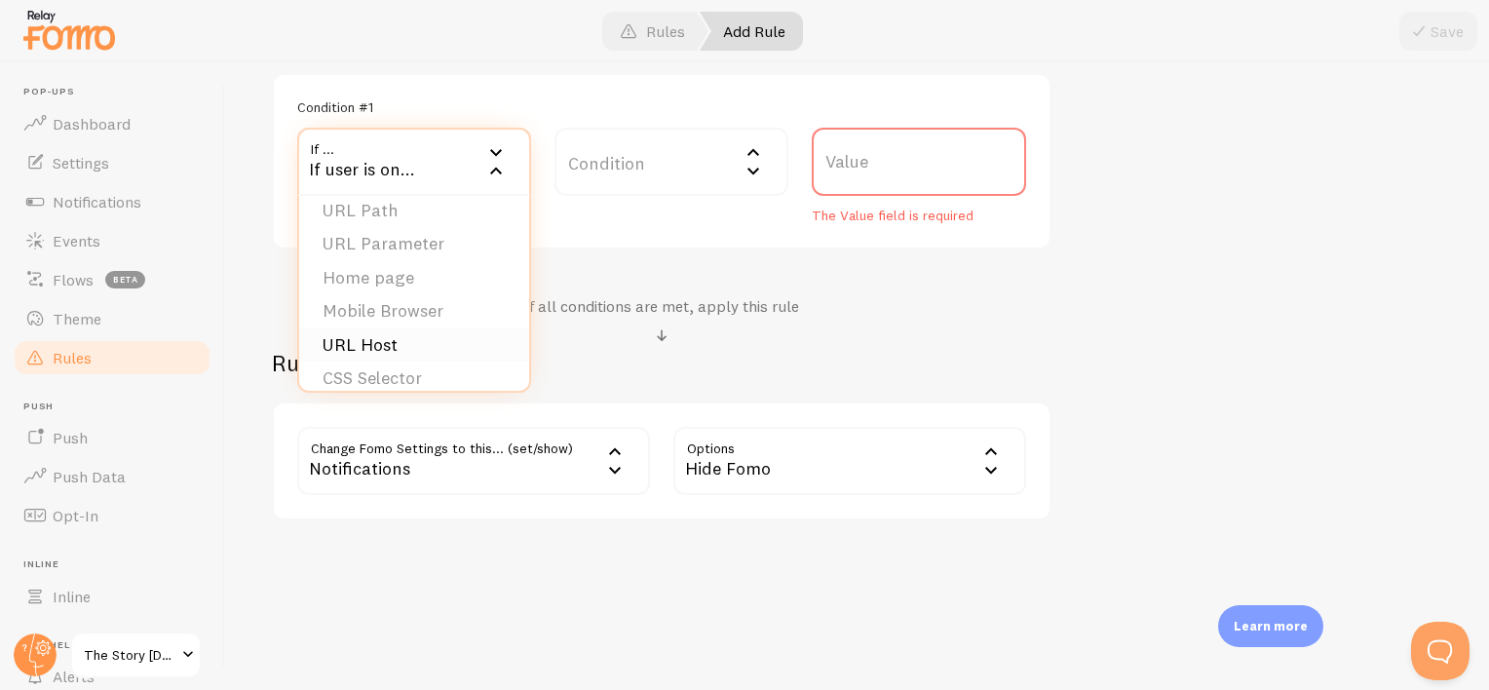
scroll to position [0, 0]
click at [875, 332] on div "If all conditions are met, apply this rule" at bounding box center [662, 322] width 780 height 52
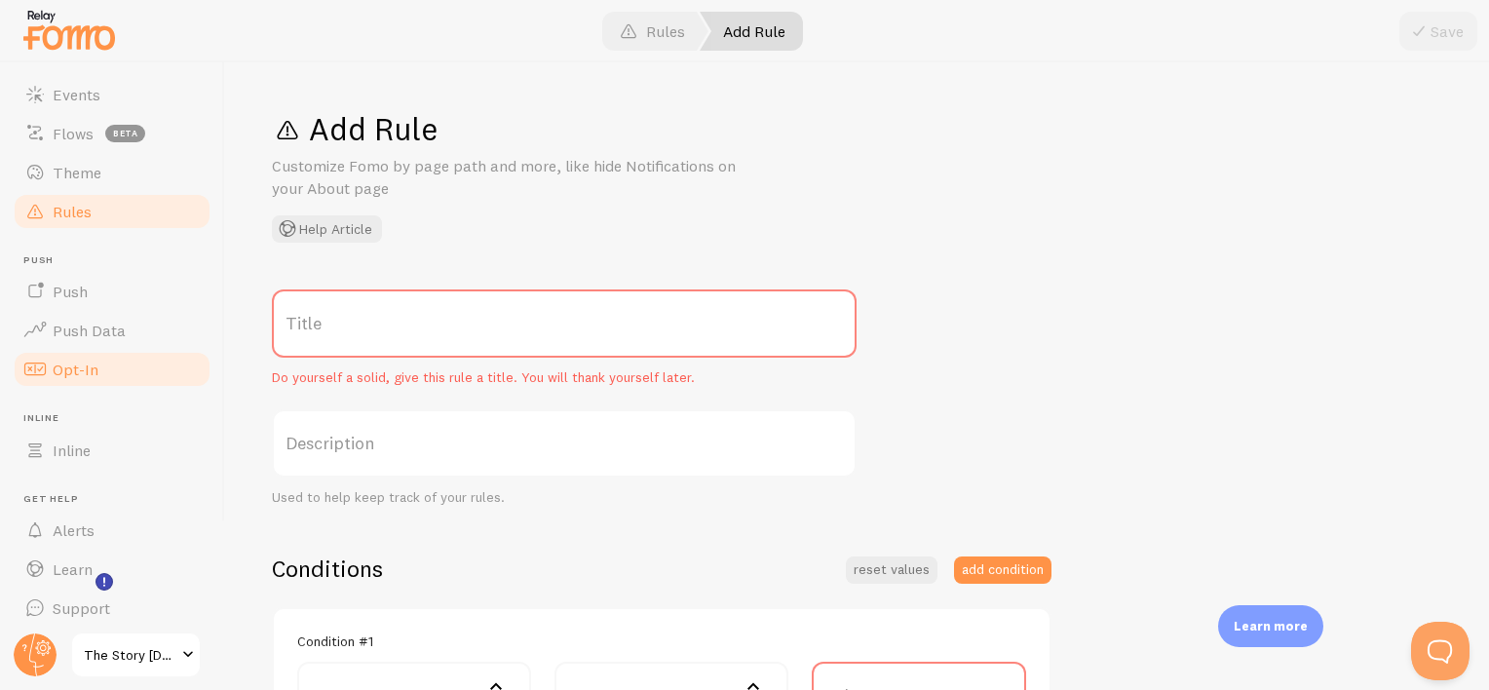
scroll to position [154, 0]
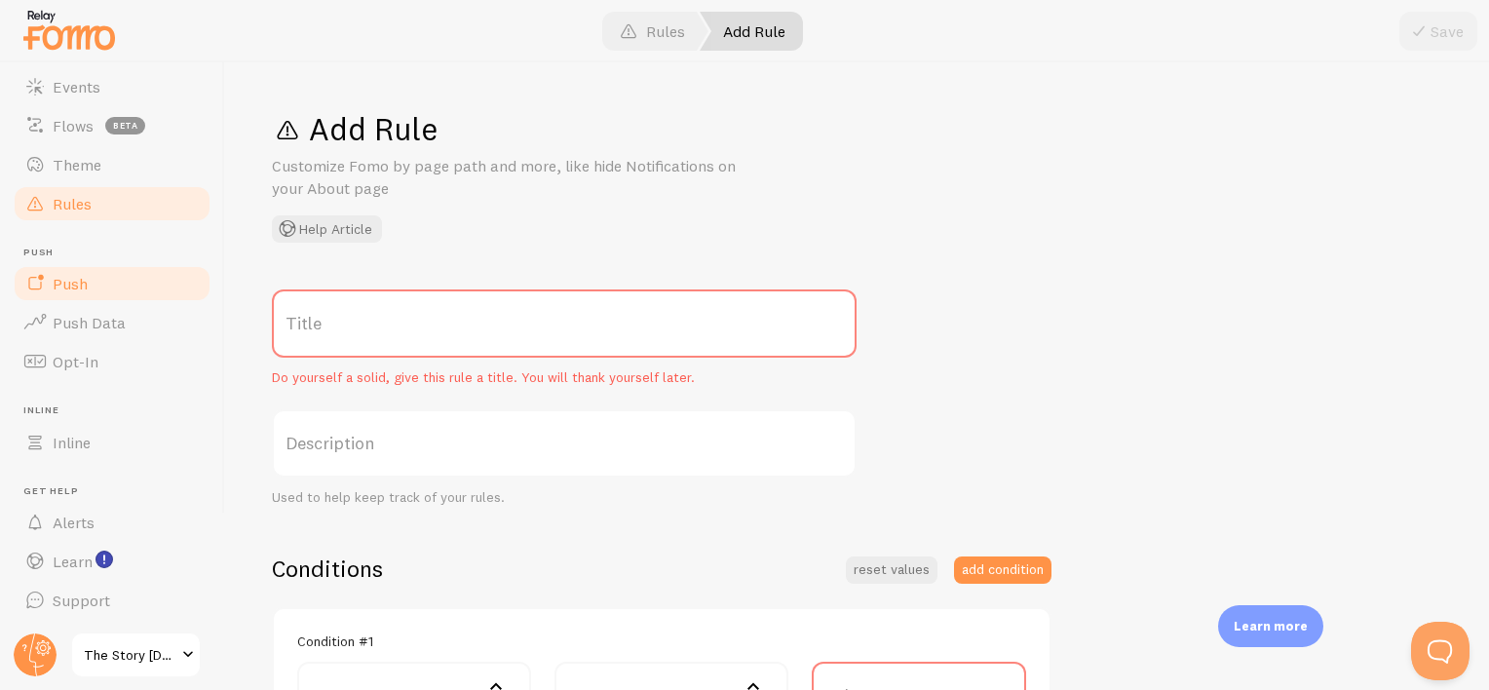
click at [82, 290] on span "Push" at bounding box center [70, 283] width 35 height 19
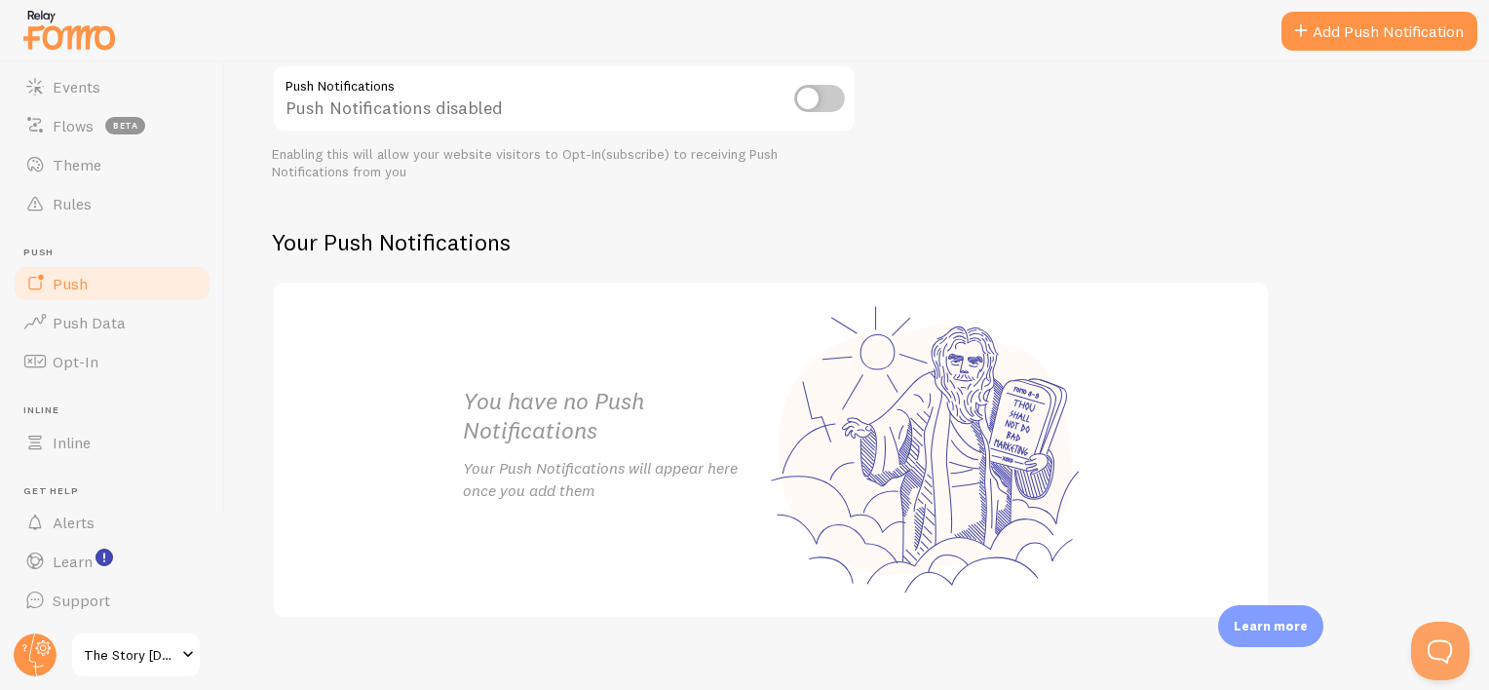
scroll to position [268, 0]
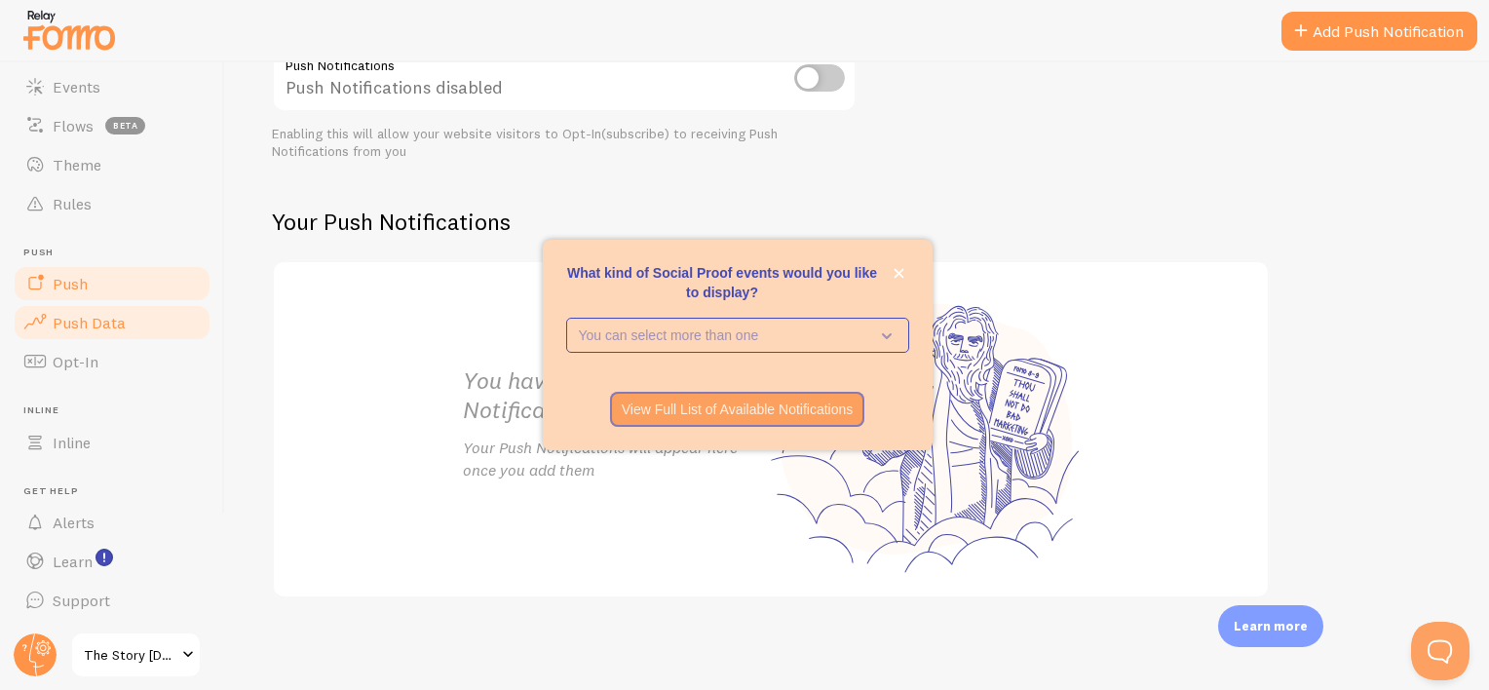
click at [49, 320] on link "Push Data" at bounding box center [112, 322] width 201 height 39
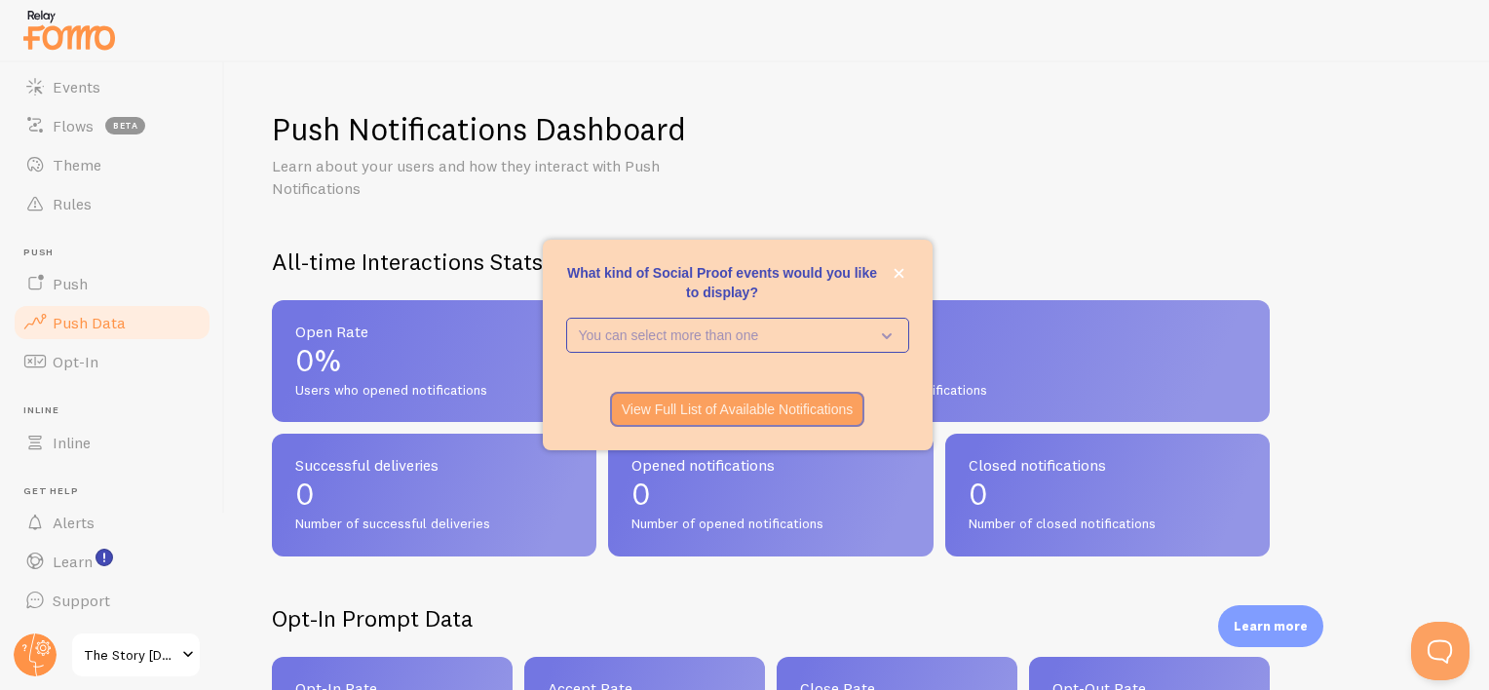
click at [1071, 200] on div "Push Notifications Dashboard Learn about your users and how they interact with …" at bounding box center [857, 376] width 1264 height 628
click at [894, 275] on icon "close," at bounding box center [899, 273] width 11 height 11
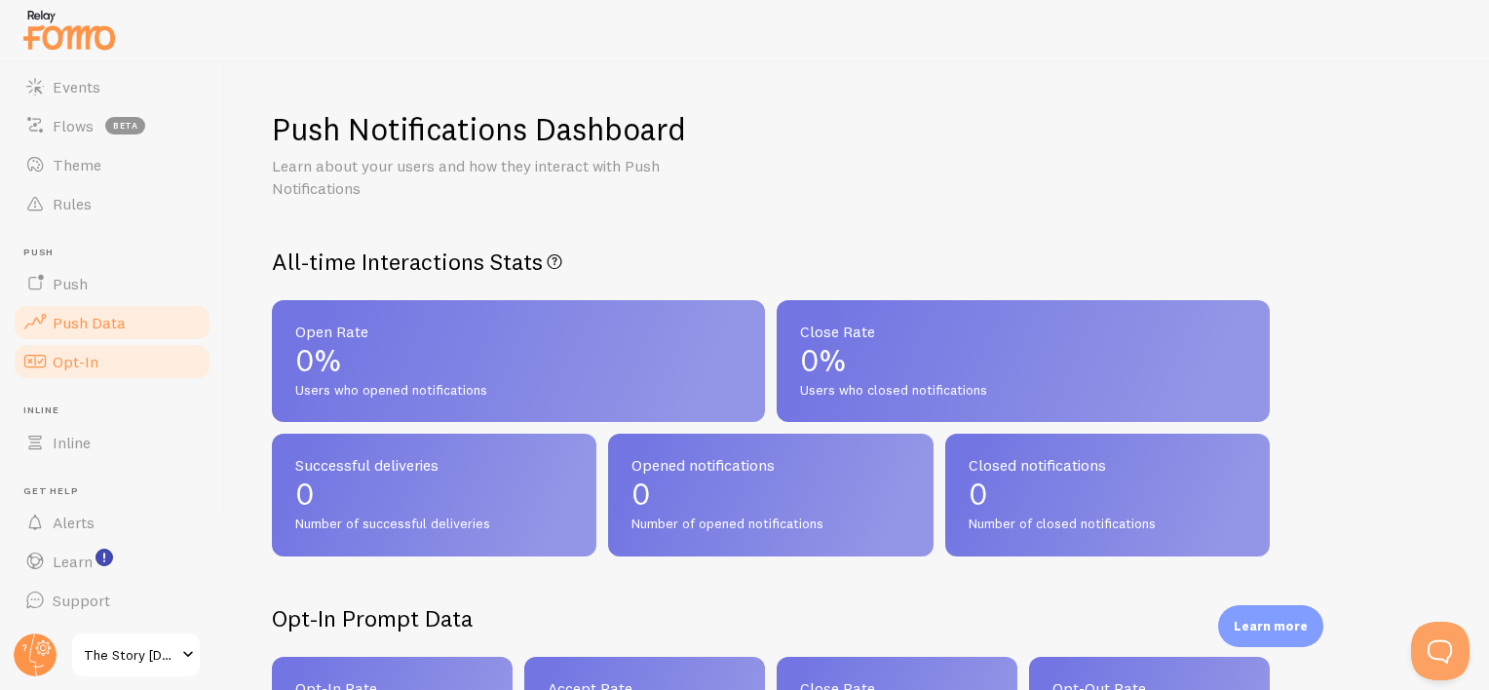
click at [113, 369] on link "Opt-In" at bounding box center [112, 361] width 201 height 39
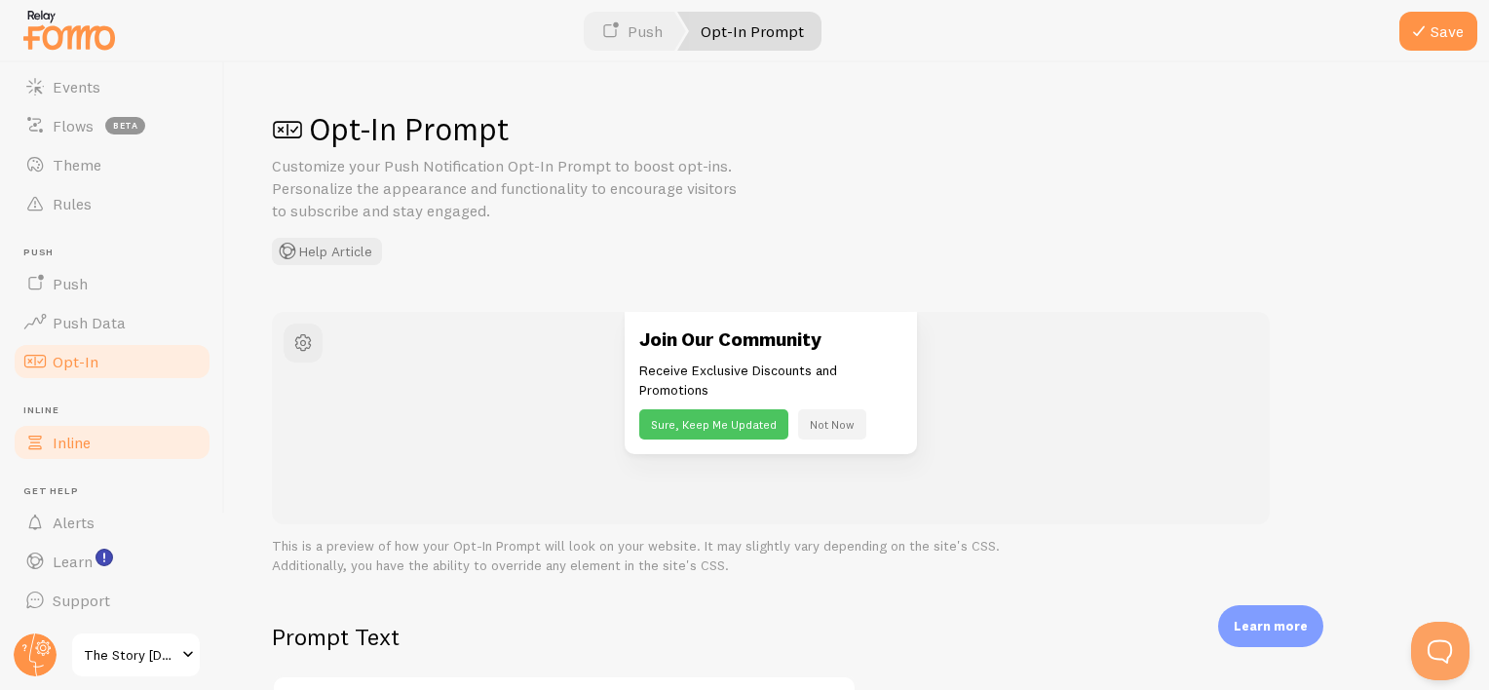
click at [104, 438] on link "Inline" at bounding box center [112, 442] width 201 height 39
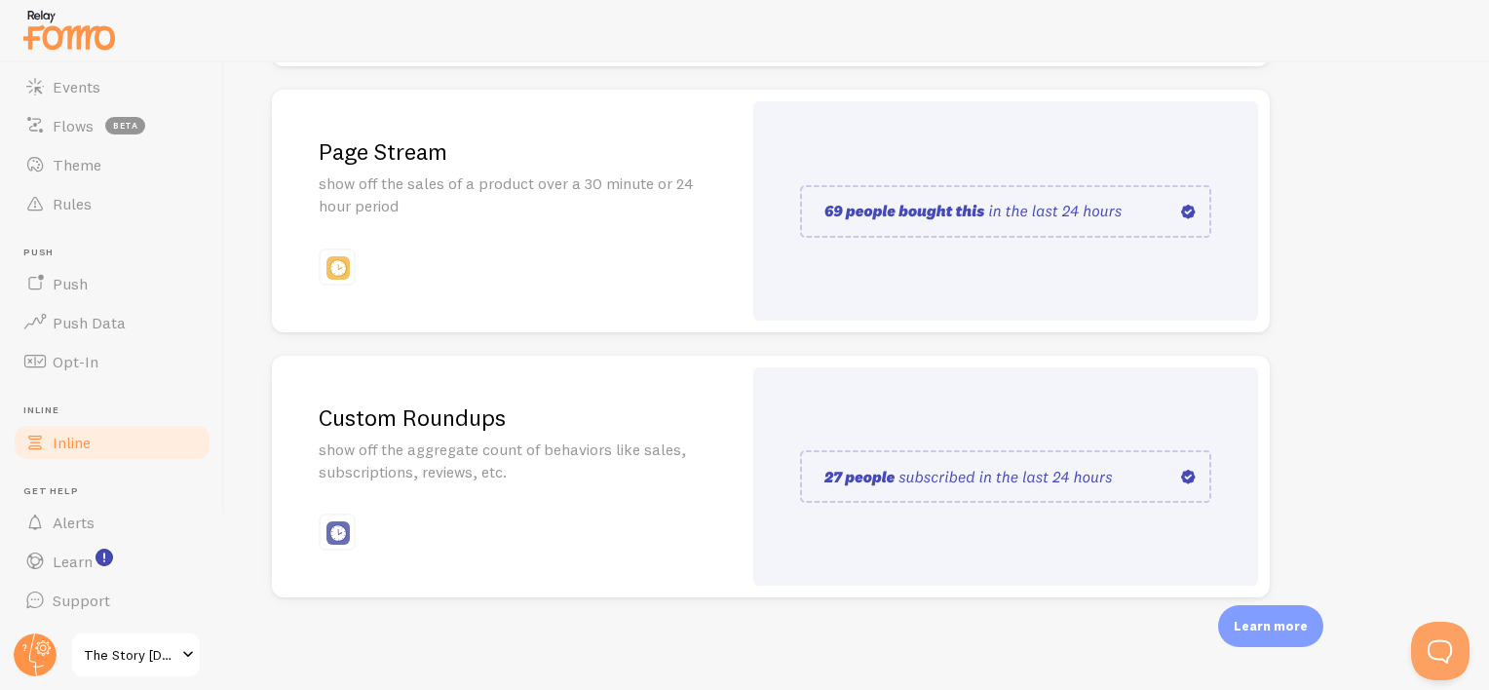
scroll to position [488, 0]
click at [106, 603] on span "Support" at bounding box center [82, 600] width 58 height 19
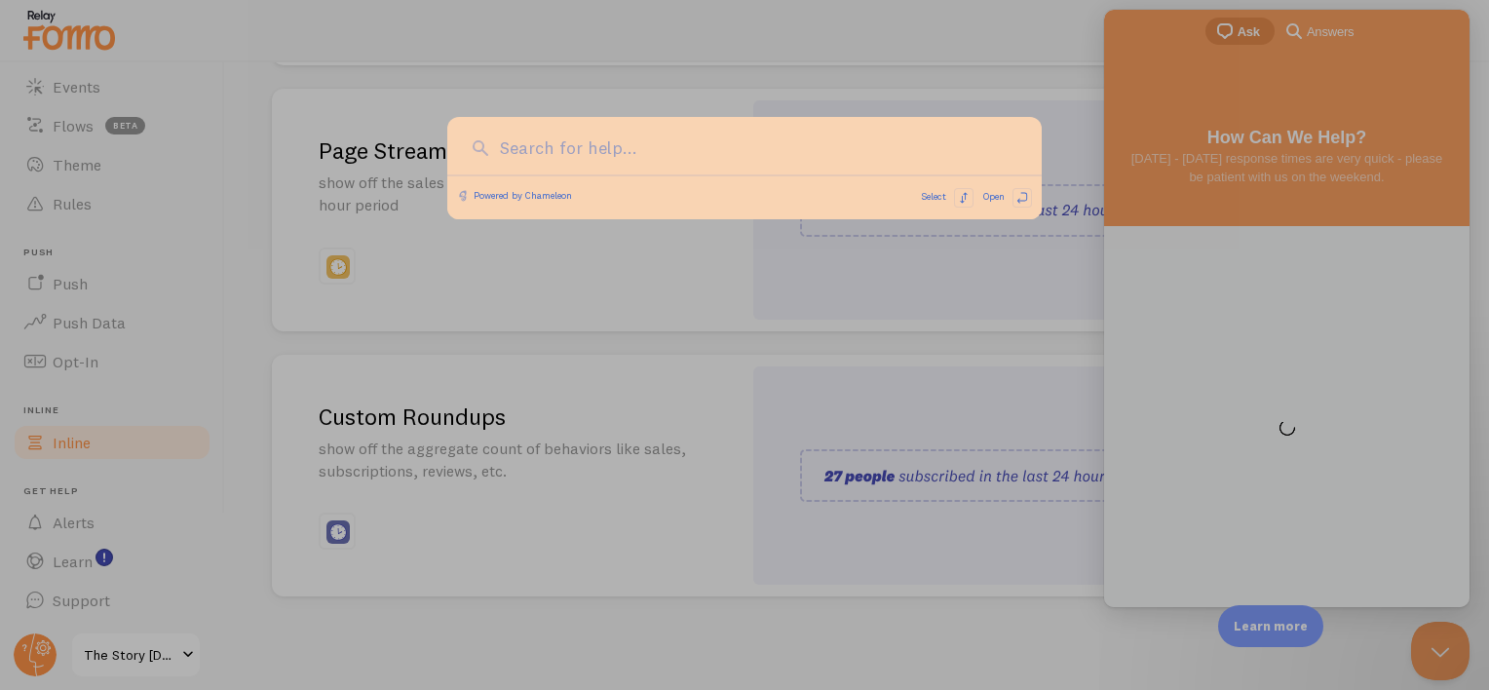
scroll to position [0, 0]
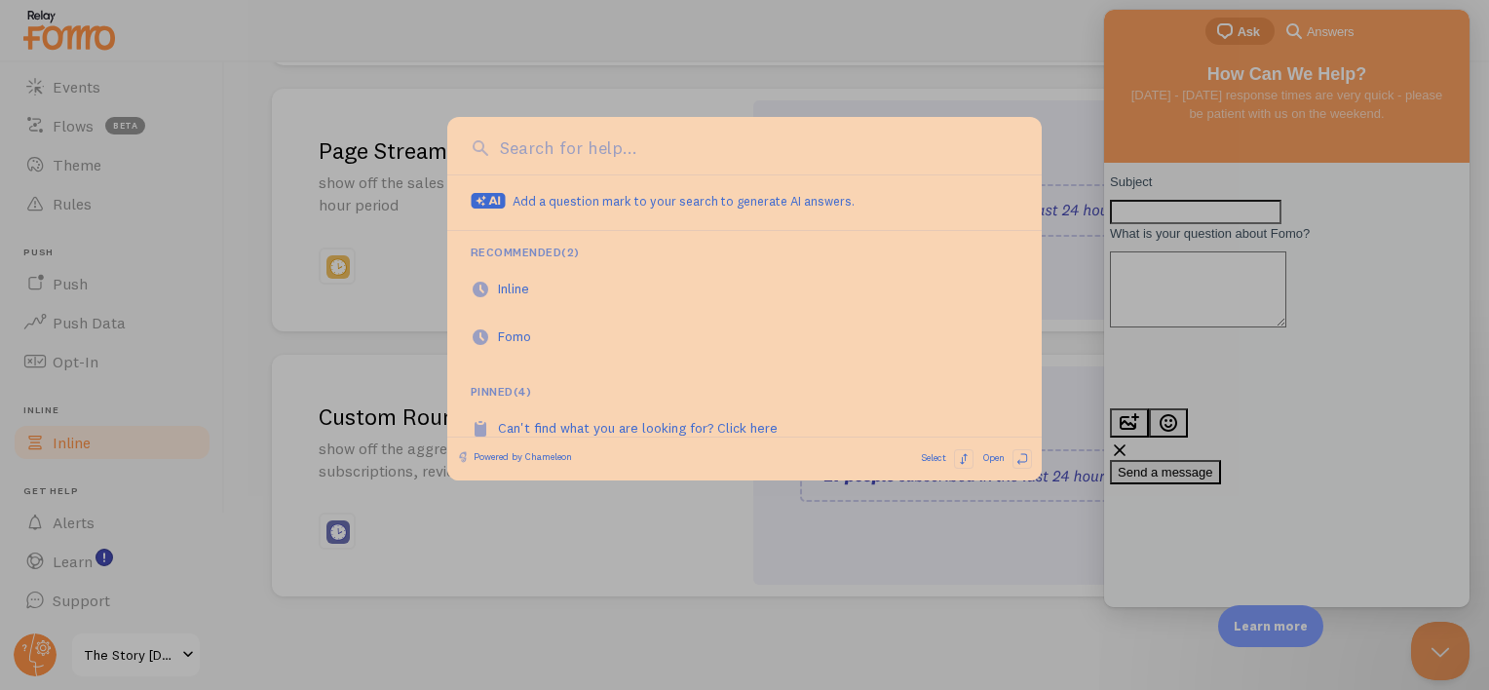
drag, startPoint x: 1286, startPoint y: 252, endPoint x: 180, endPoint y: 240, distance: 1105.4
click at [1286, 252] on div at bounding box center [744, 345] width 1489 height 690
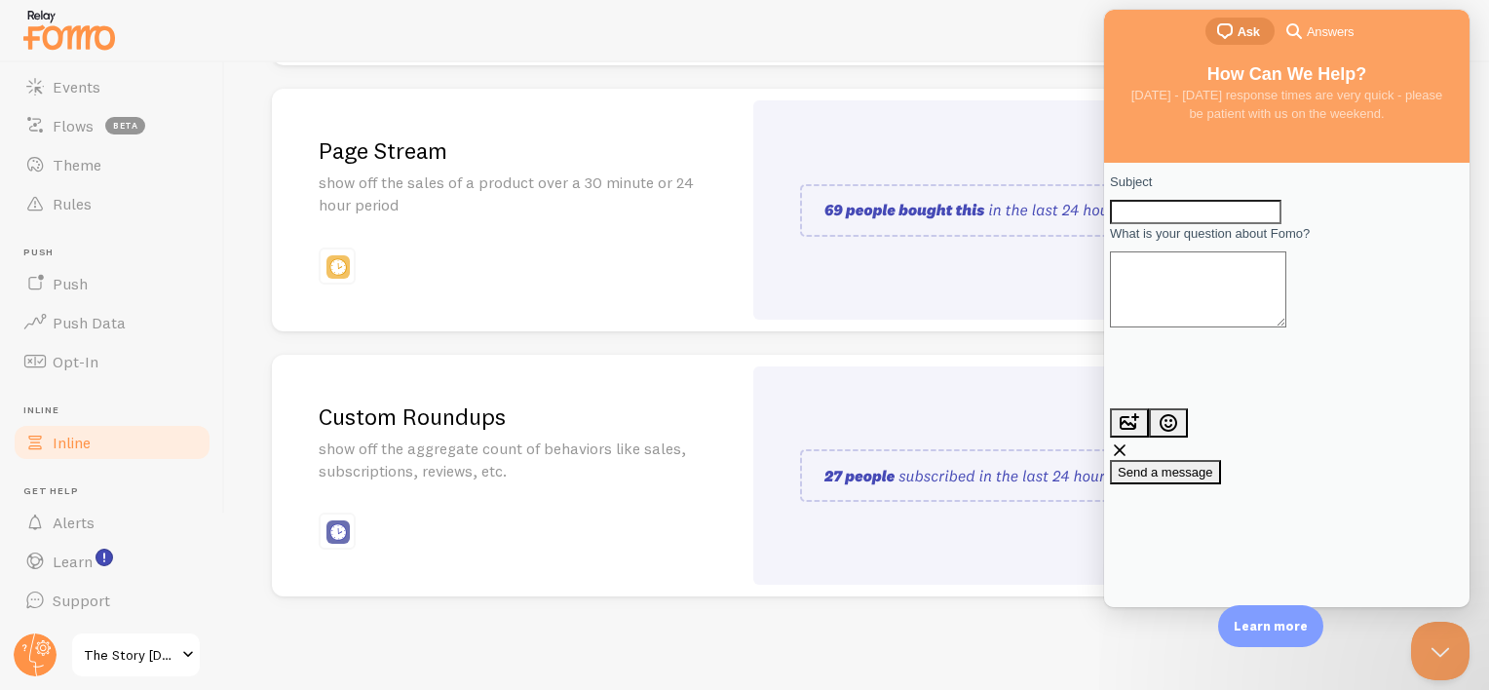
click at [1269, 222] on input "Subject" at bounding box center [1196, 212] width 172 height 25
type input "only show certain purchase event"
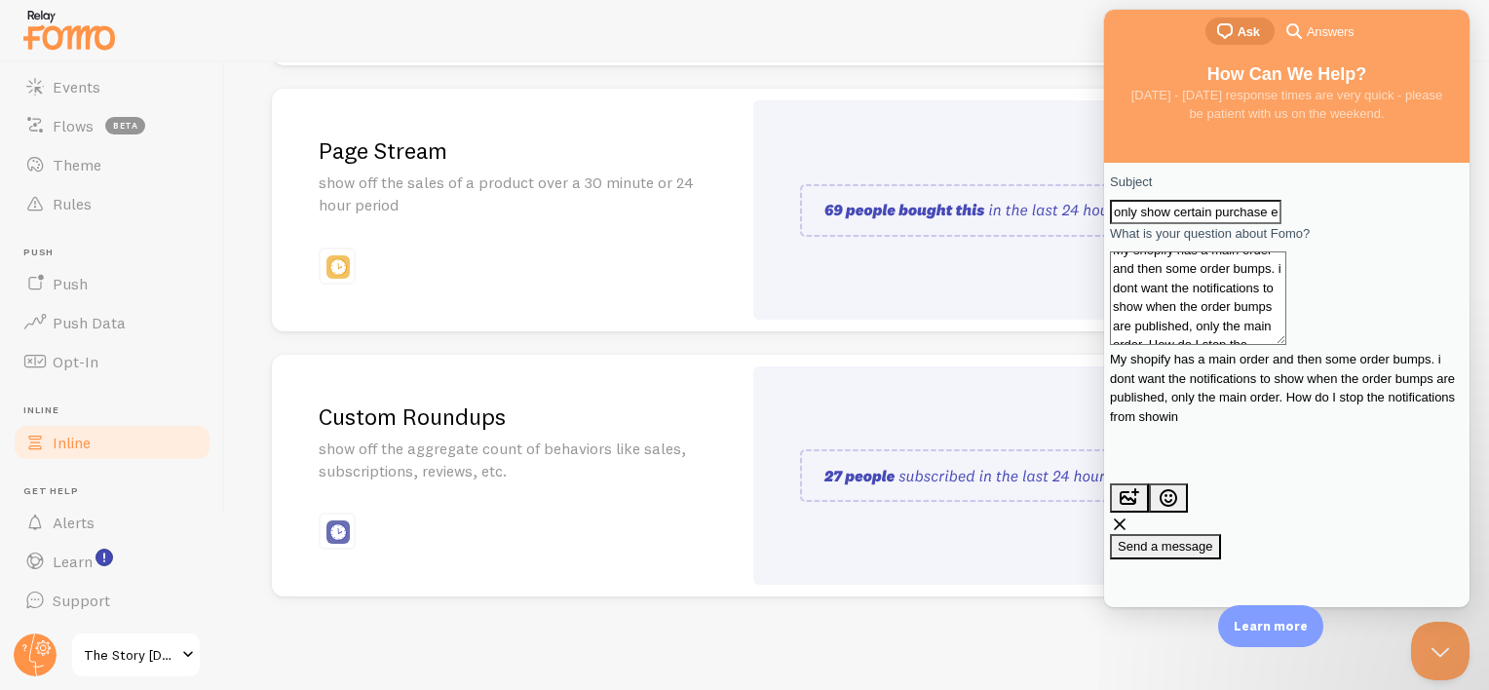
scroll to position [9, 0]
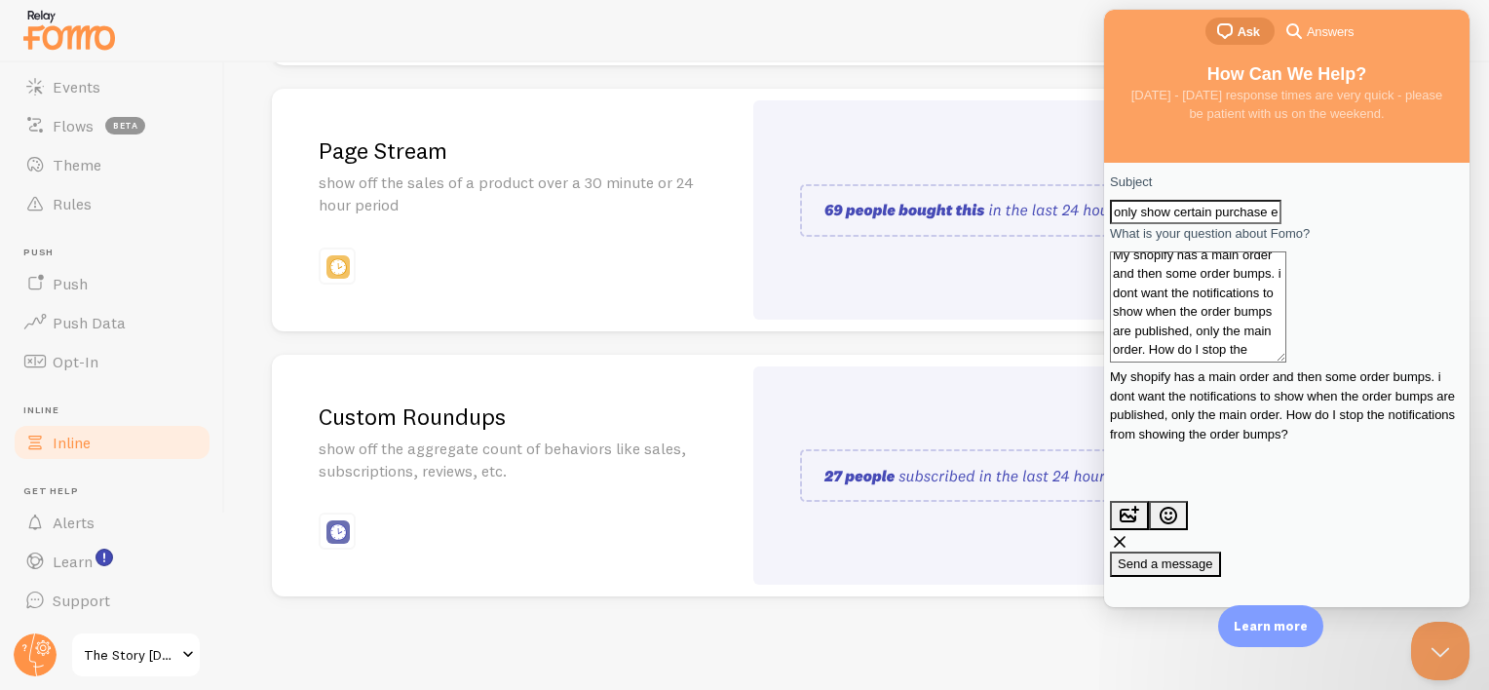
type textarea "My shopify has a main order and then some order bumps. i dont want the notifica…"
click at [1213, 557] on span "Send a message" at bounding box center [1166, 564] width 96 height 15
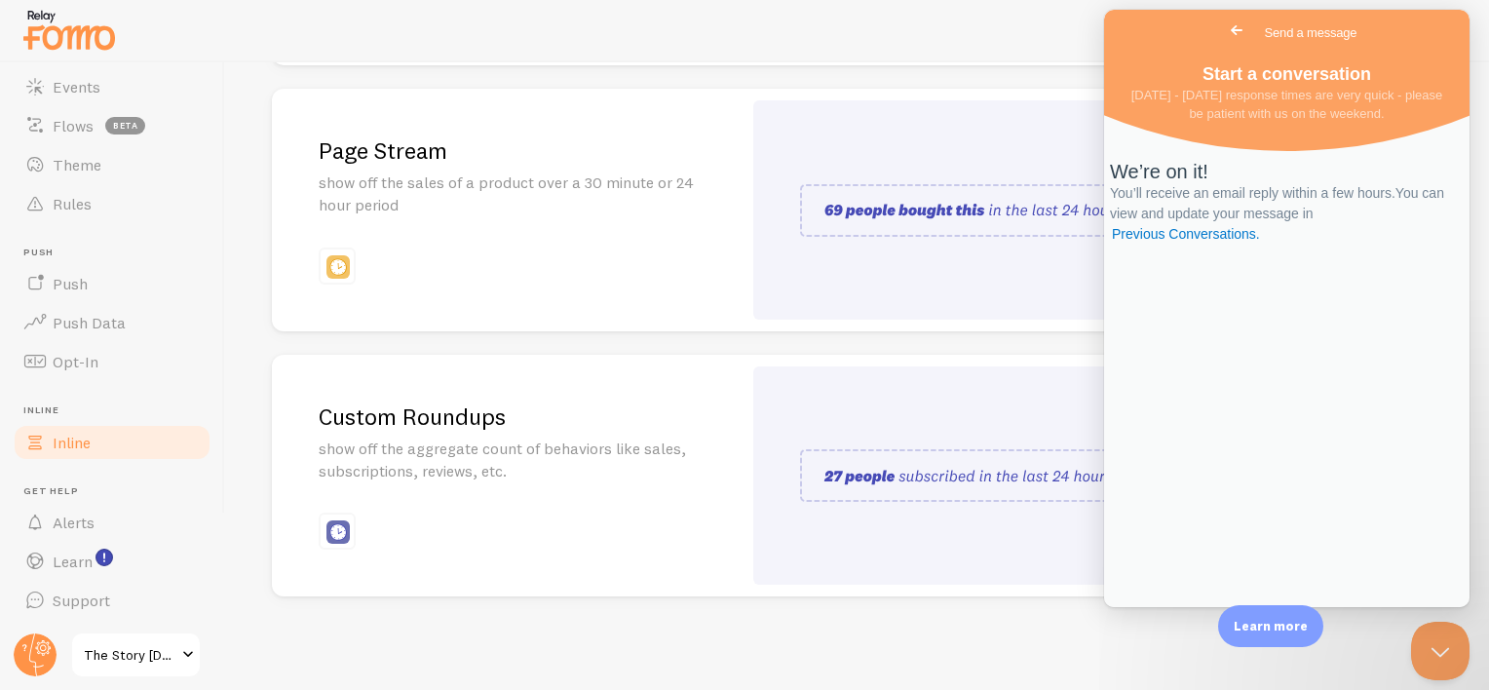
click at [749, 335] on div "Active Visitors show off the number of visitors currently active on your pages …" at bounding box center [771, 211] width 998 height 774
